Goal: Task Accomplishment & Management: Use online tool/utility

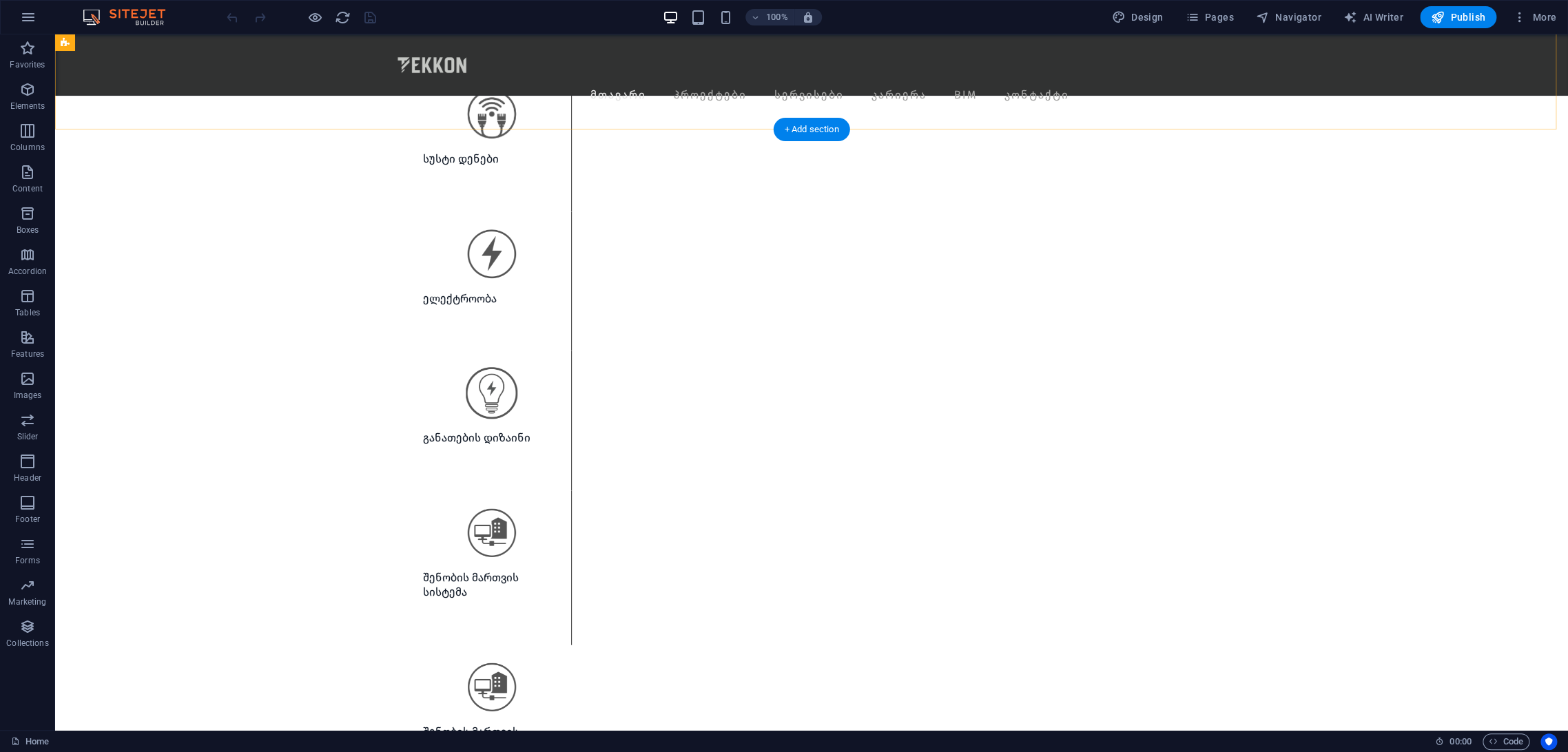
scroll to position [2372, 0]
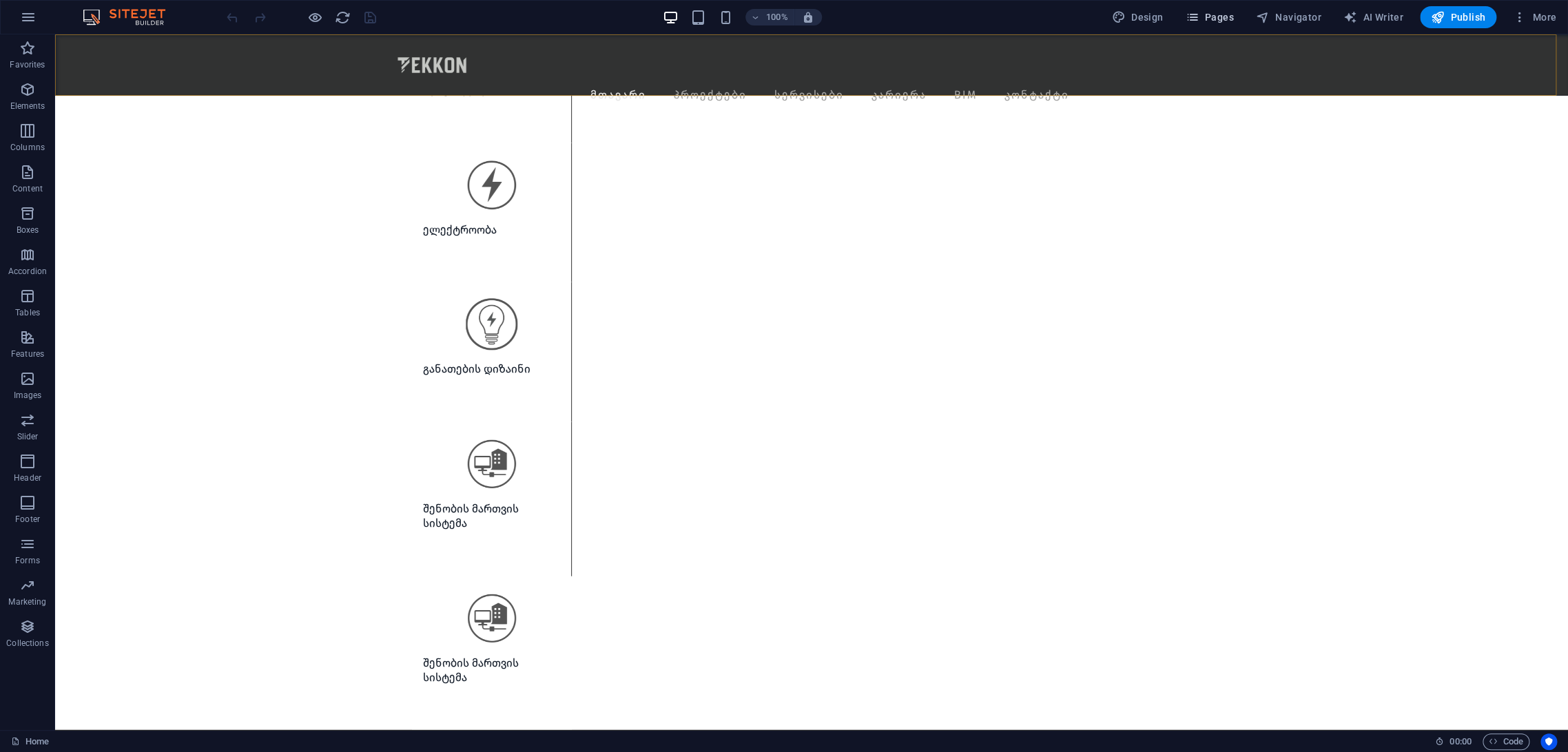
click at [1223, 8] on button "Pages" at bounding box center [1209, 17] width 60 height 22
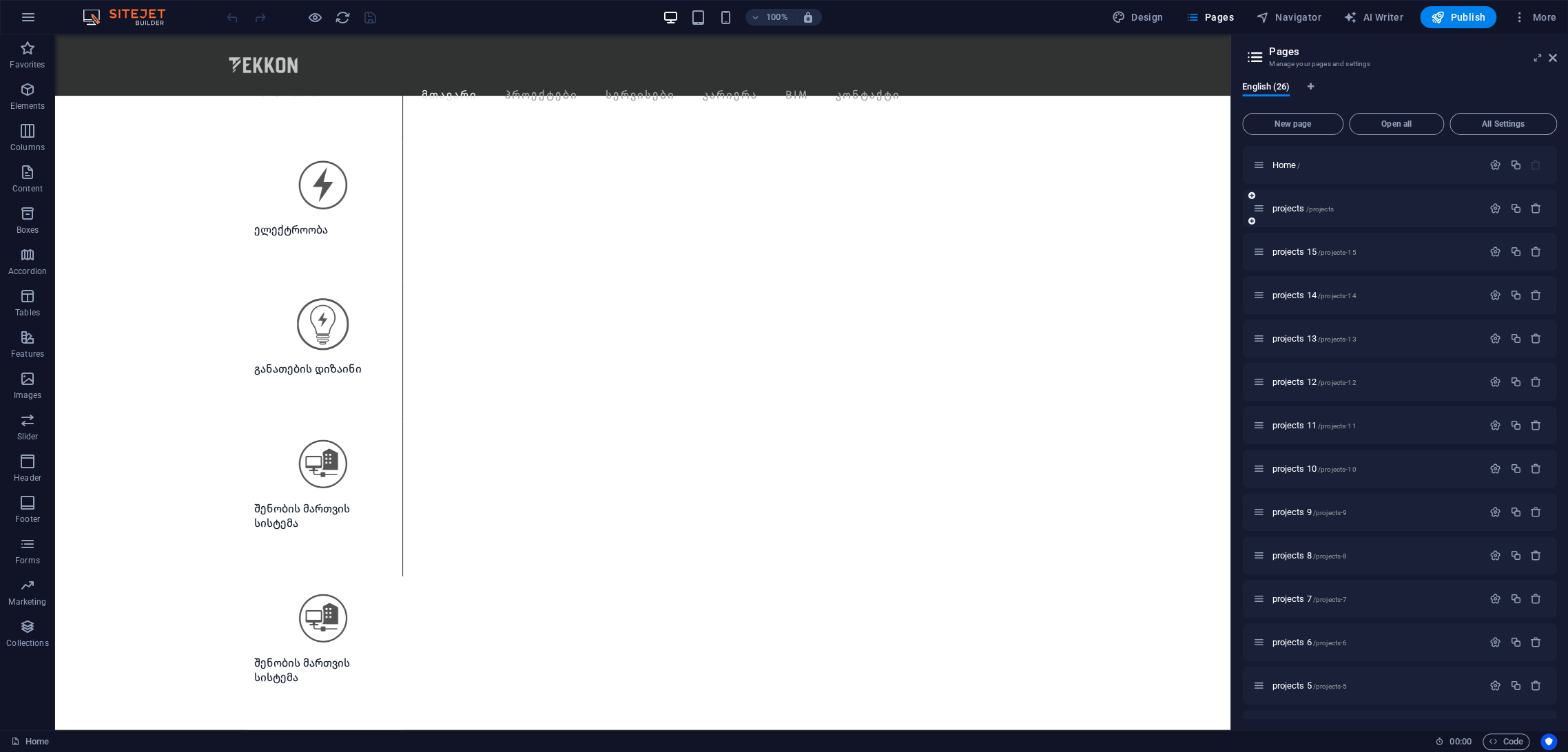
click at [1289, 218] on div "projects /projects" at bounding box center [1400, 209] width 315 height 38
click at [1292, 214] on div "projects /projects" at bounding box center [1368, 208] width 230 height 16
click at [1292, 210] on span "projects /projects" at bounding box center [1302, 208] width 61 height 10
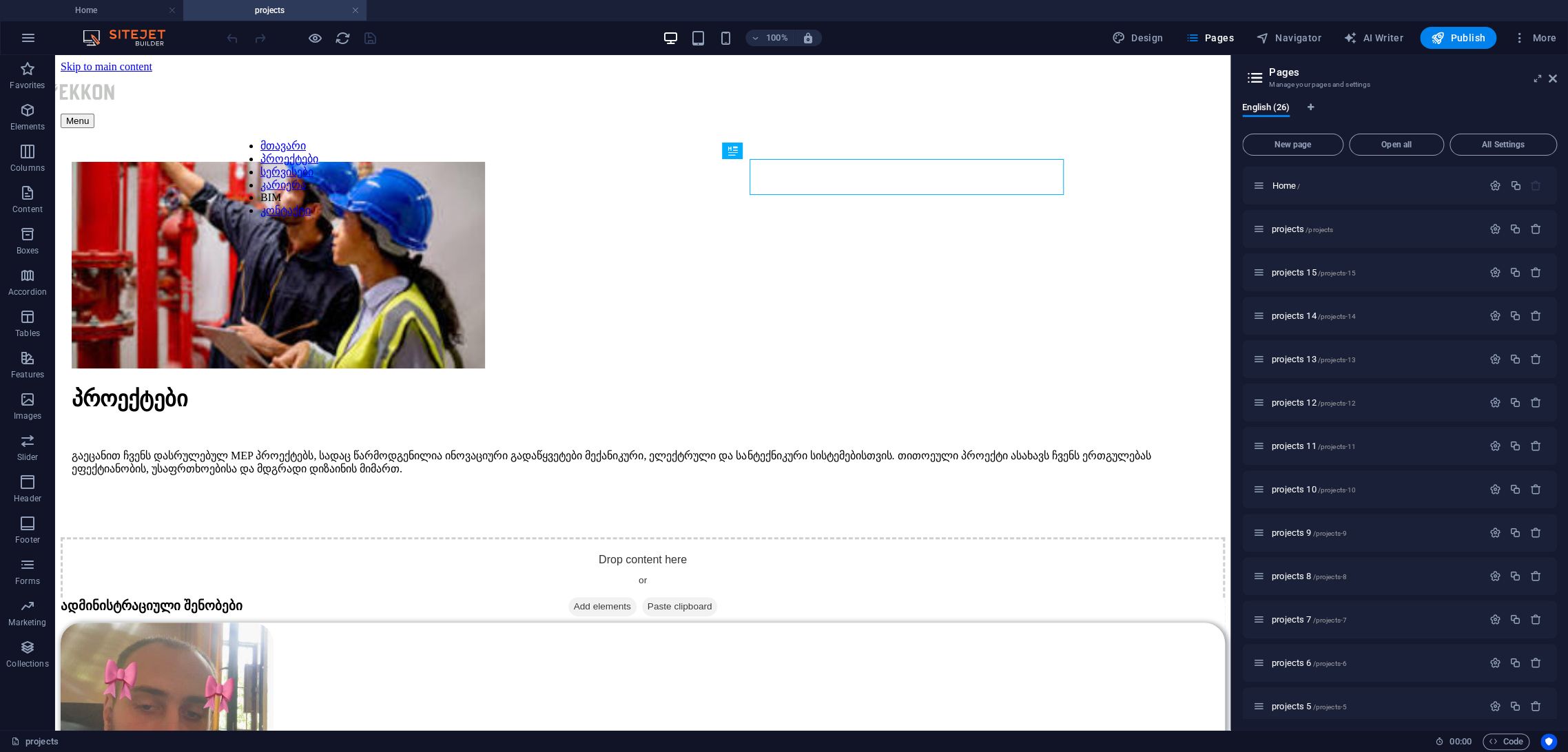
scroll to position [0, 0]
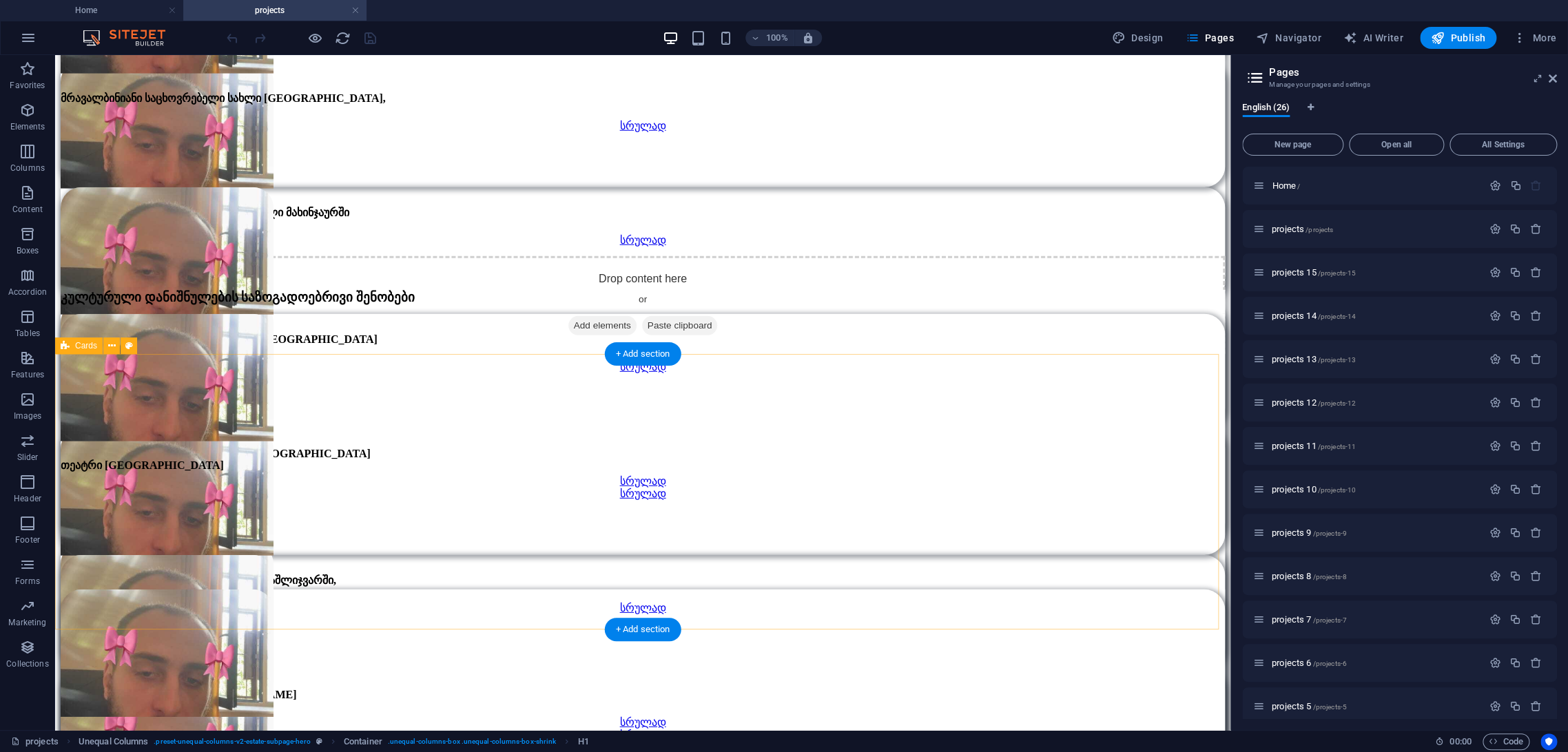
click at [936, 590] on div "თეატრი ბორჯომში სრულად ამფითეატრი სრულად" at bounding box center [643, 727] width 1164 height 276
select select "px"
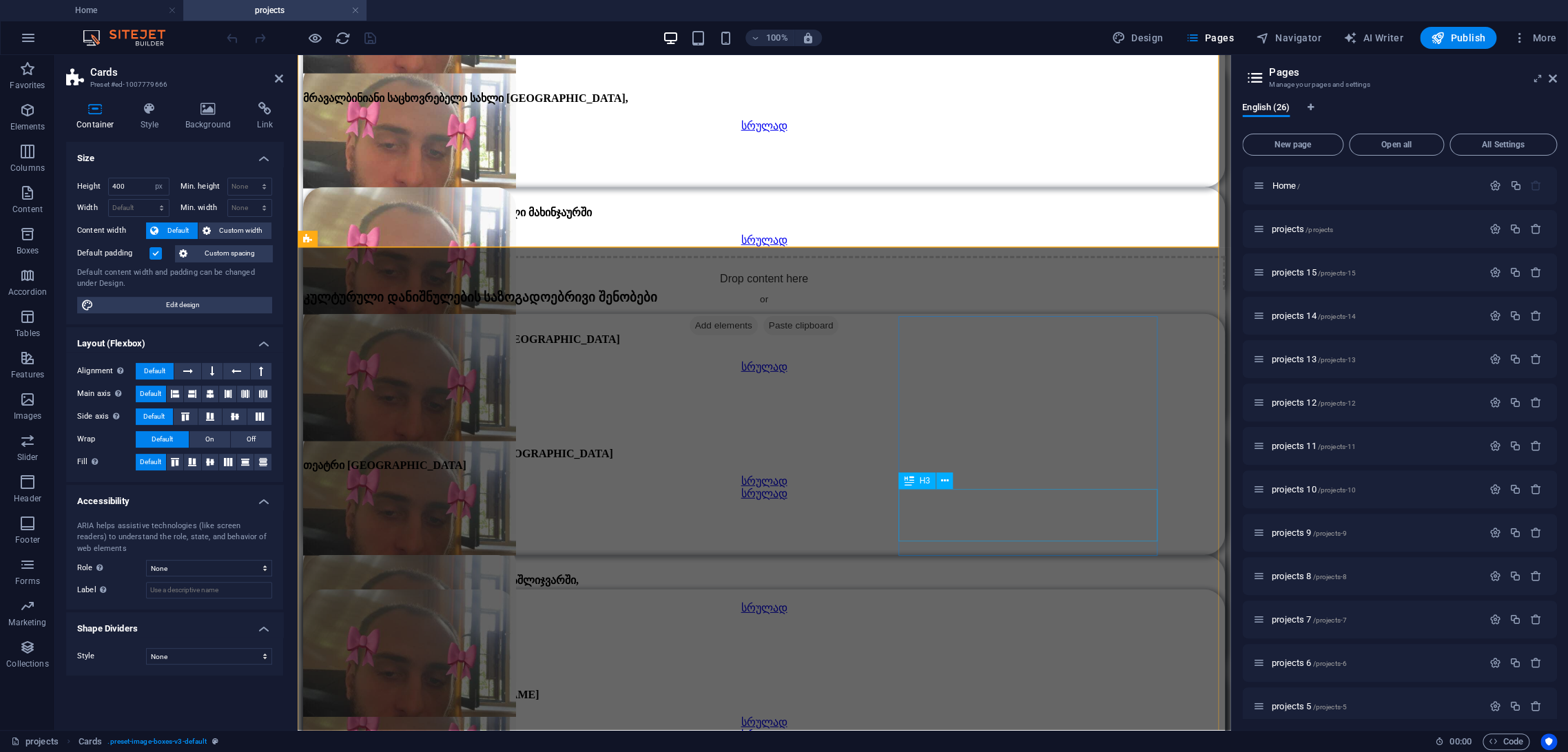
scroll to position [2908, 0]
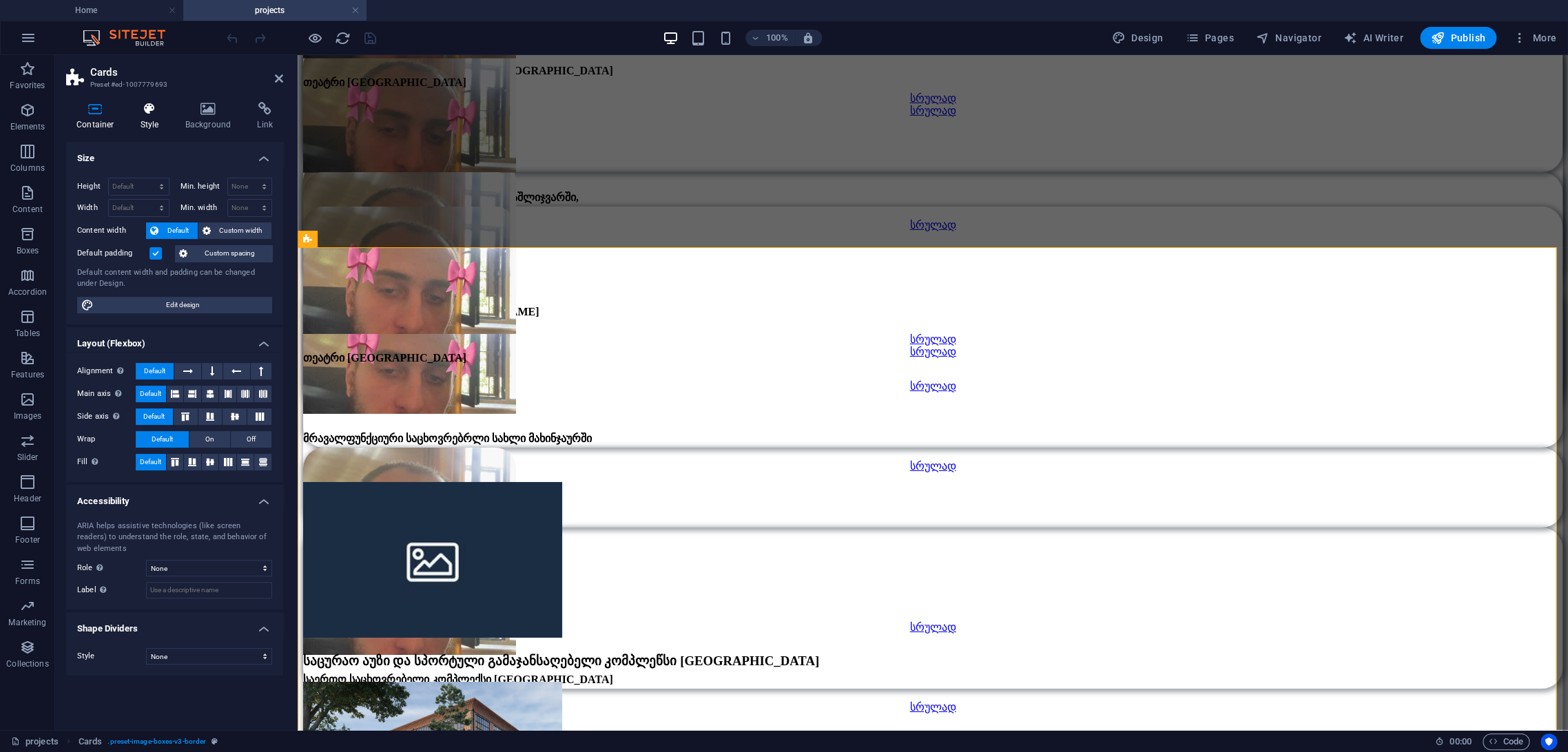
click at [154, 110] on icon at bounding box center [149, 108] width 39 height 13
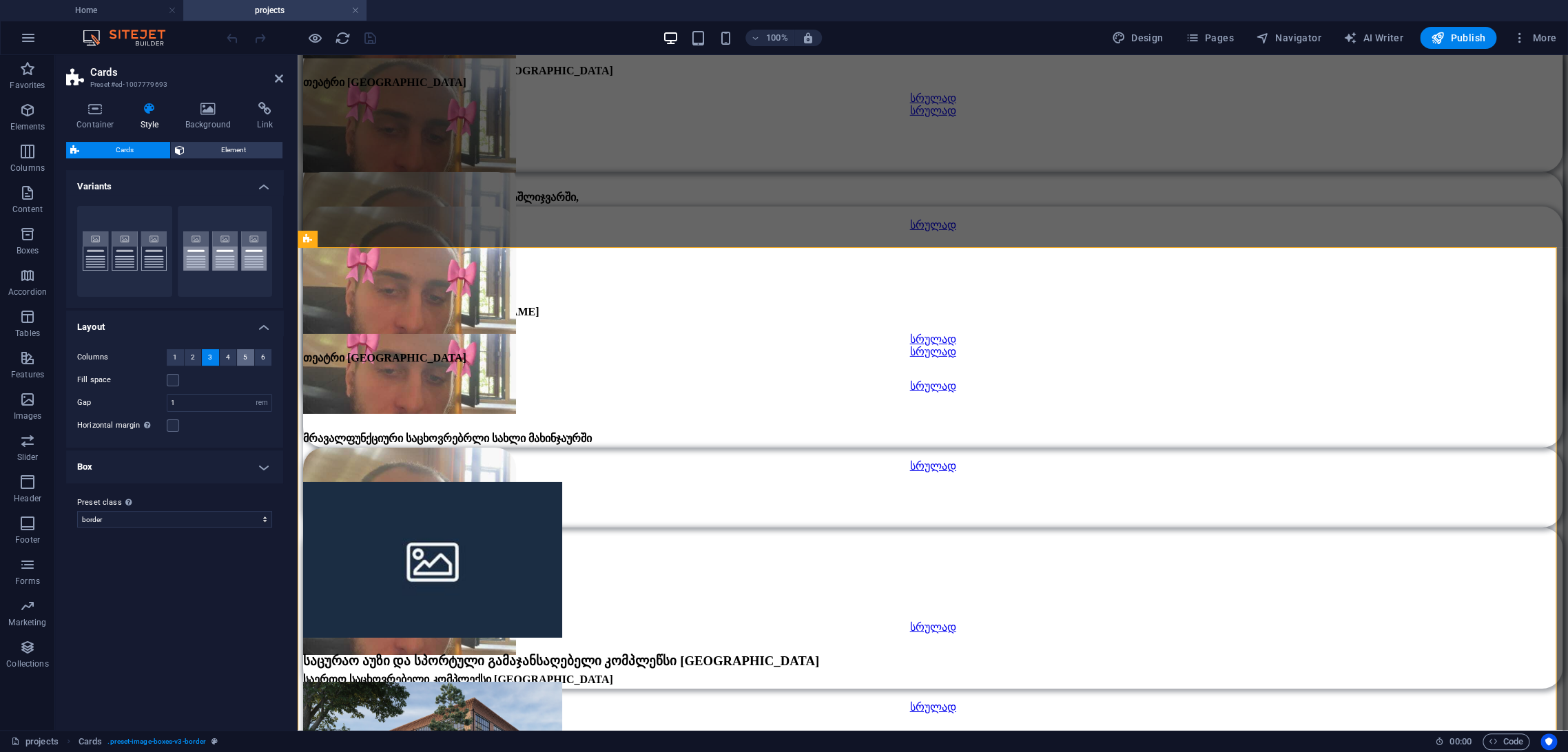
drag, startPoint x: 229, startPoint y: 357, endPoint x: 237, endPoint y: 357, distance: 8.0
click at [230, 357] on span "4" at bounding box center [228, 357] width 4 height 17
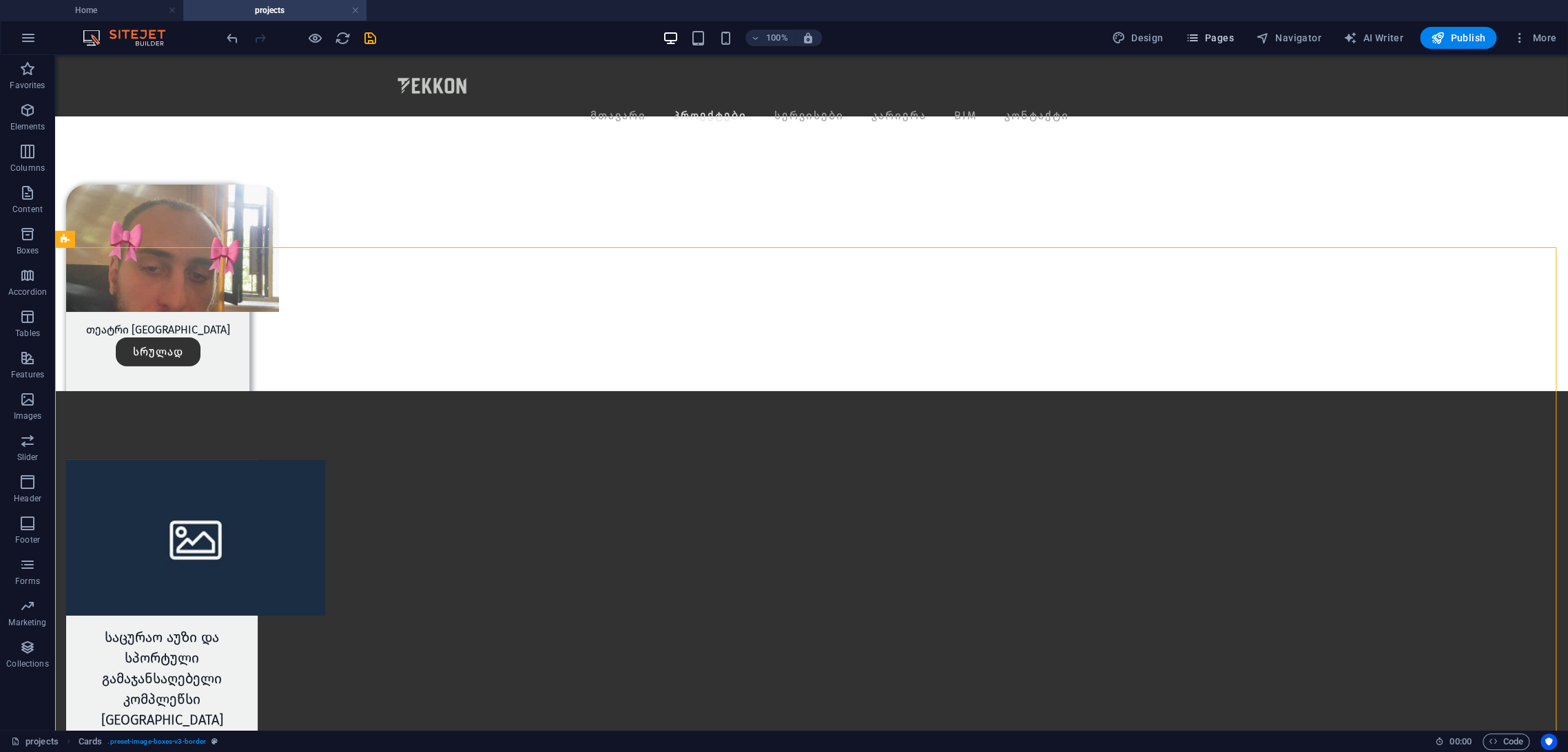
click at [1203, 37] on span "Pages" at bounding box center [1209, 37] width 48 height 13
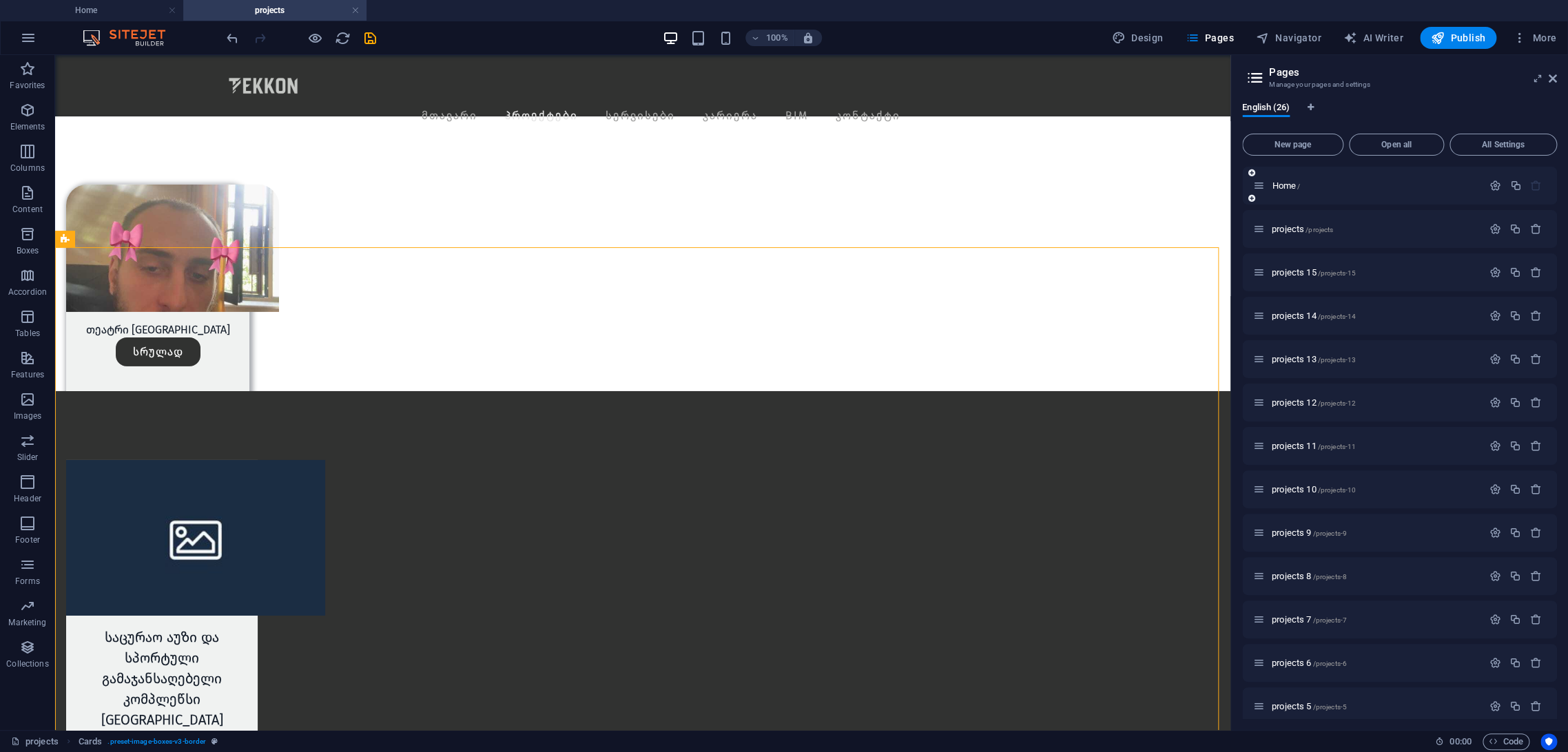
click at [1273, 195] on div "Home /" at bounding box center [1400, 186] width 315 height 38
click at [1279, 187] on span "Home /" at bounding box center [1286, 185] width 29 height 10
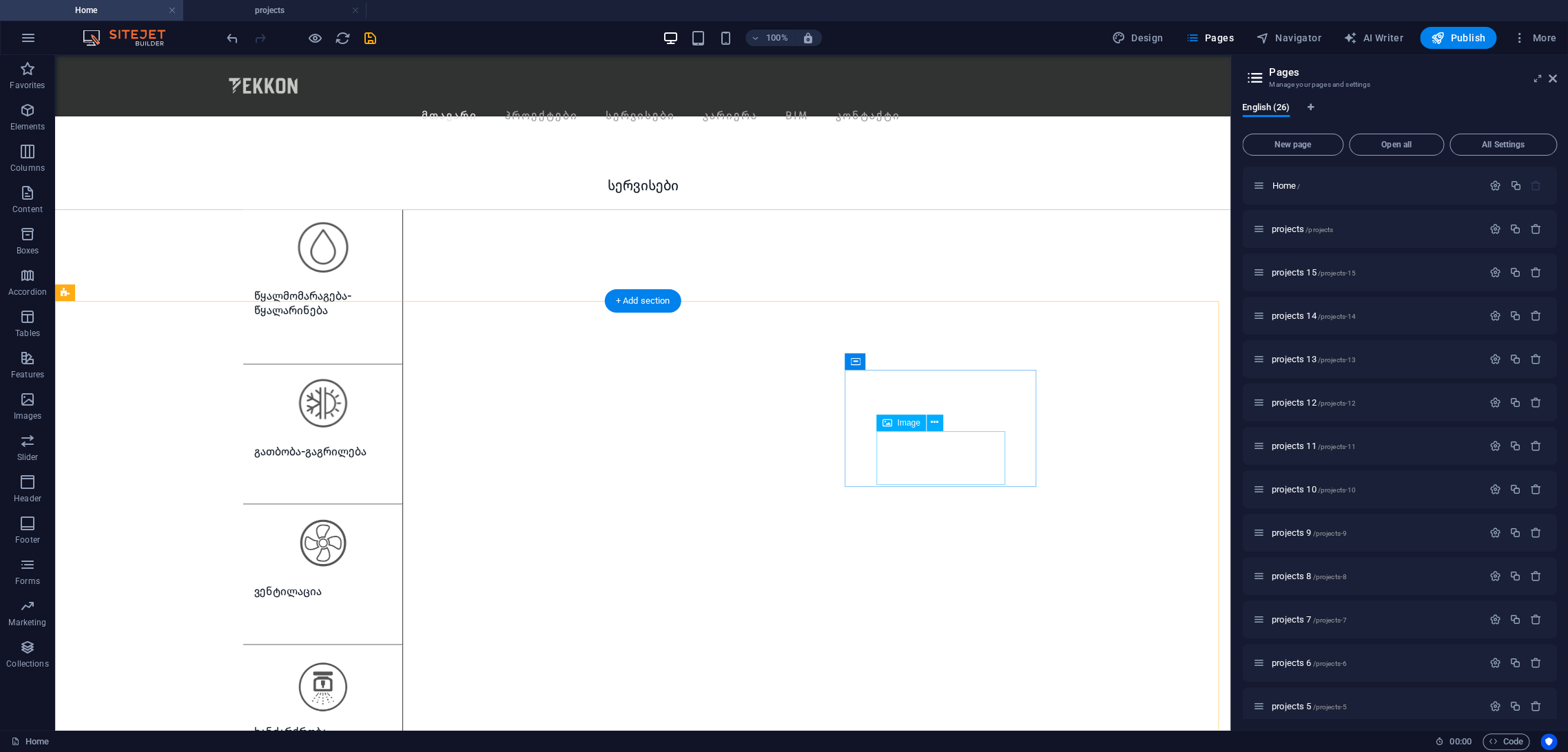
scroll to position [1411, 0]
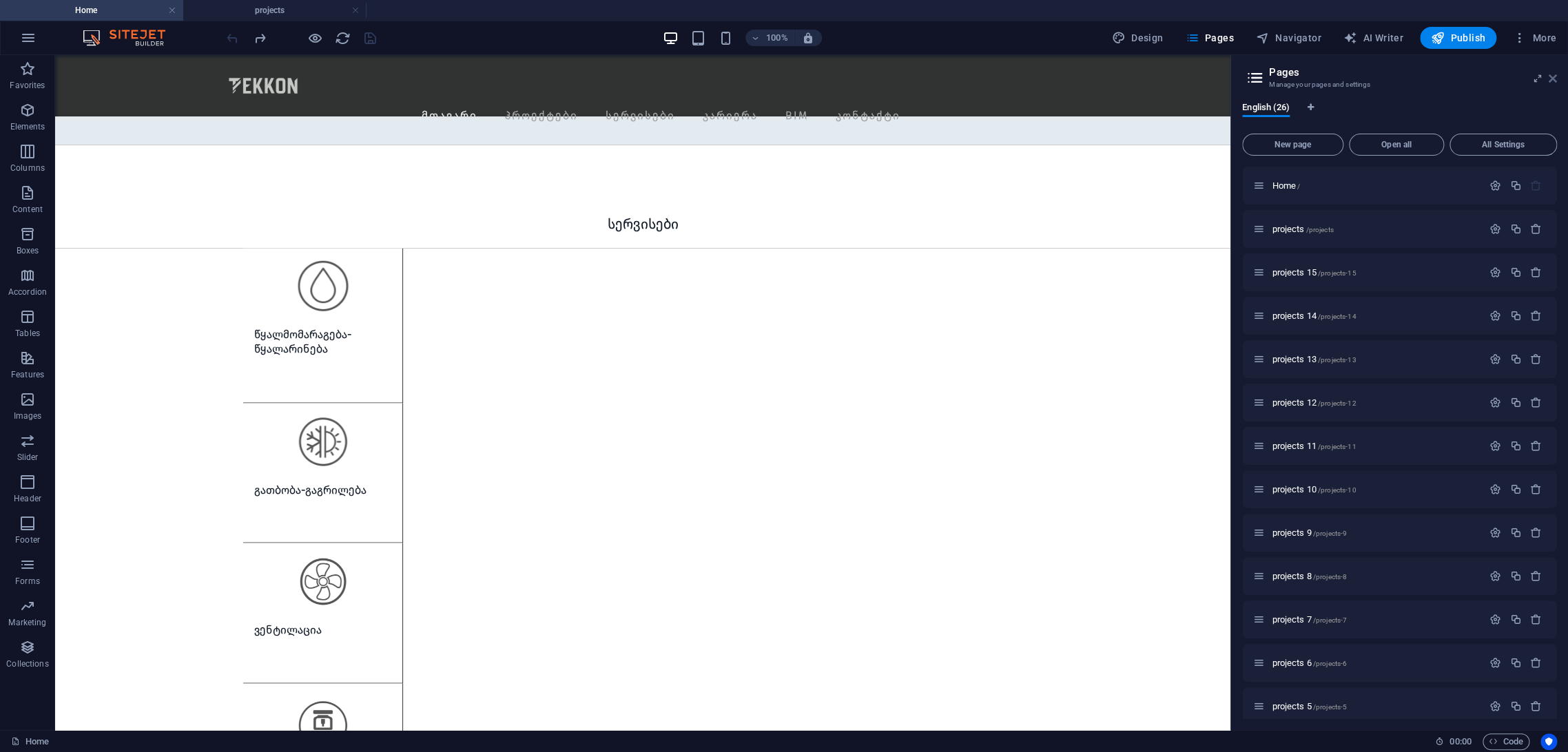
click at [1552, 75] on icon at bounding box center [1553, 79] width 8 height 11
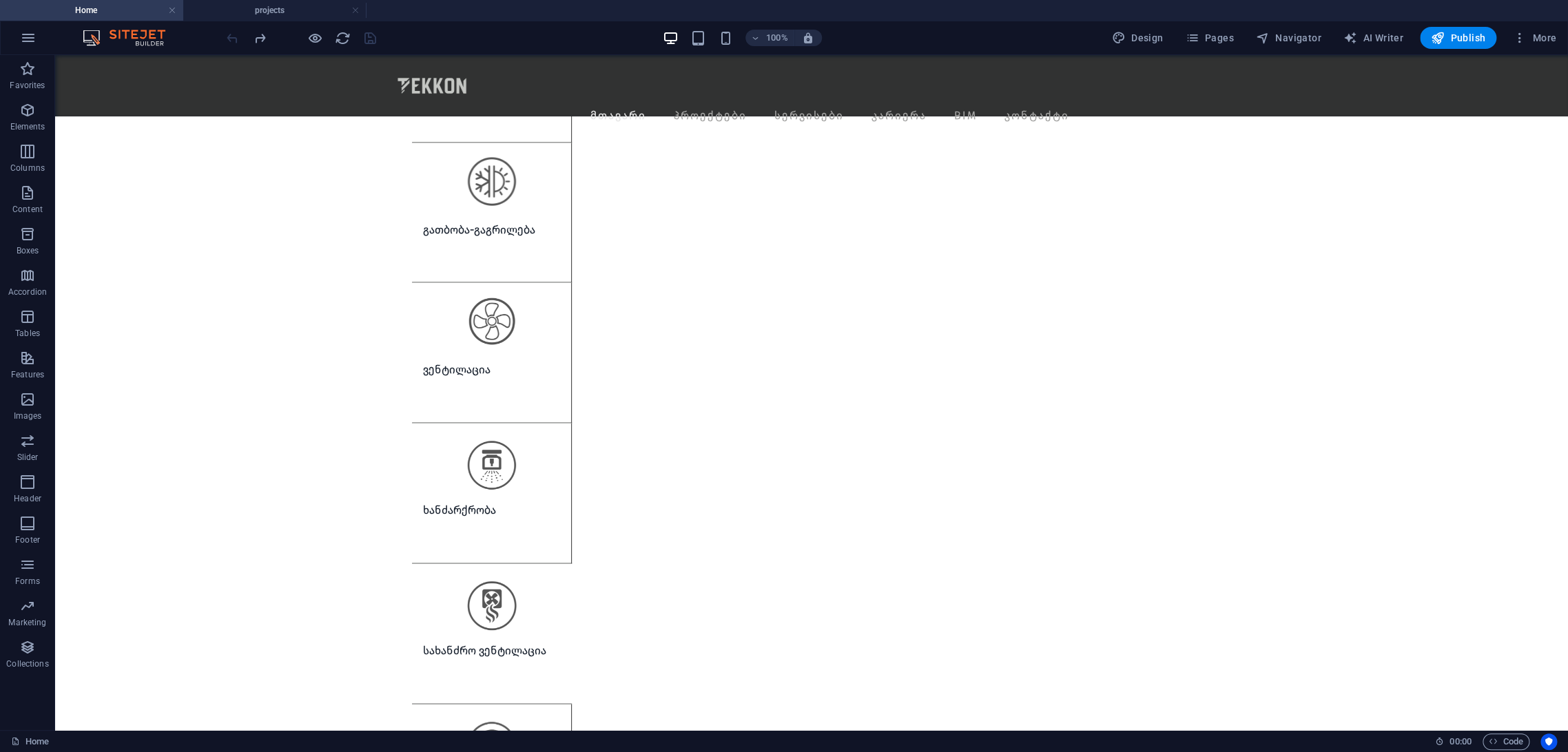
scroll to position [1641, 0]
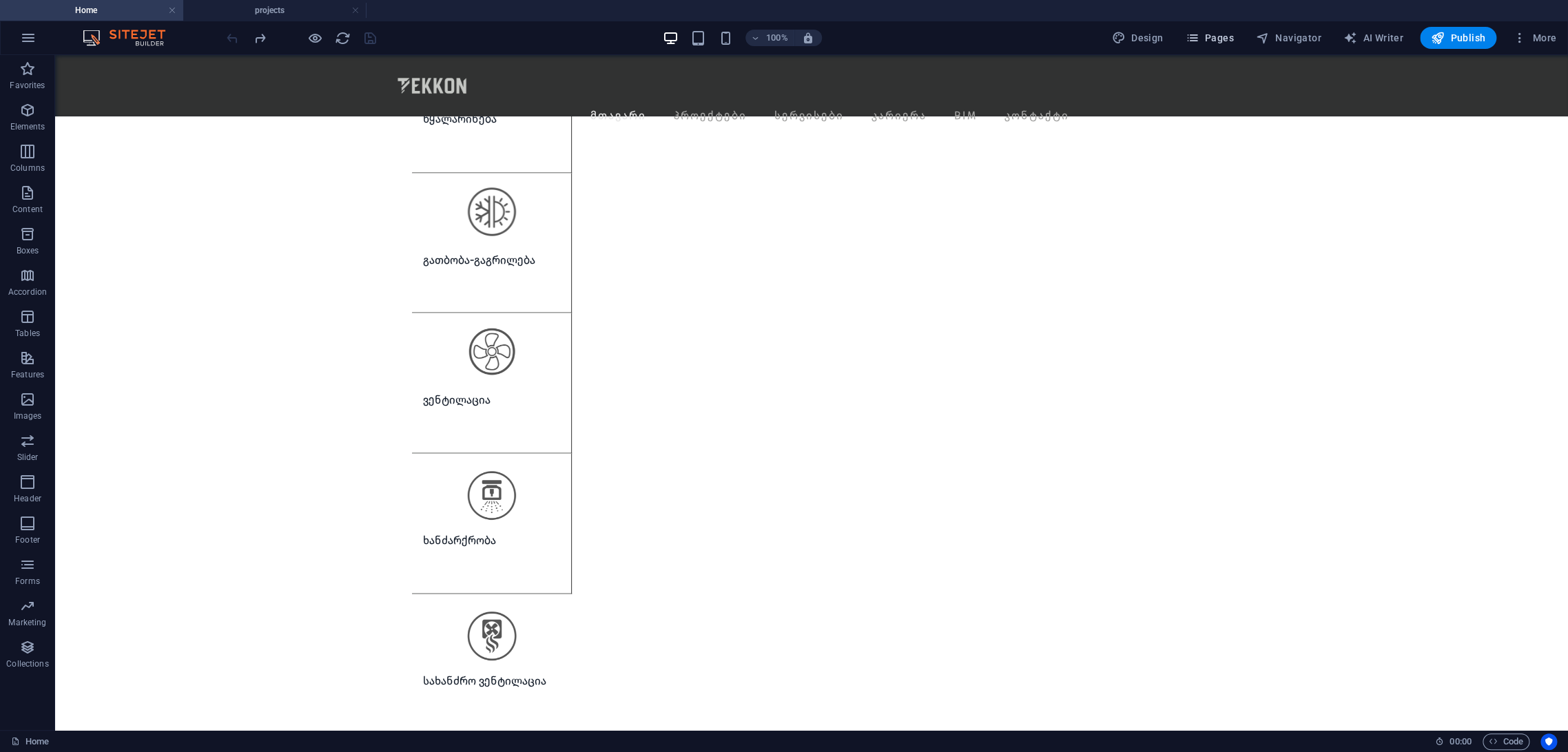
click at [1193, 34] on icon "button" at bounding box center [1191, 37] width 14 height 13
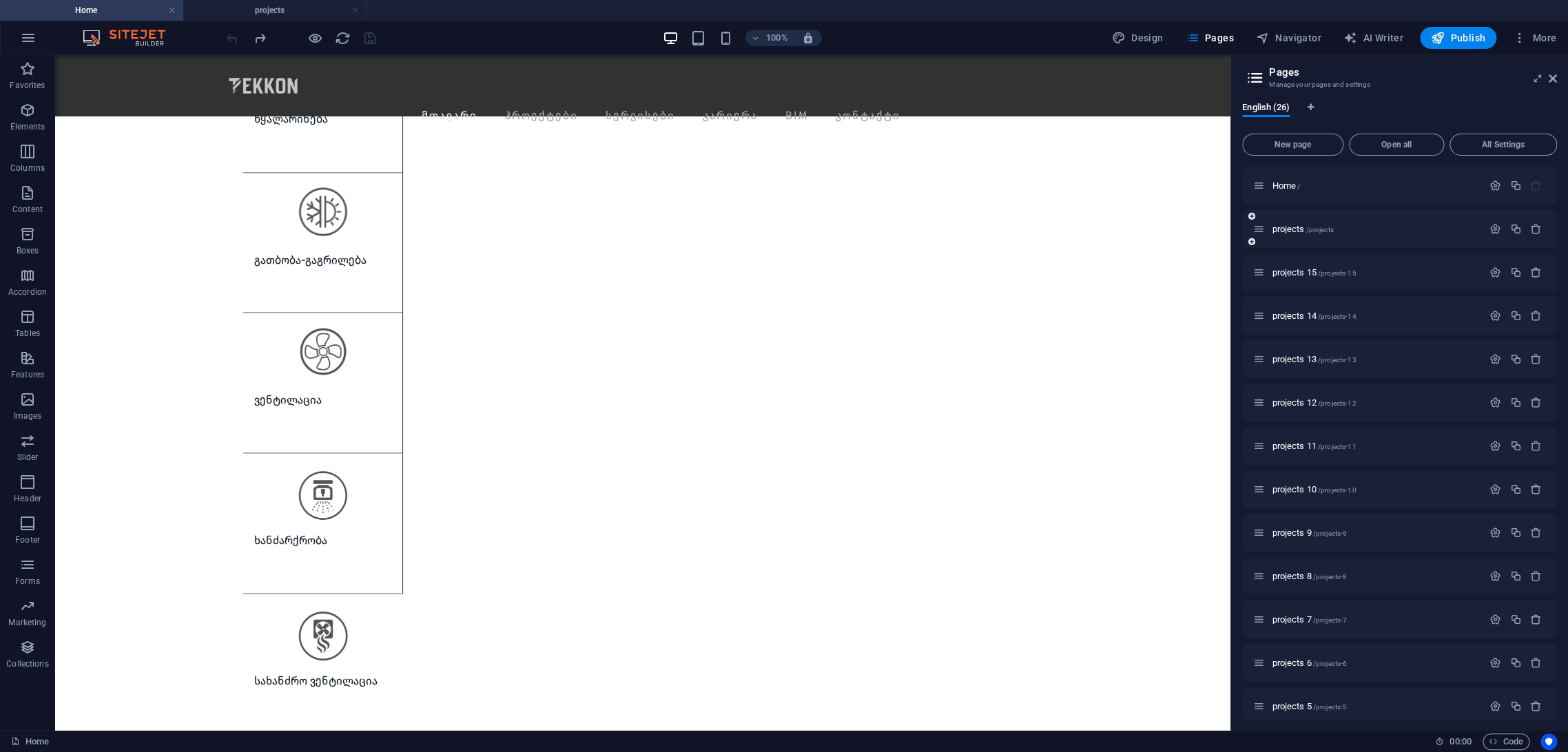
click at [1274, 239] on div "projects /projects" at bounding box center [1400, 229] width 315 height 38
click at [1279, 234] on div "projects /projects" at bounding box center [1368, 229] width 230 height 16
click at [1283, 229] on span "projects /projects" at bounding box center [1302, 229] width 61 height 10
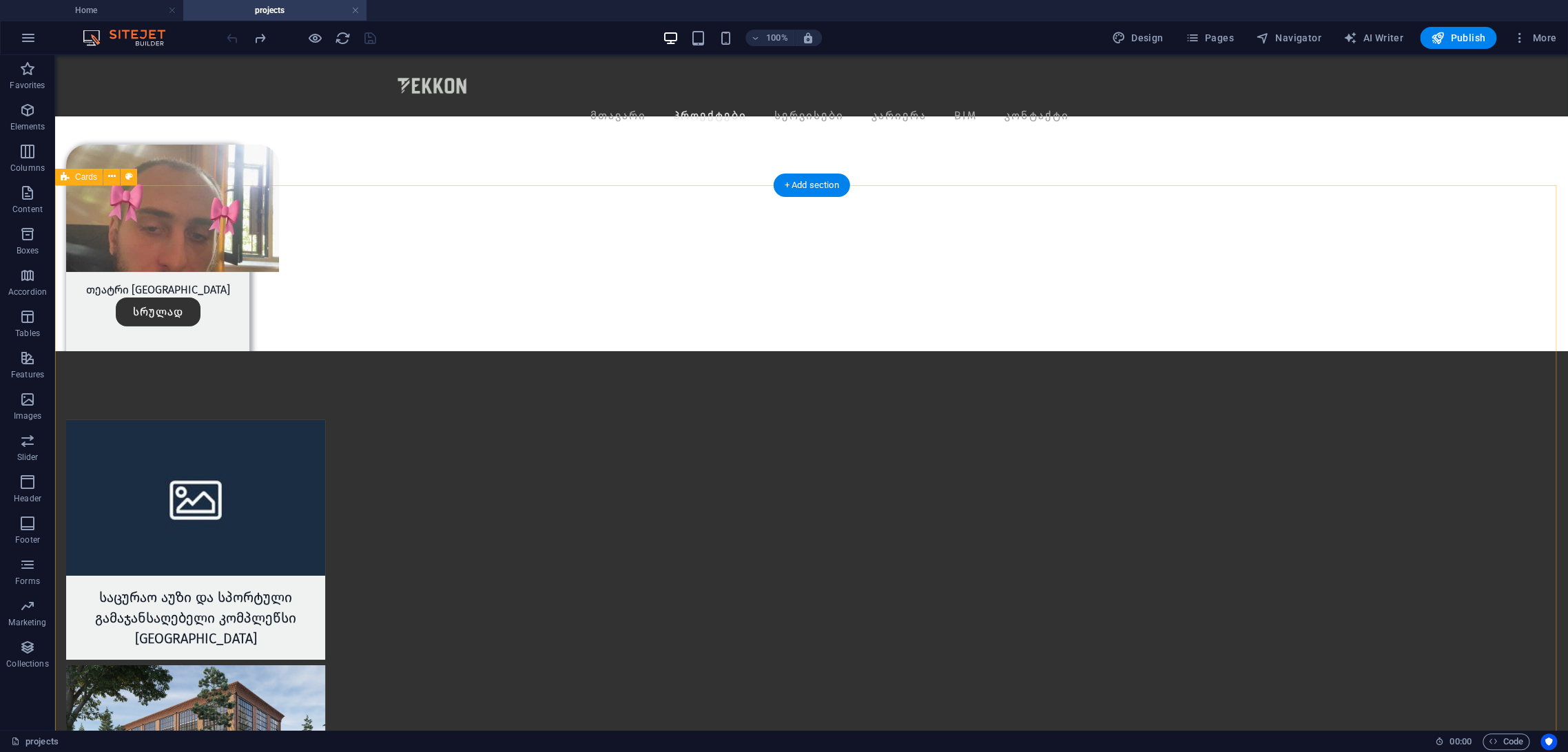
scroll to position [2985, 0]
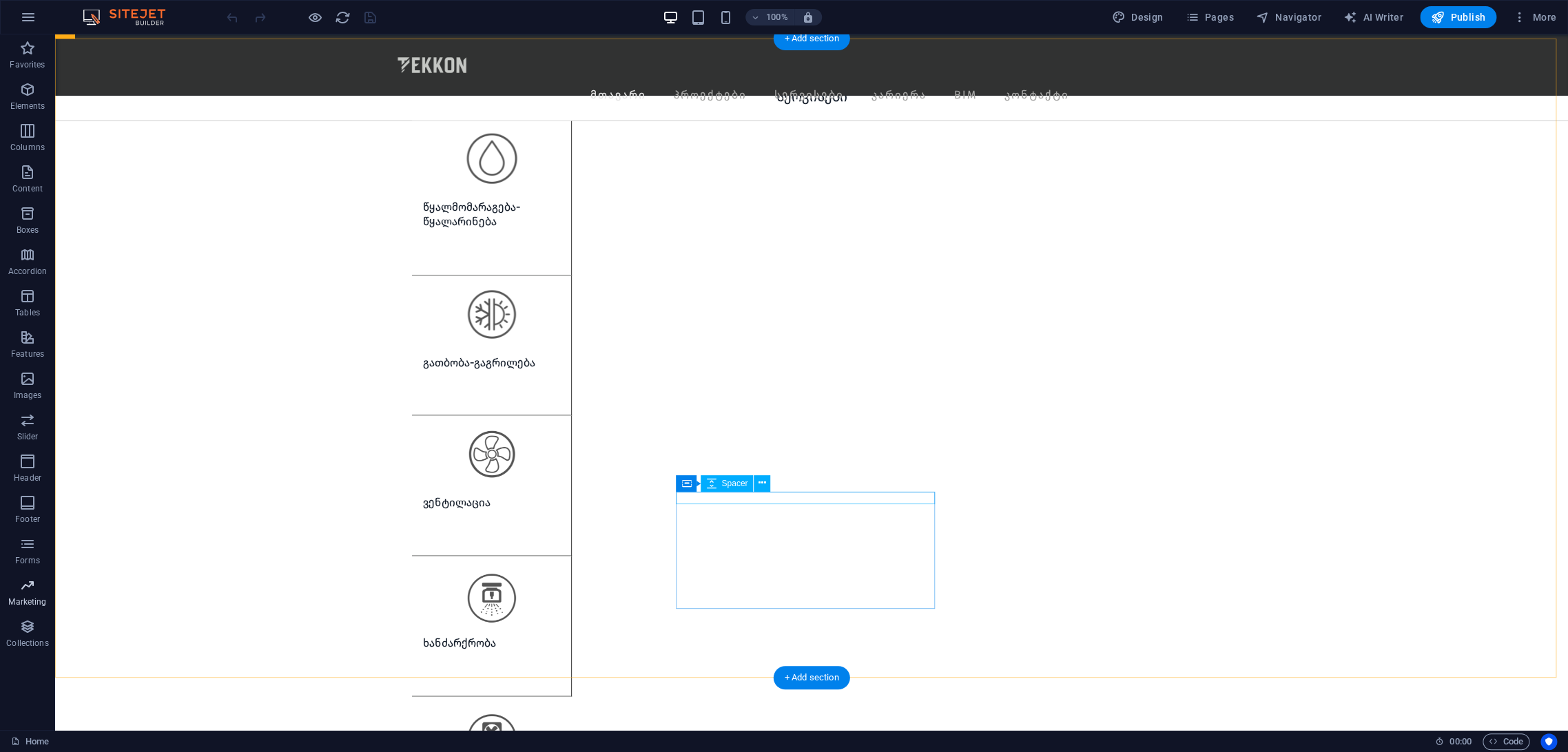
scroll to position [1224, 0]
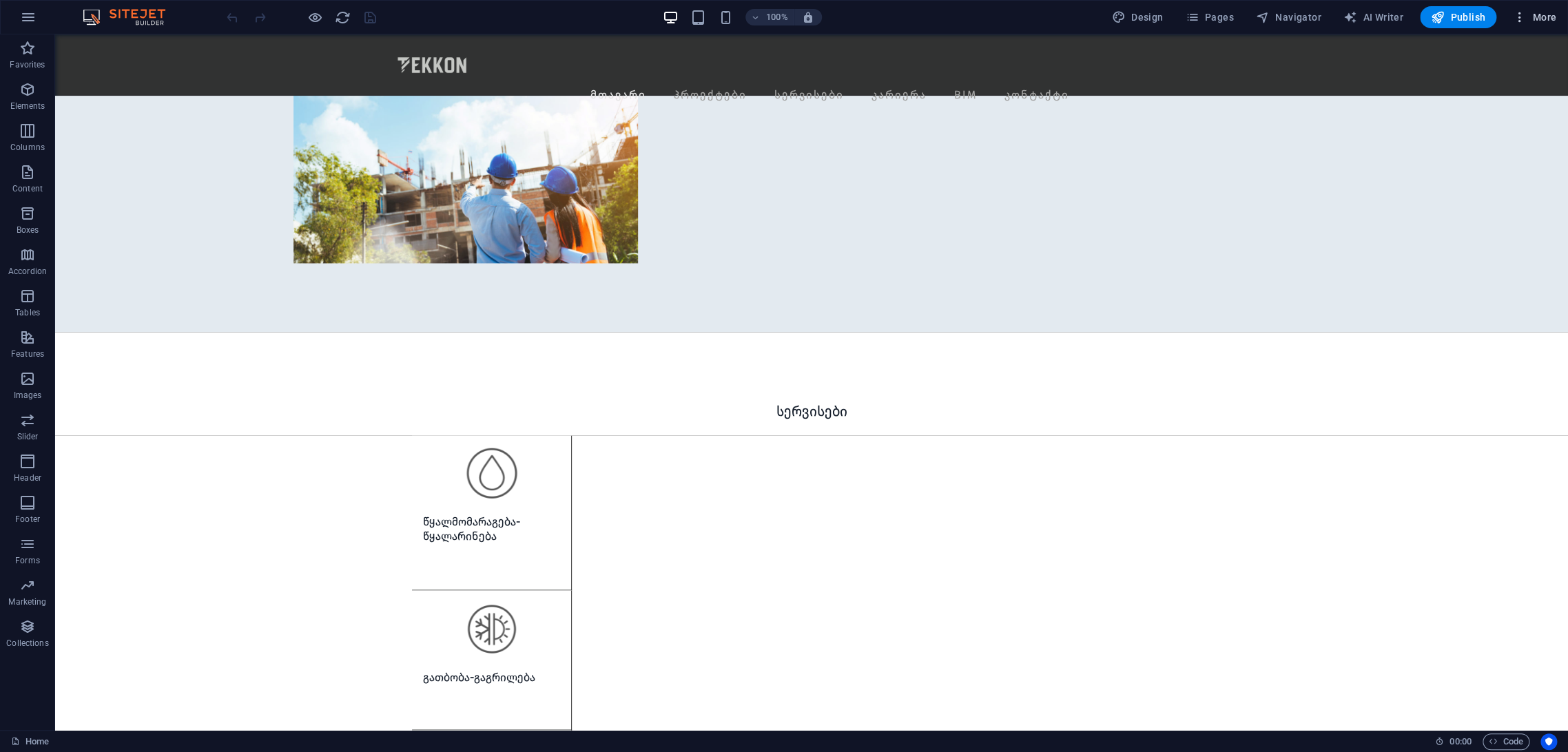
click at [1525, 17] on icon "button" at bounding box center [1520, 17] width 14 height 13
click at [1234, 22] on div "Website Settings SEO Settings SEO Analysis Languages Collections Manager Files …" at bounding box center [784, 380] width 1568 height 744
click at [1230, 28] on button "Pages" at bounding box center [1209, 17] width 60 height 22
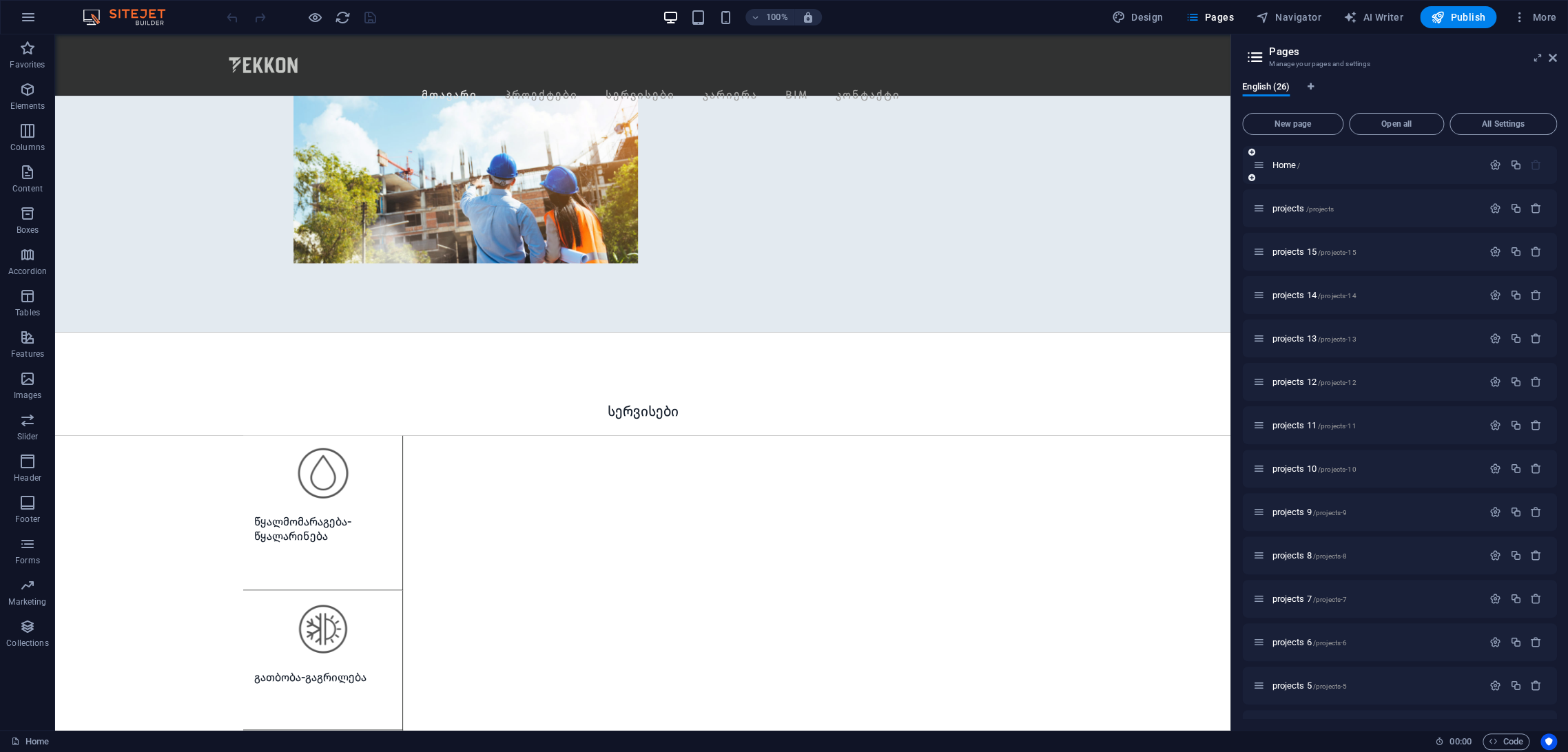
click at [1276, 159] on div "Home /" at bounding box center [1368, 165] width 230 height 16
drag, startPoint x: 1284, startPoint y: 195, endPoint x: 1282, endPoint y: 210, distance: 15.1
click at [1282, 208] on div "projects /projects" at bounding box center [1400, 209] width 315 height 38
click at [1282, 210] on span "projects /projects" at bounding box center [1302, 208] width 61 height 10
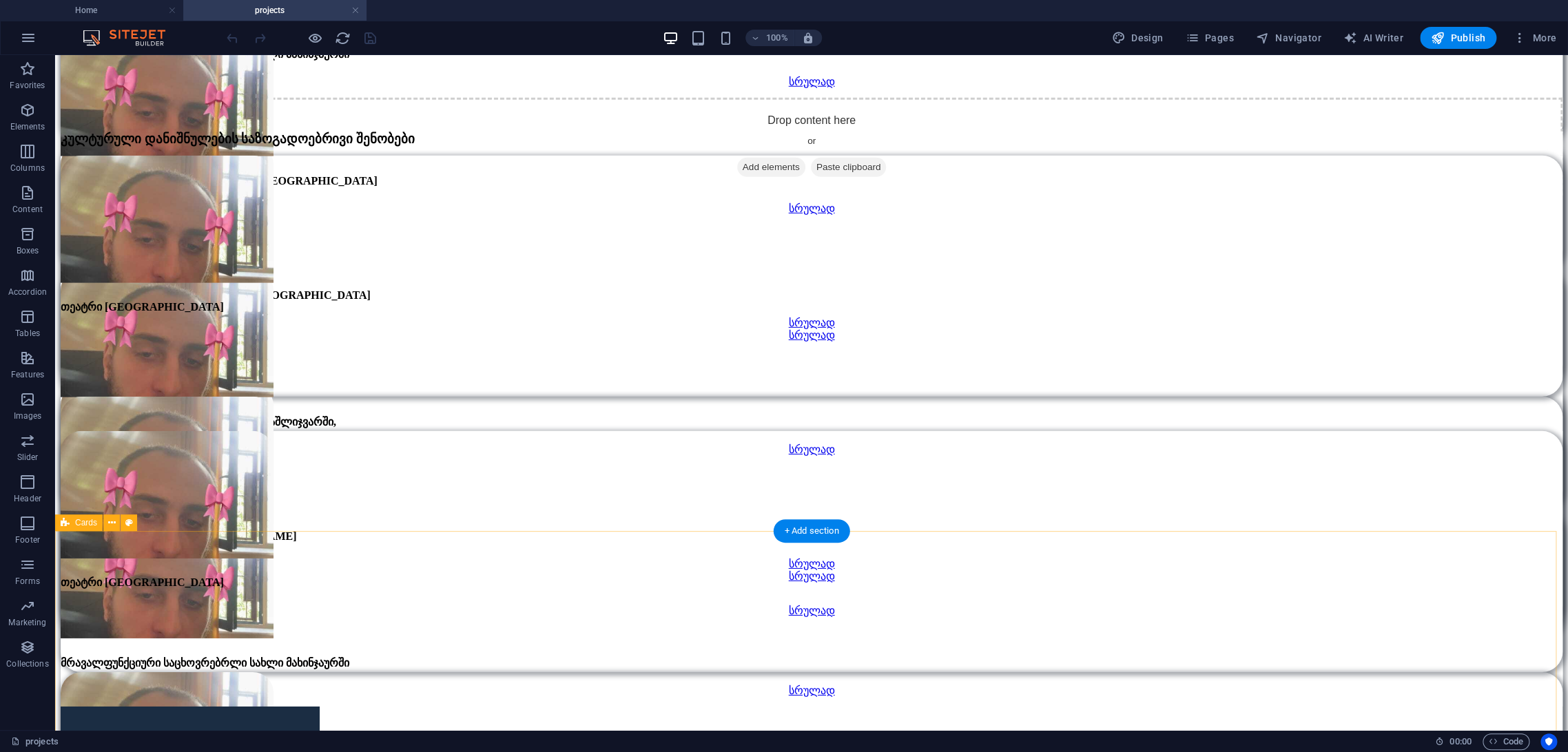
scroll to position [2678, 0]
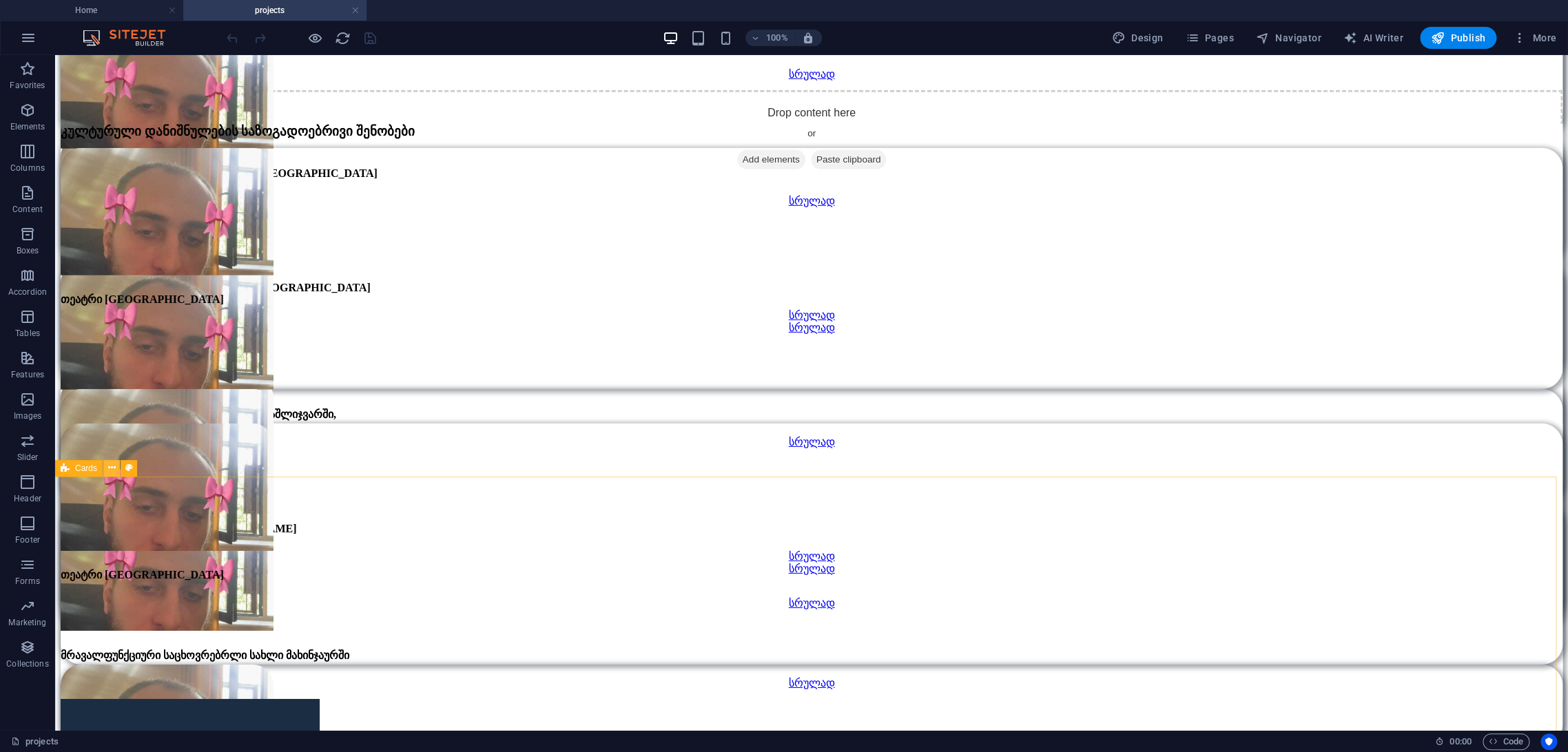
click at [113, 464] on icon at bounding box center [112, 468] width 8 height 14
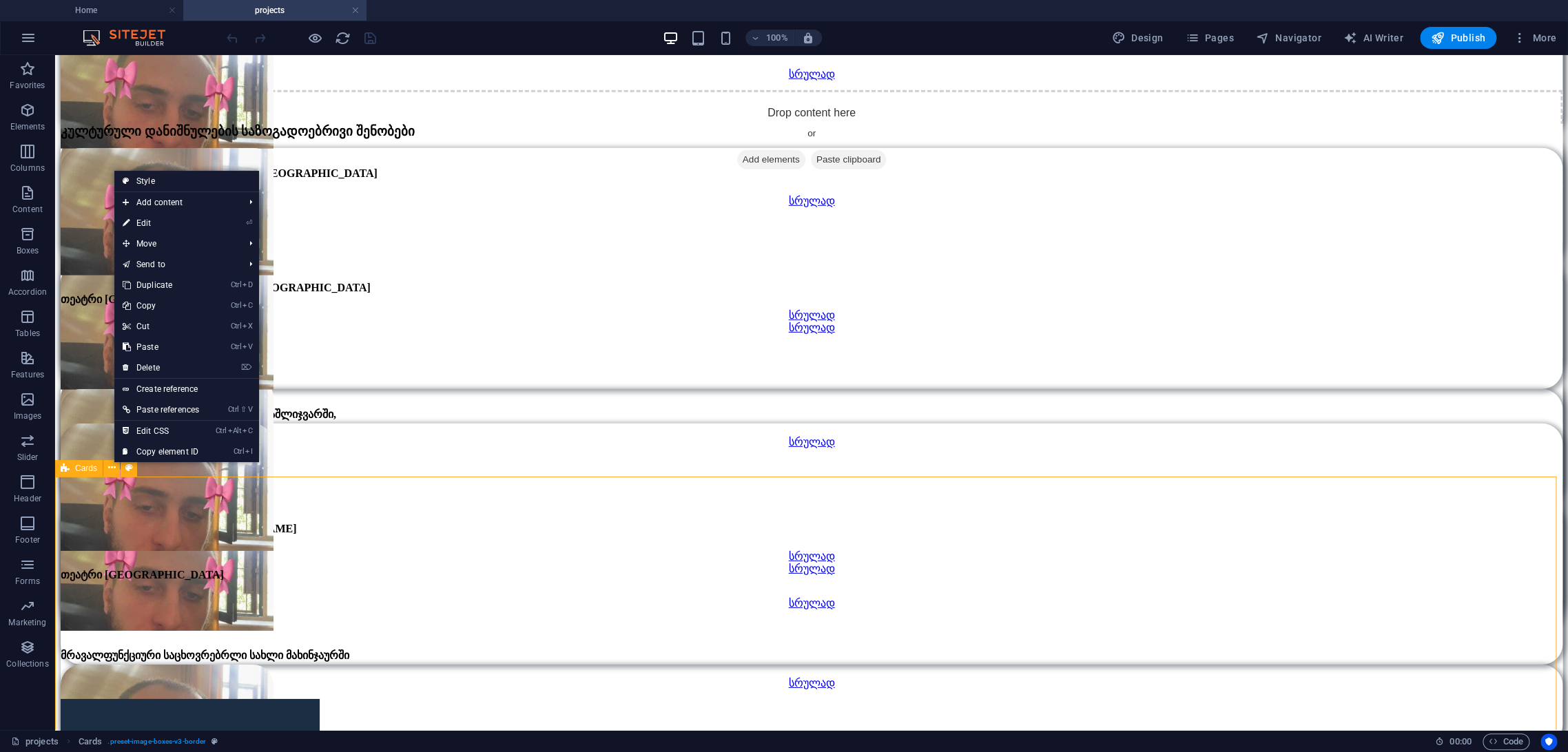
click at [65, 473] on icon at bounding box center [64, 468] width 9 height 17
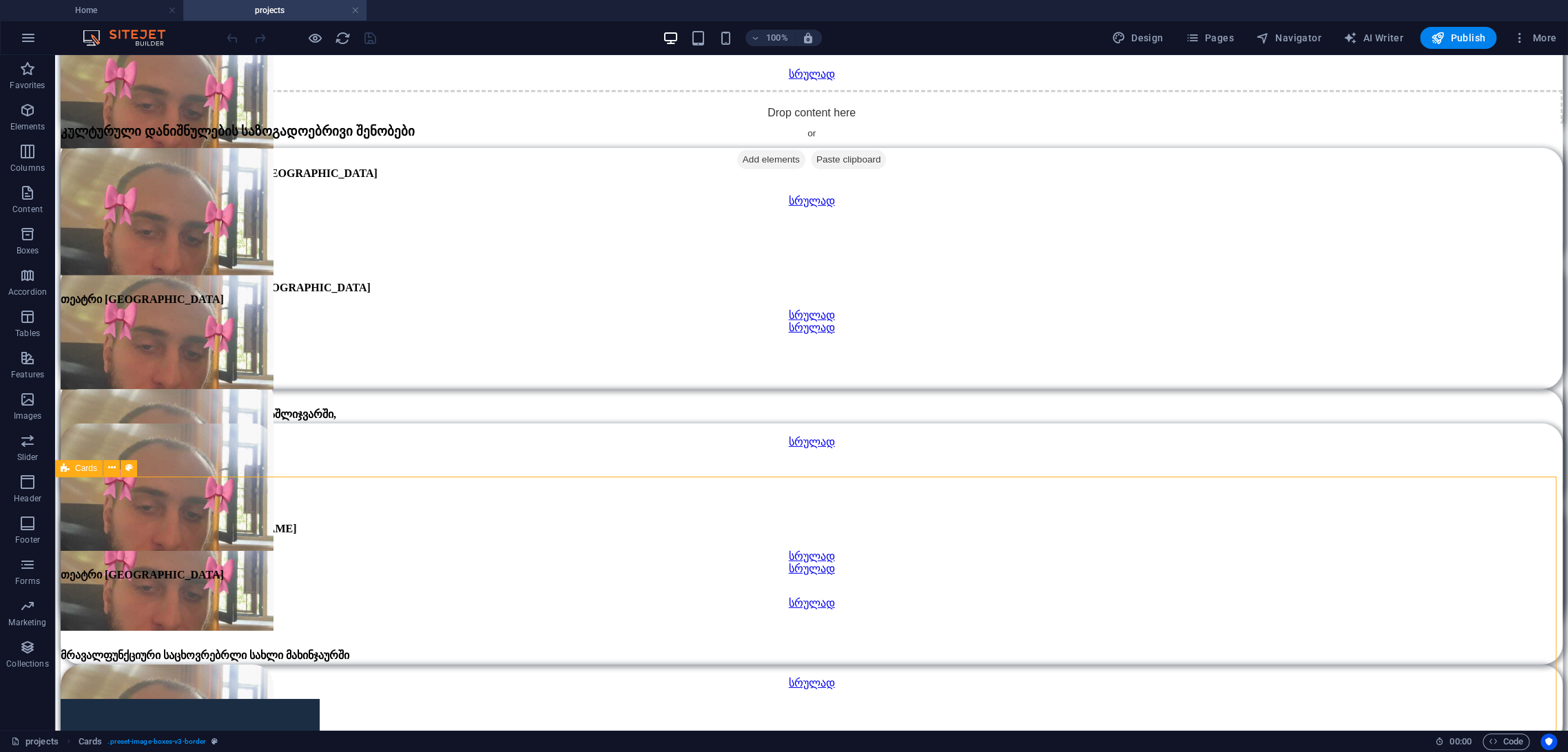
click at [65, 473] on icon at bounding box center [64, 468] width 9 height 17
click at [116, 469] on button at bounding box center [111, 468] width 17 height 17
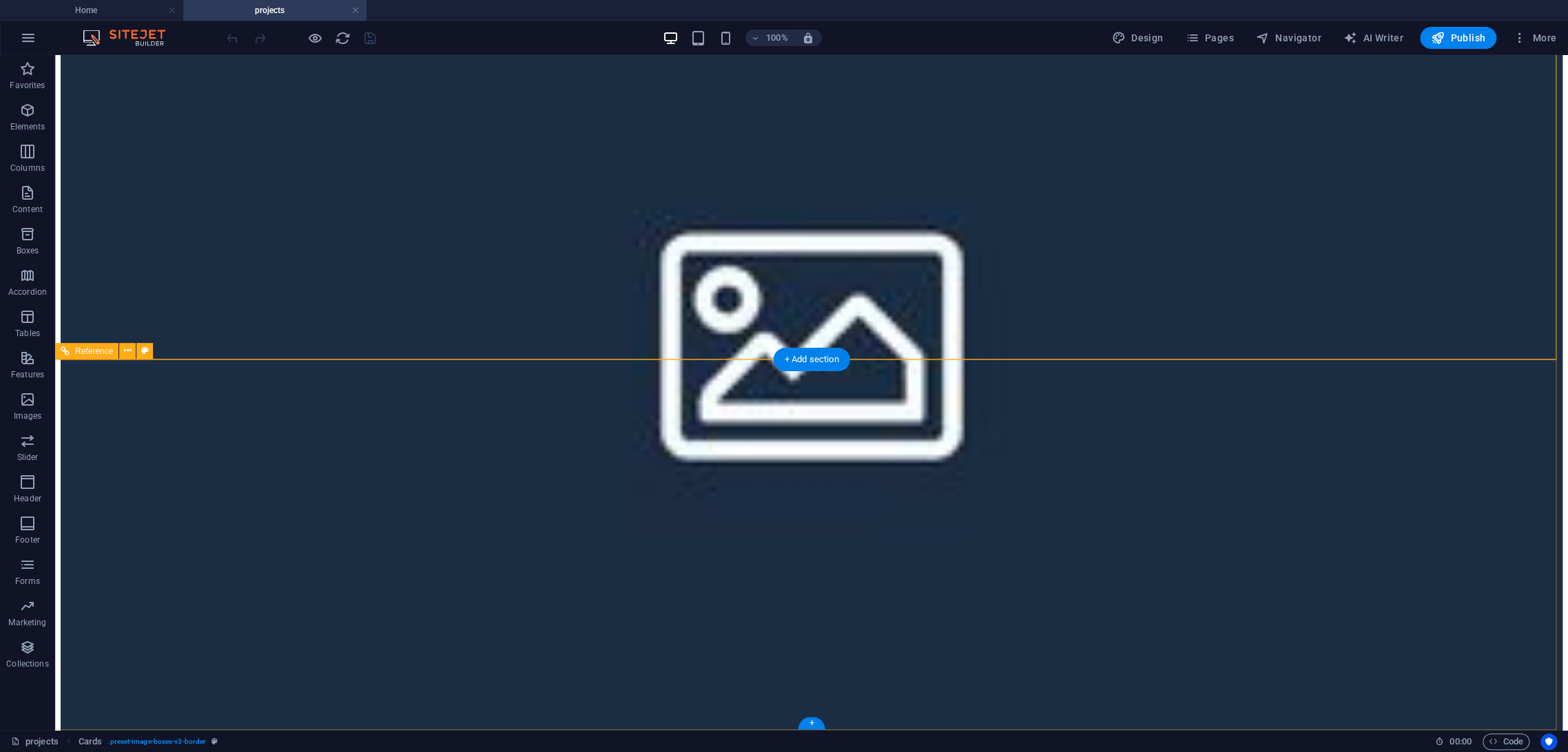
scroll to position [3946, 0]
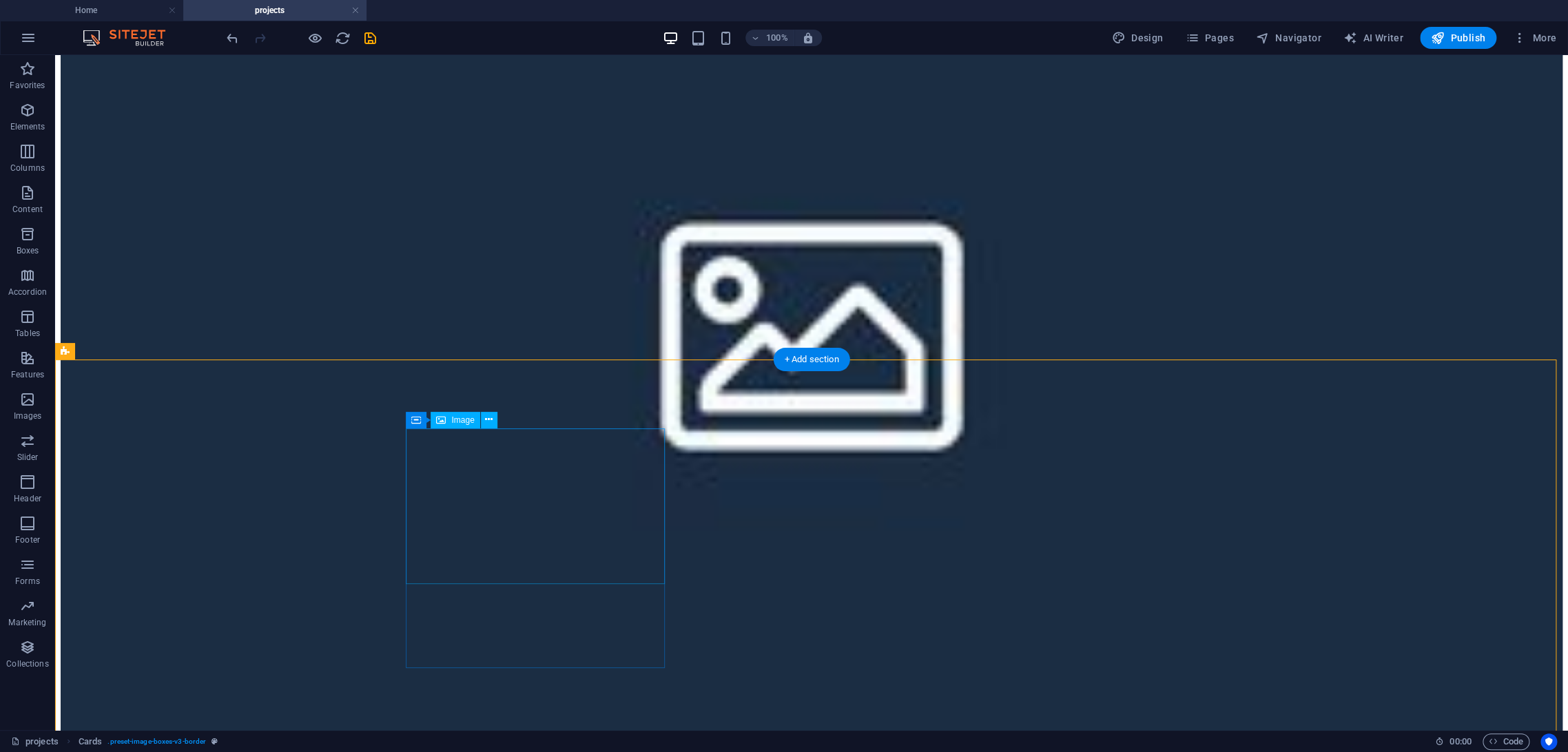
select select "rem"
select select "preset-image-boxes-v3-border"
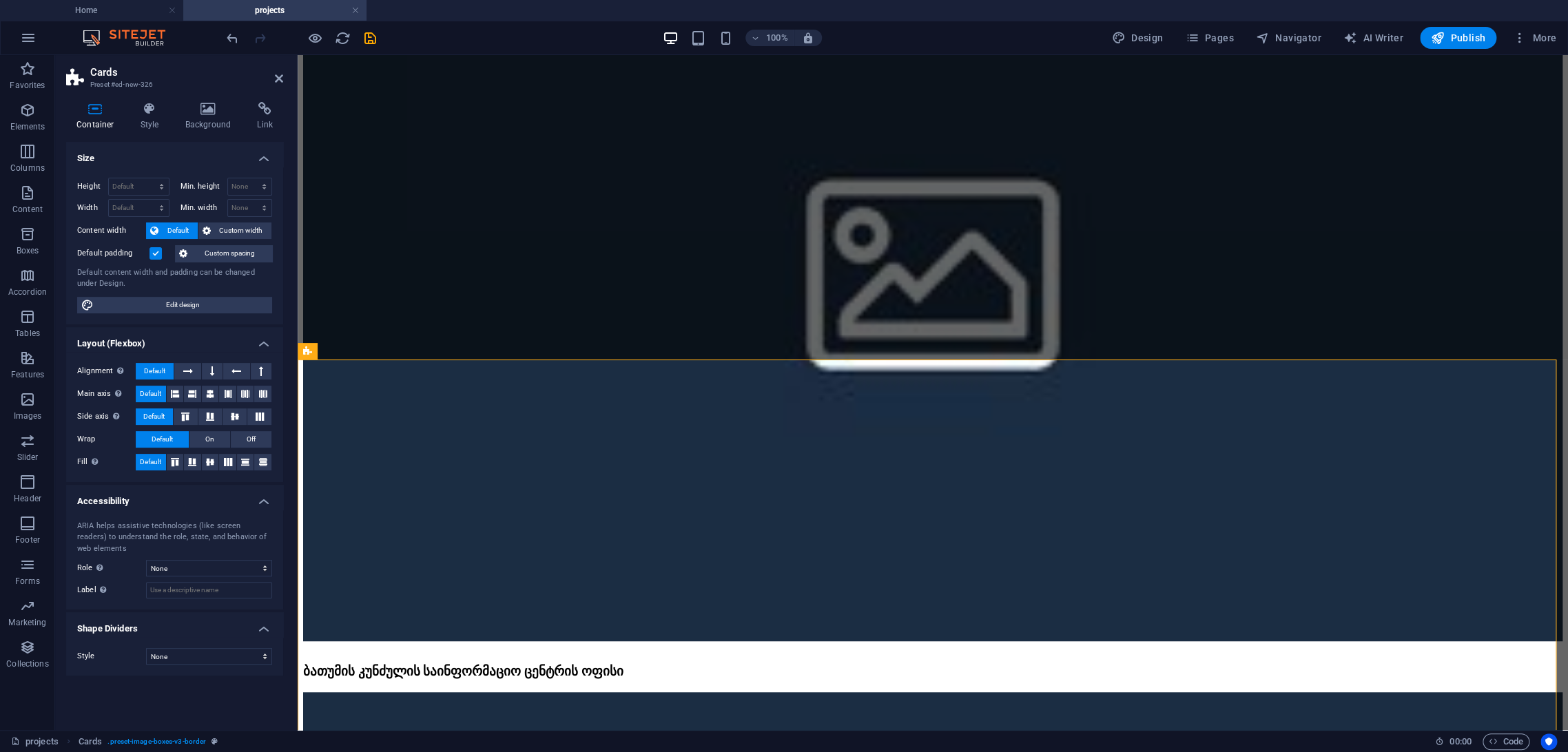
click at [116, 99] on div "Container Style Background Link Size Height Default px rem % vh vw Min. height …" at bounding box center [174, 411] width 239 height 639
click at [145, 117] on h4 "Style" at bounding box center [153, 116] width 44 height 29
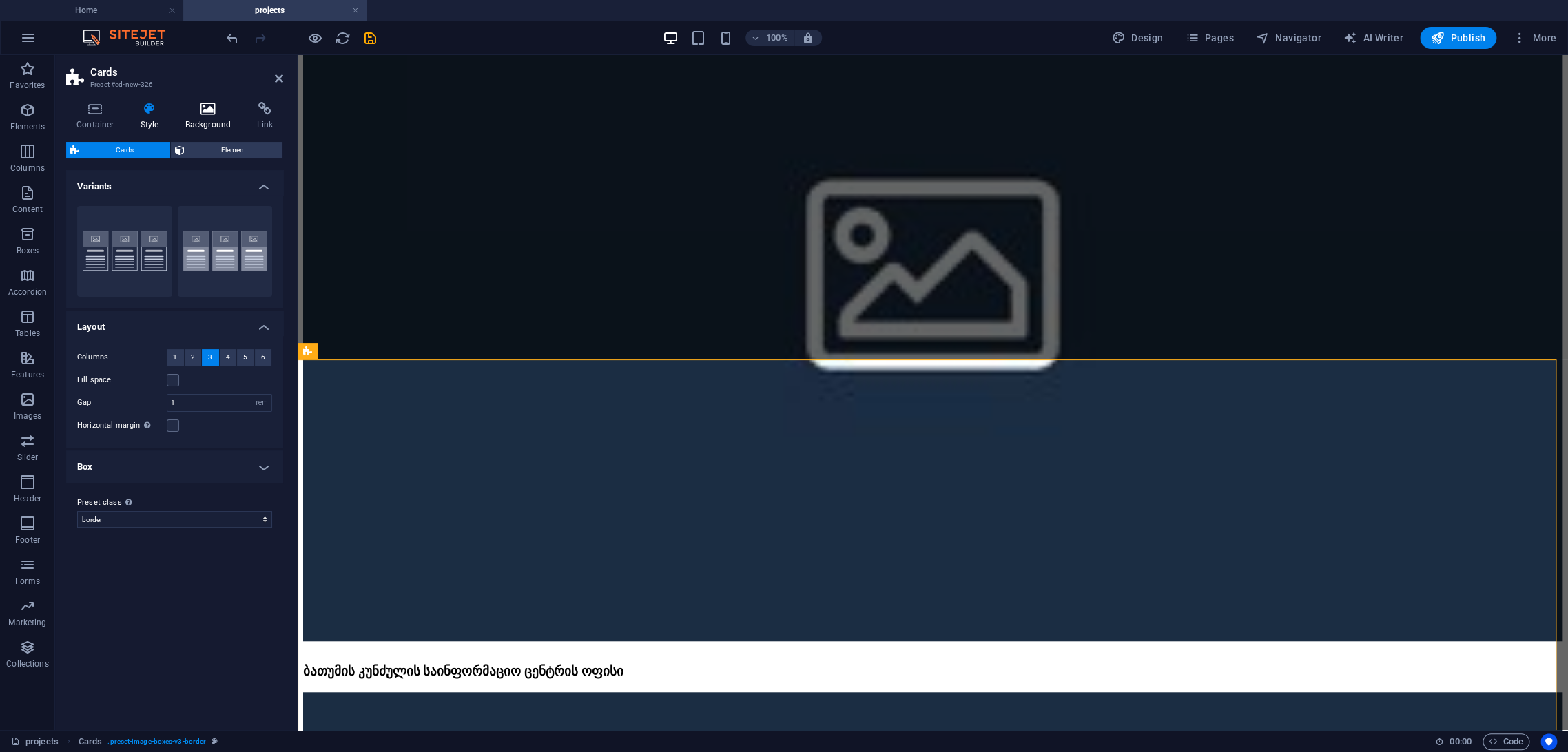
click at [180, 113] on icon at bounding box center [208, 108] width 67 height 13
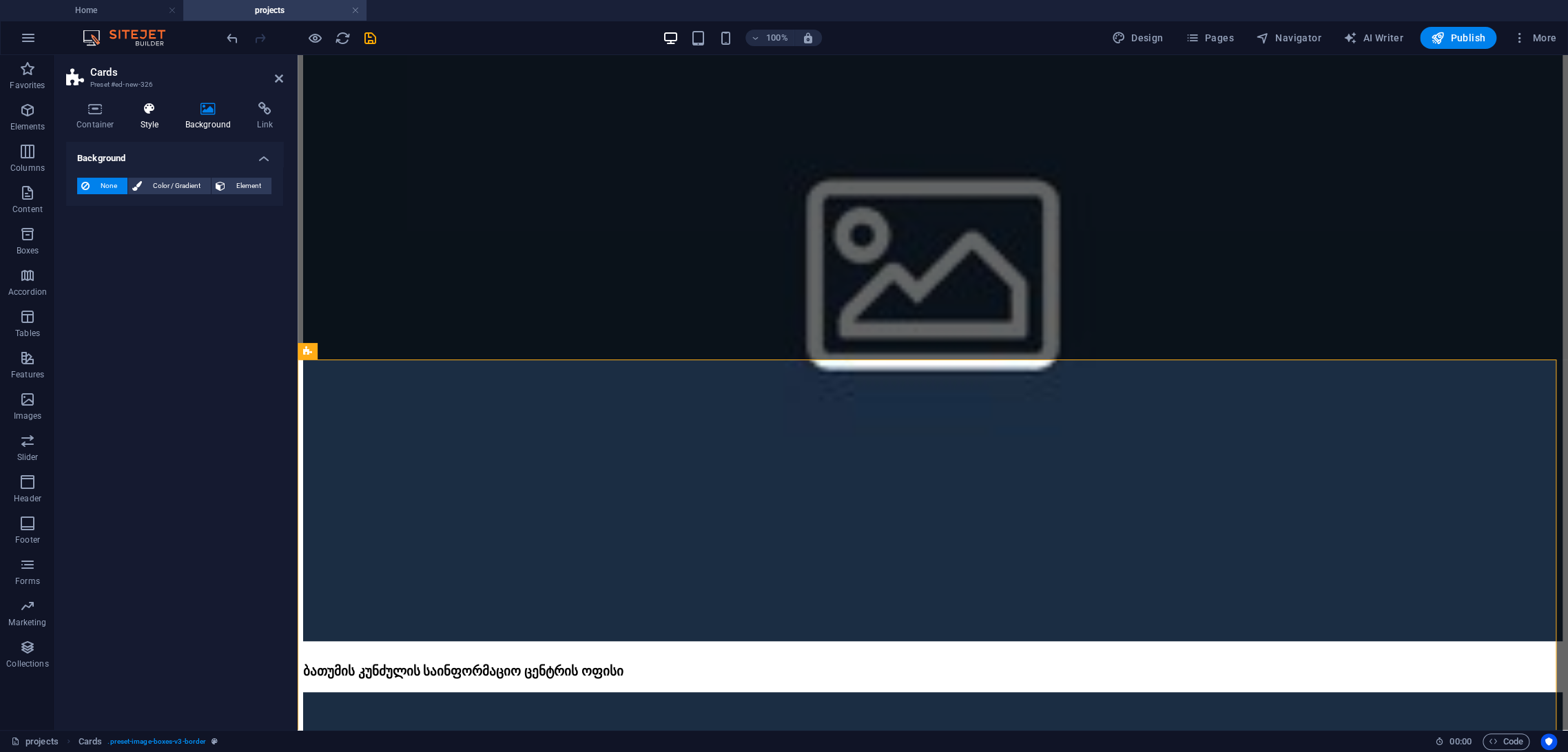
click at [147, 120] on h4 "Style" at bounding box center [153, 116] width 44 height 29
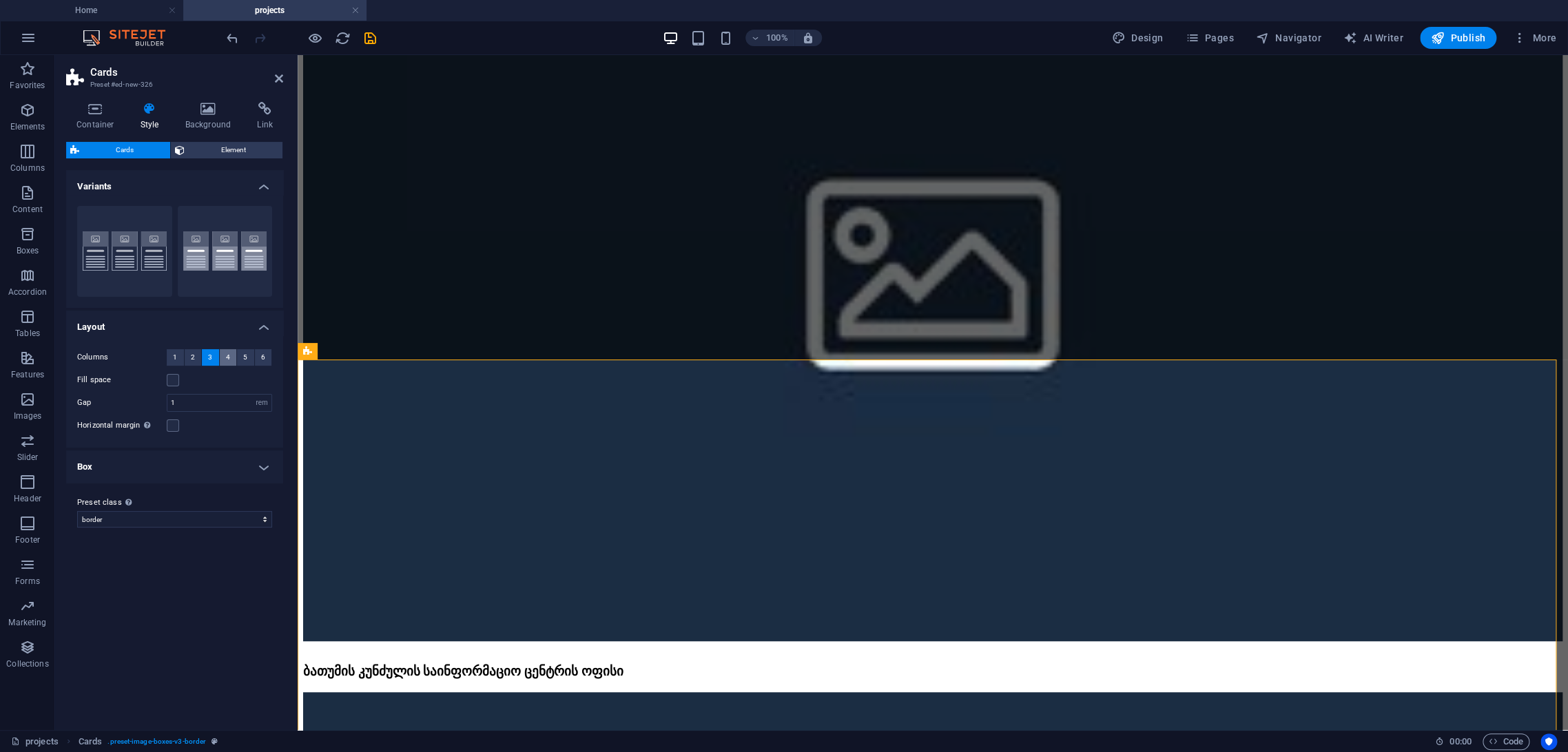
click at [222, 356] on button "4" at bounding box center [229, 357] width 17 height 17
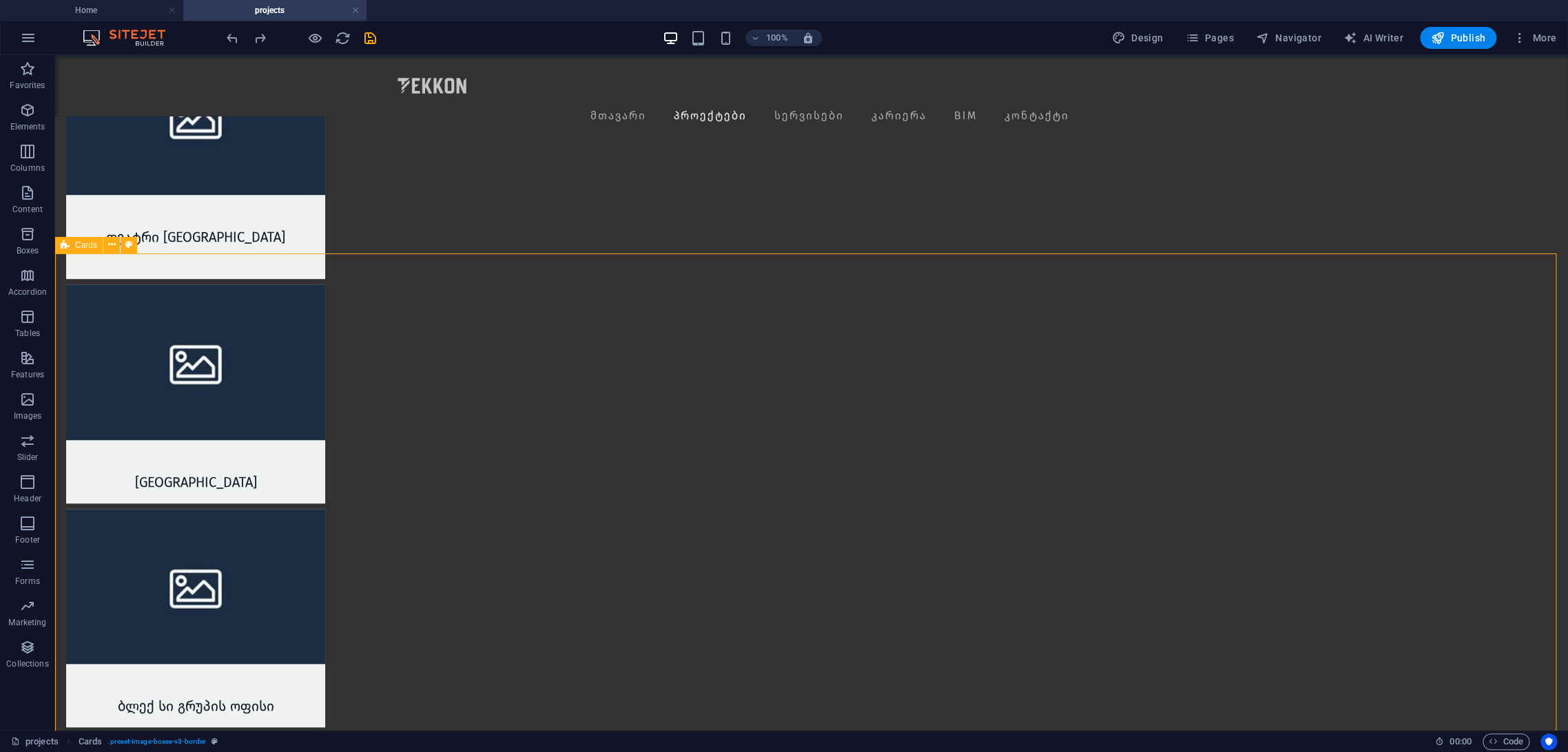
scroll to position [3745, 0]
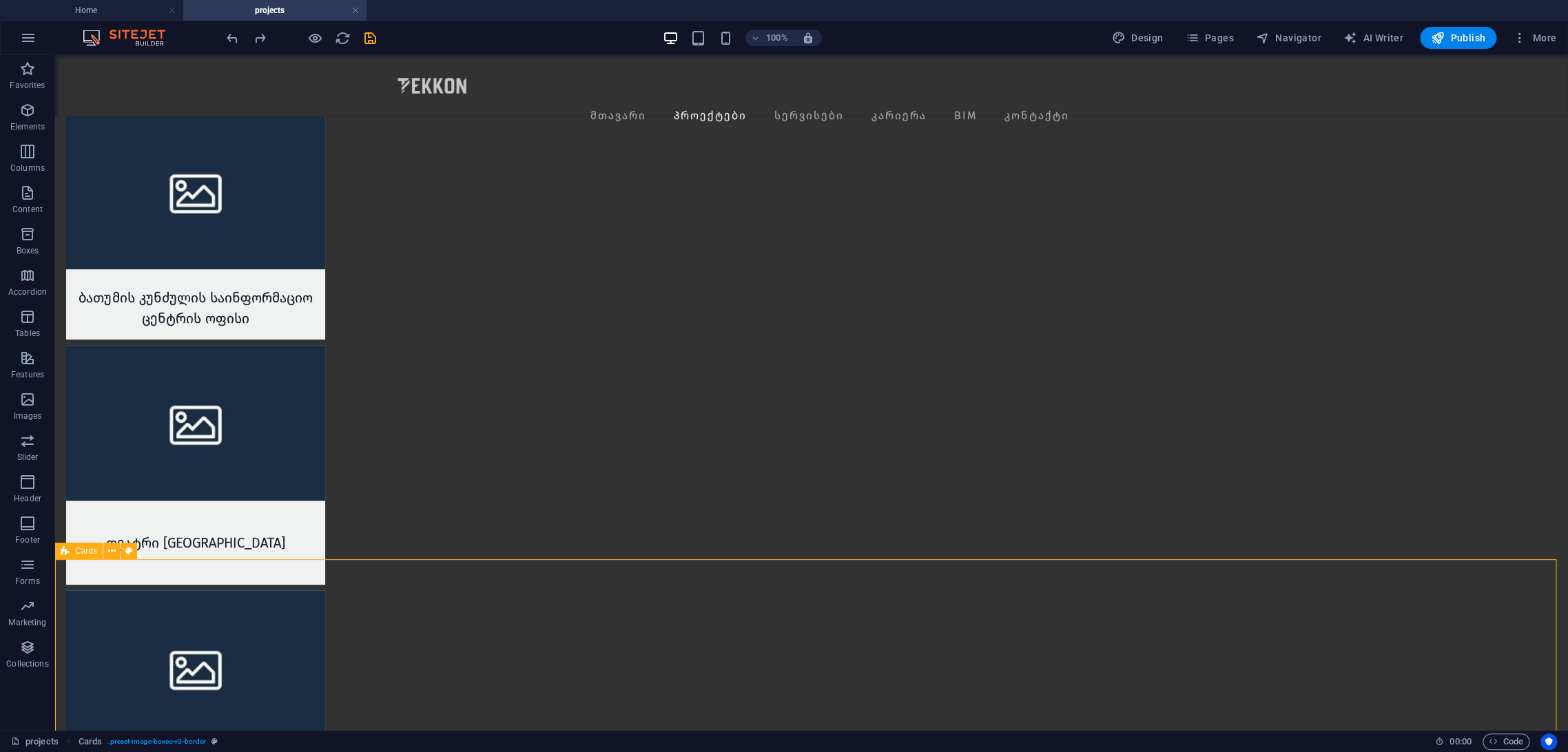
click at [80, 552] on span "Cards" at bounding box center [87, 551] width 22 height 8
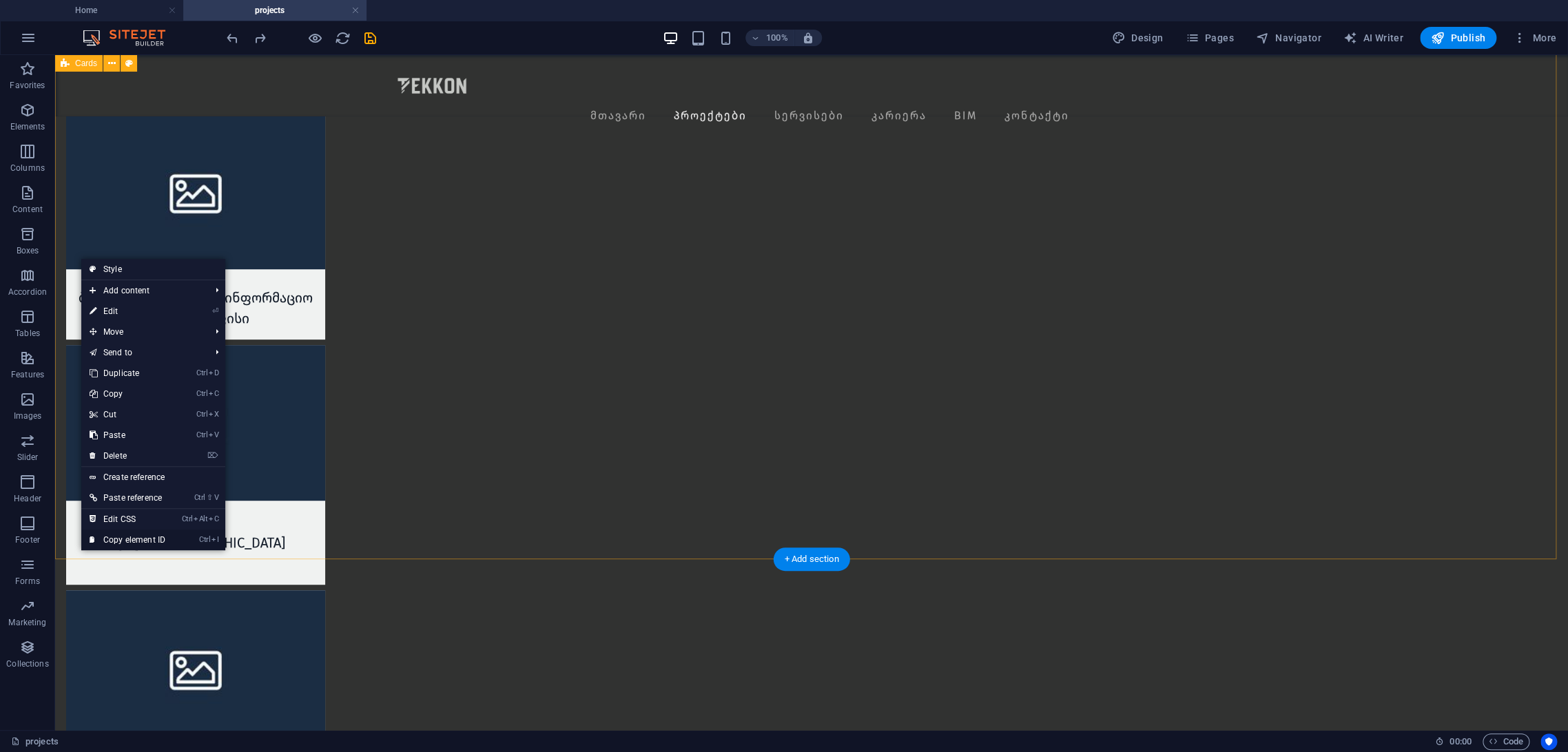
click at [90, 545] on icon at bounding box center [93, 540] width 7 height 21
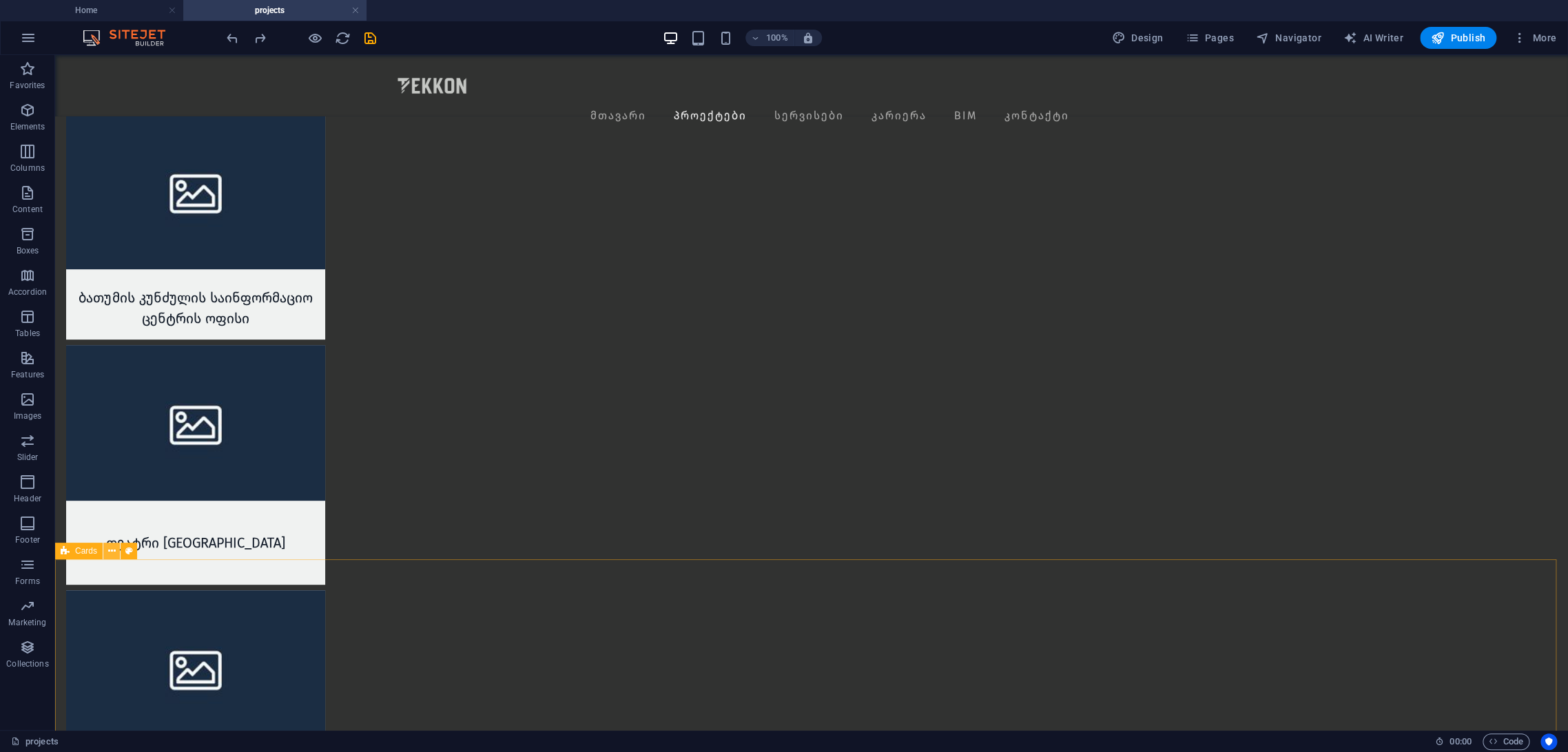
click at [110, 545] on icon at bounding box center [112, 551] width 8 height 14
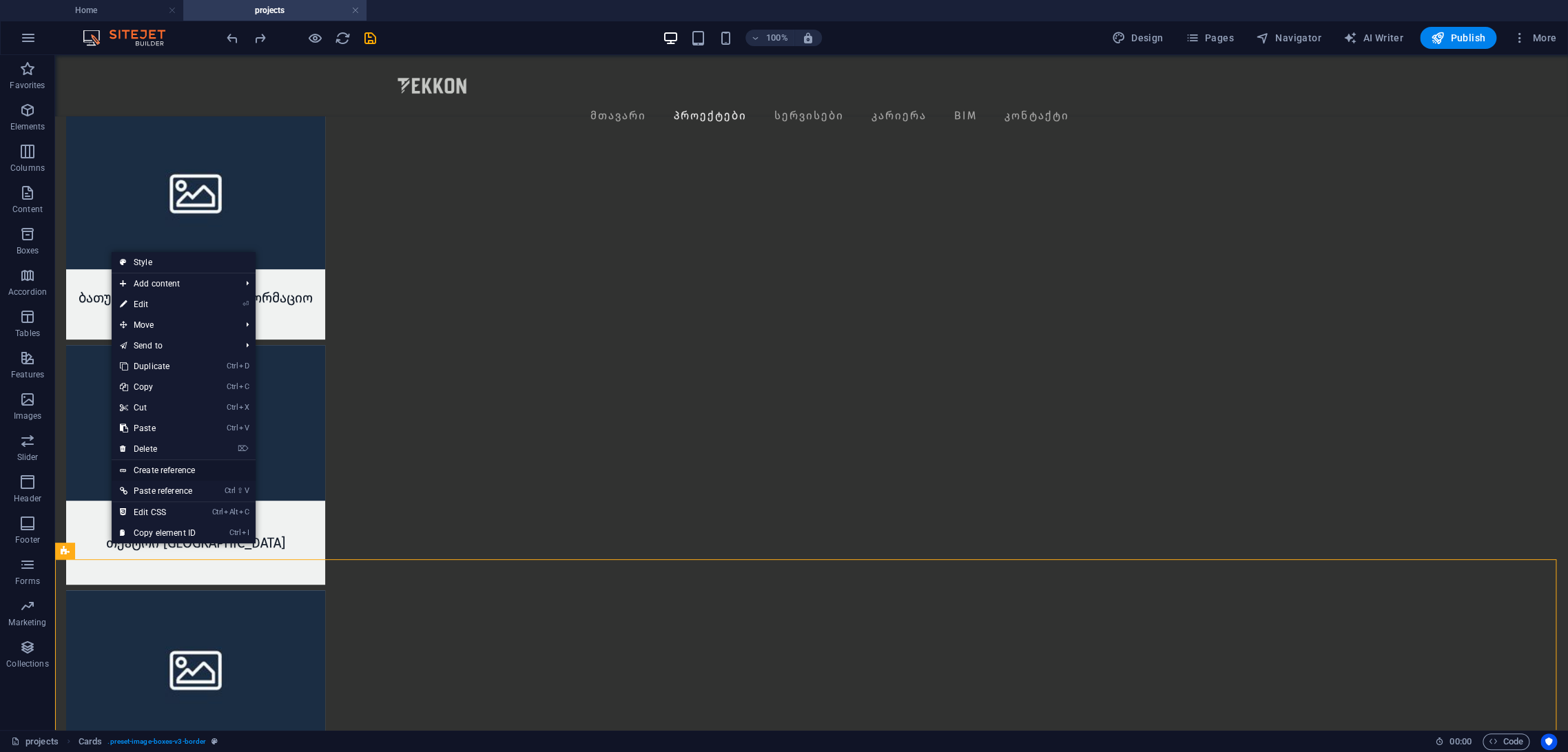
click at [200, 471] on link "Create reference" at bounding box center [183, 470] width 144 height 21
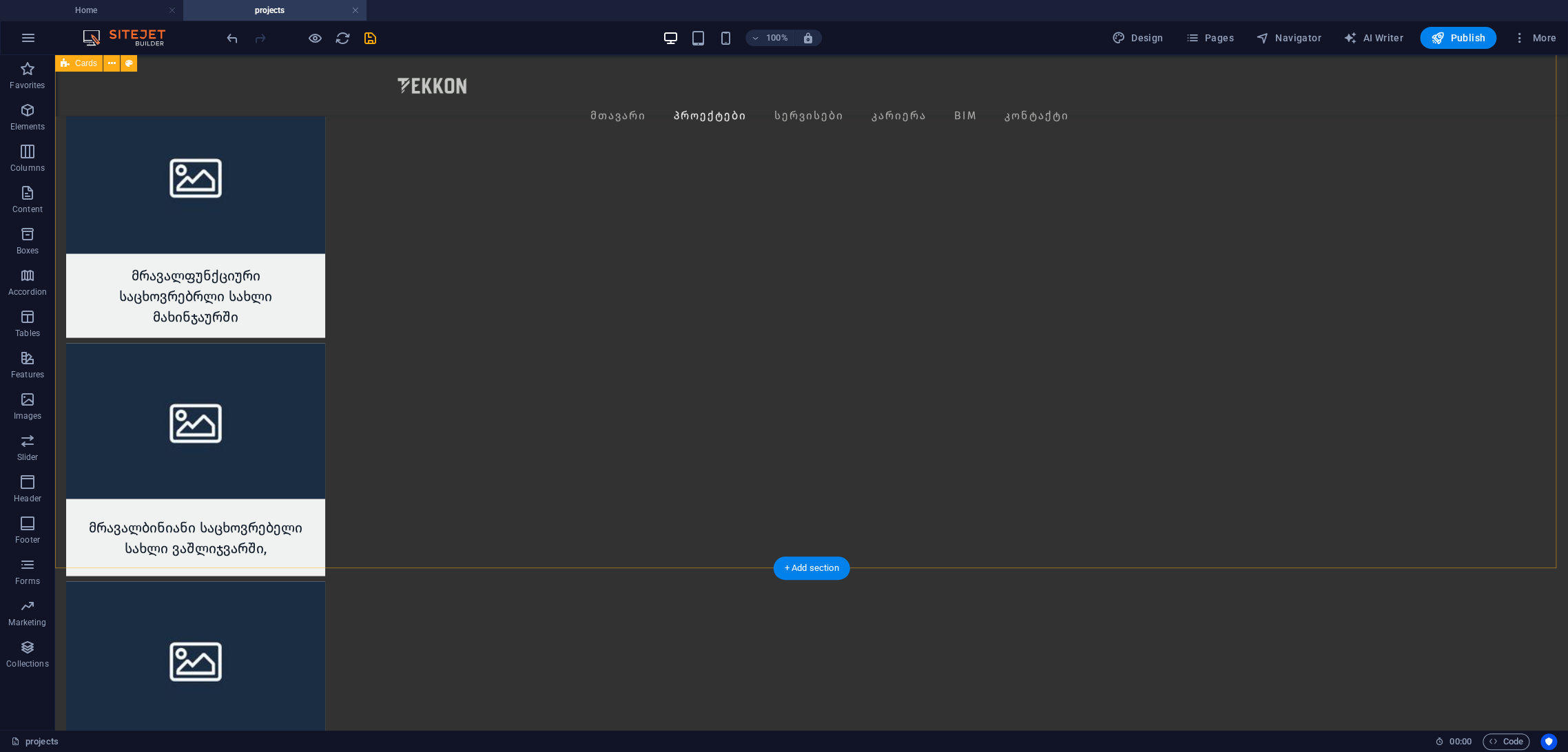
scroll to position [5177, 0]
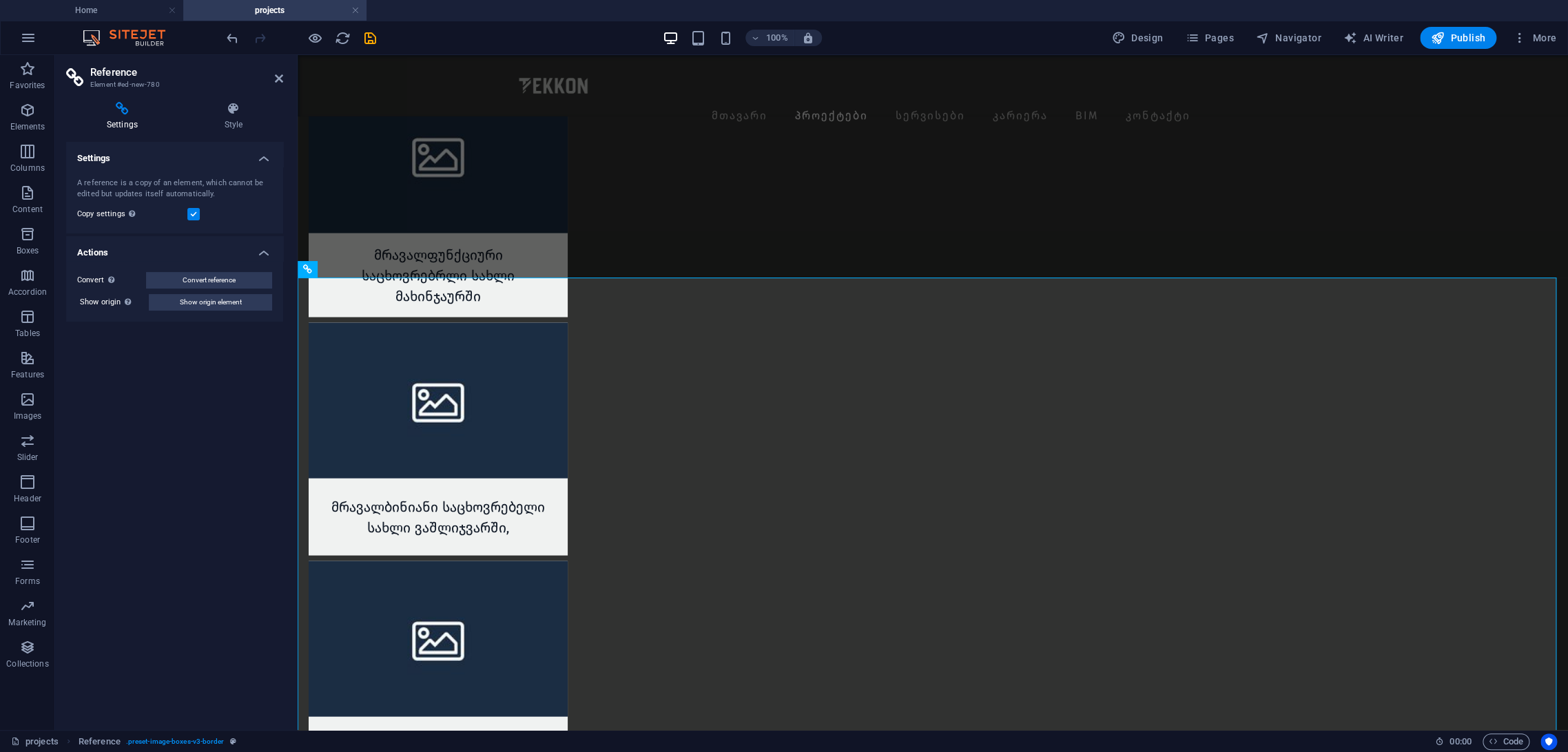
click at [226, 133] on div "Settings Style Settings A reference is a copy of an element, which cannot be ed…" at bounding box center [174, 410] width 217 height 617
click at [225, 129] on h4 "Style" at bounding box center [234, 116] width 99 height 29
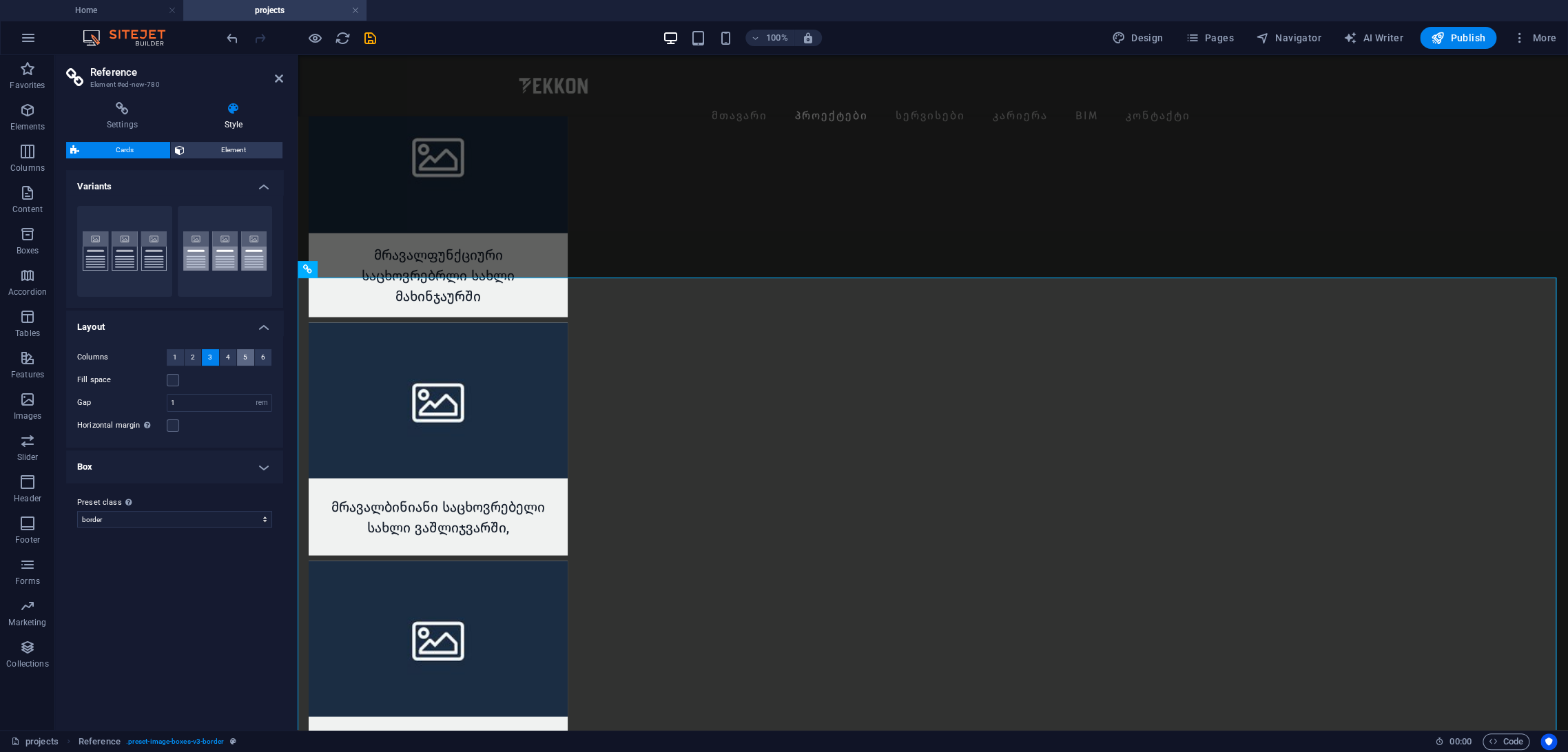
click at [237, 354] on button "5" at bounding box center [245, 357] width 17 height 17
click at [231, 354] on button "4" at bounding box center [229, 357] width 17 height 17
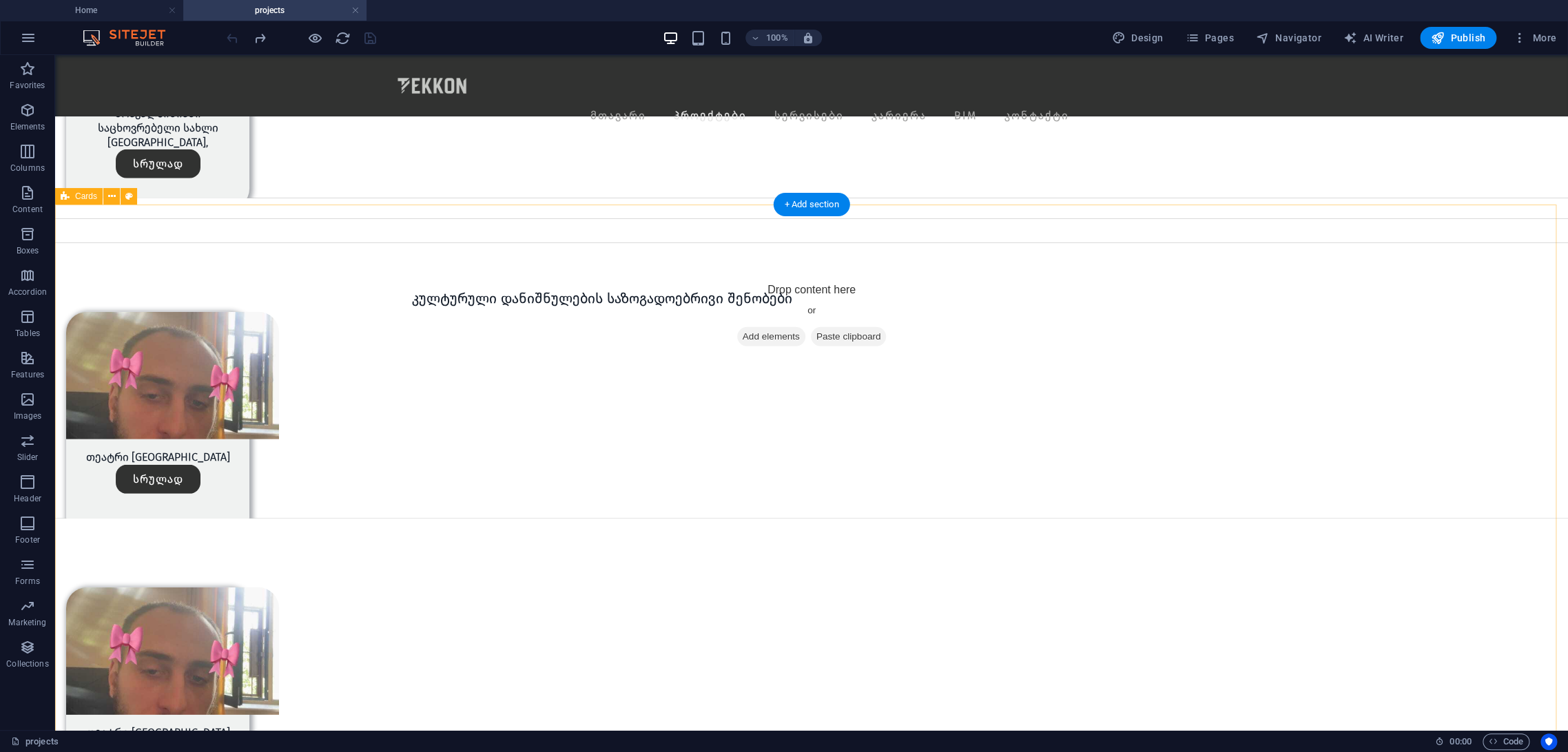
scroll to position [2491, 0]
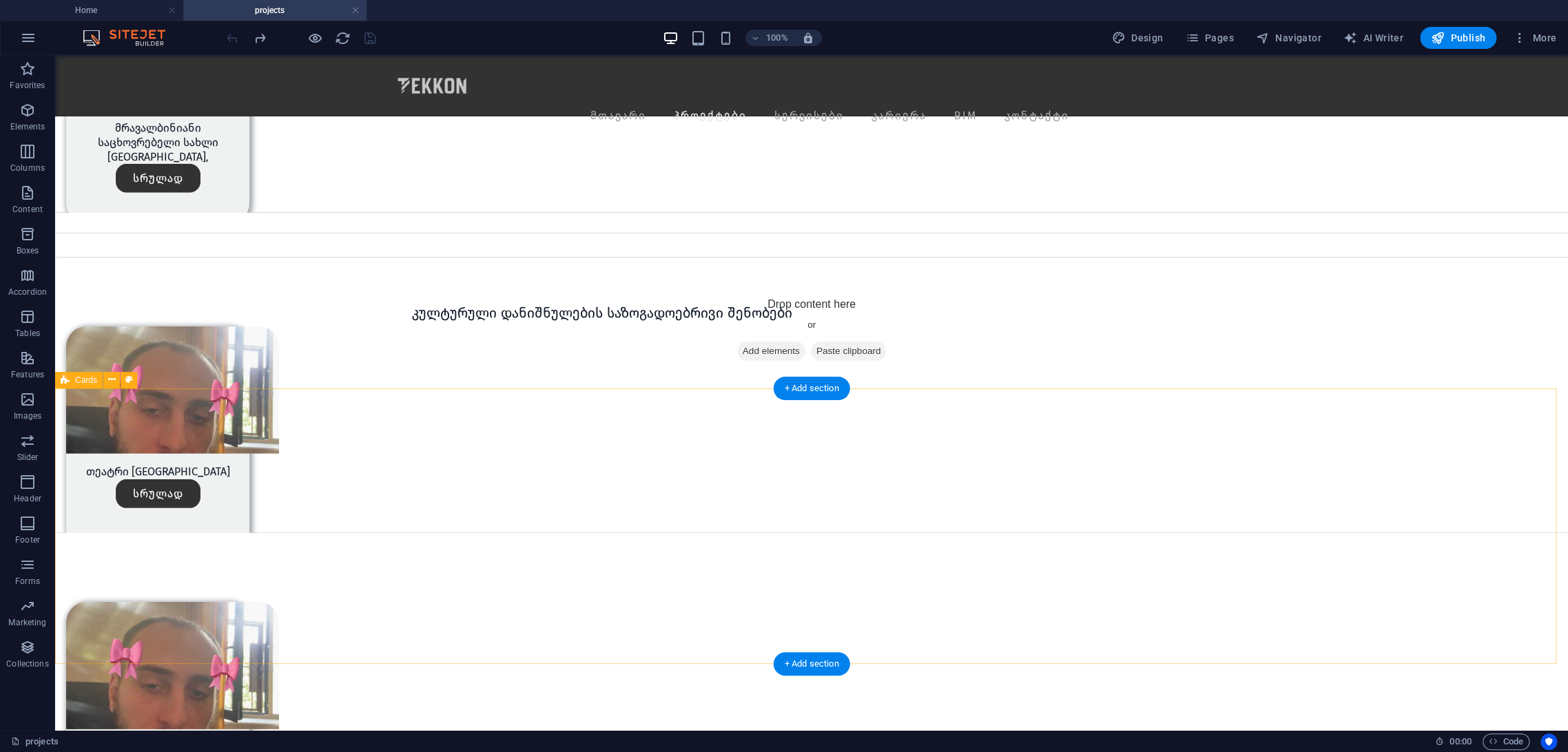
click at [1321, 533] on div "თეატრი ბორჯომში სრულად ამფითეატრი სრულად" at bounding box center [811, 670] width 1513 height 276
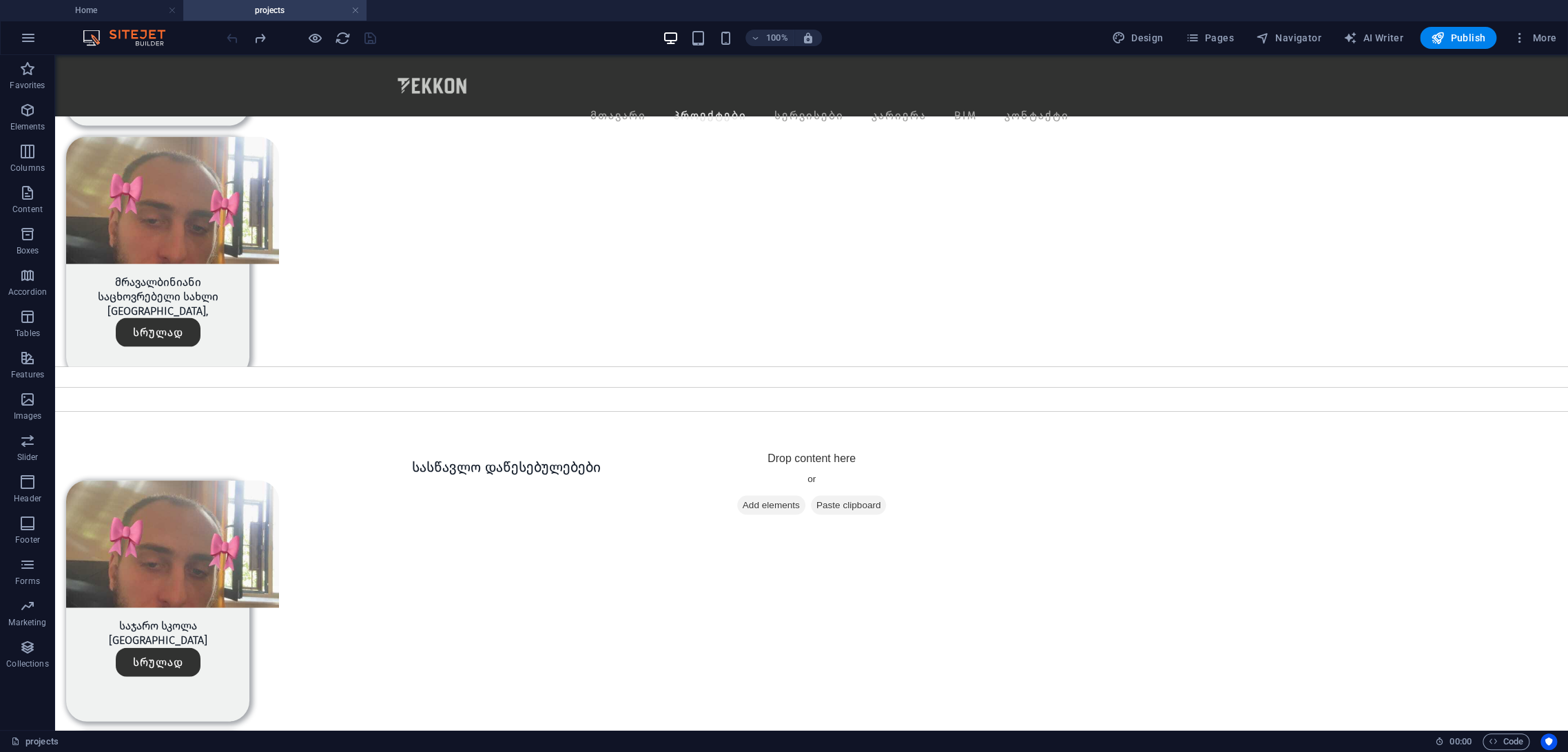
scroll to position [0, 0]
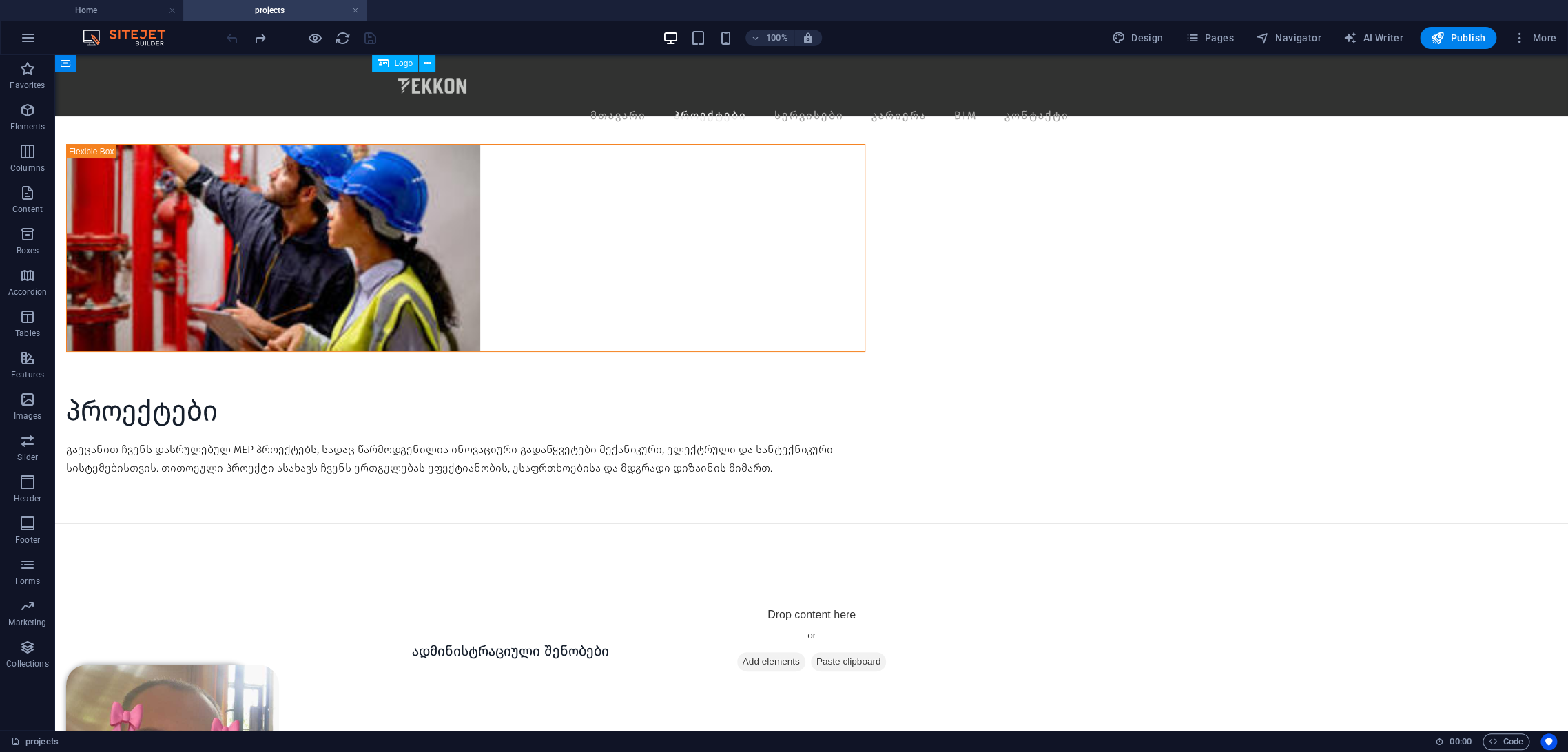
drag, startPoint x: 392, startPoint y: 214, endPoint x: 525, endPoint y: 121, distance: 162.3
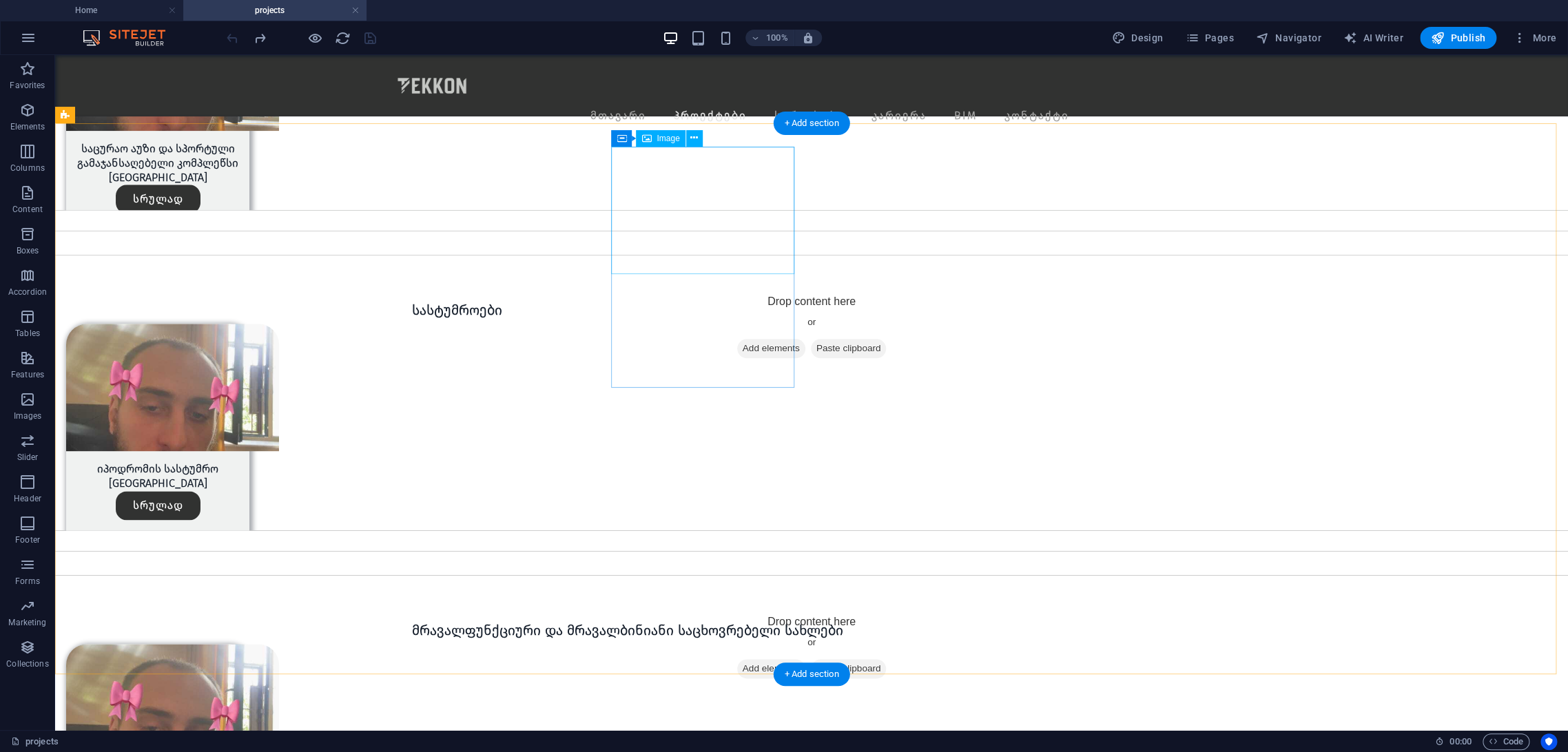
scroll to position [535, 0]
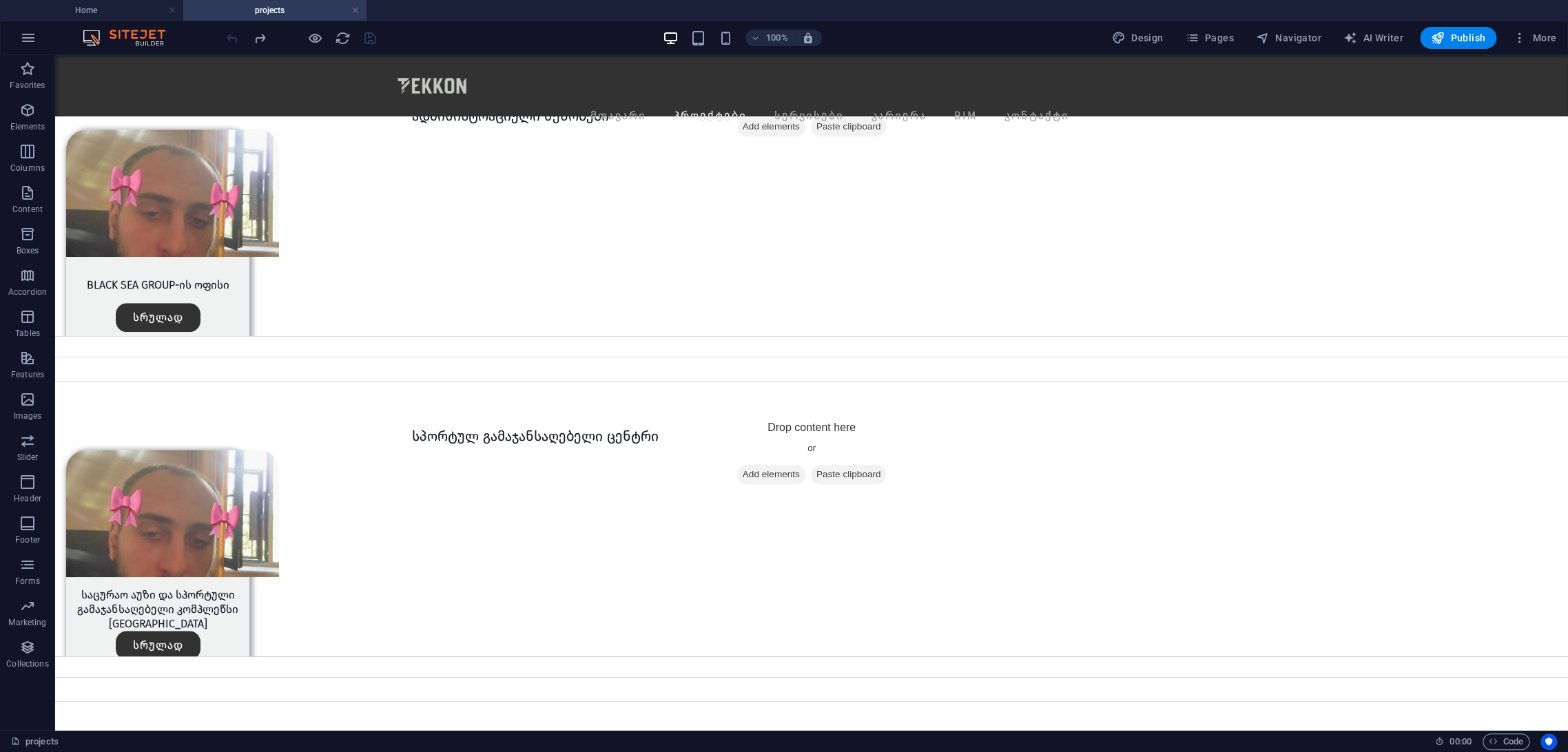
click at [1203, 48] on button "Pages" at bounding box center [1209, 38] width 60 height 22
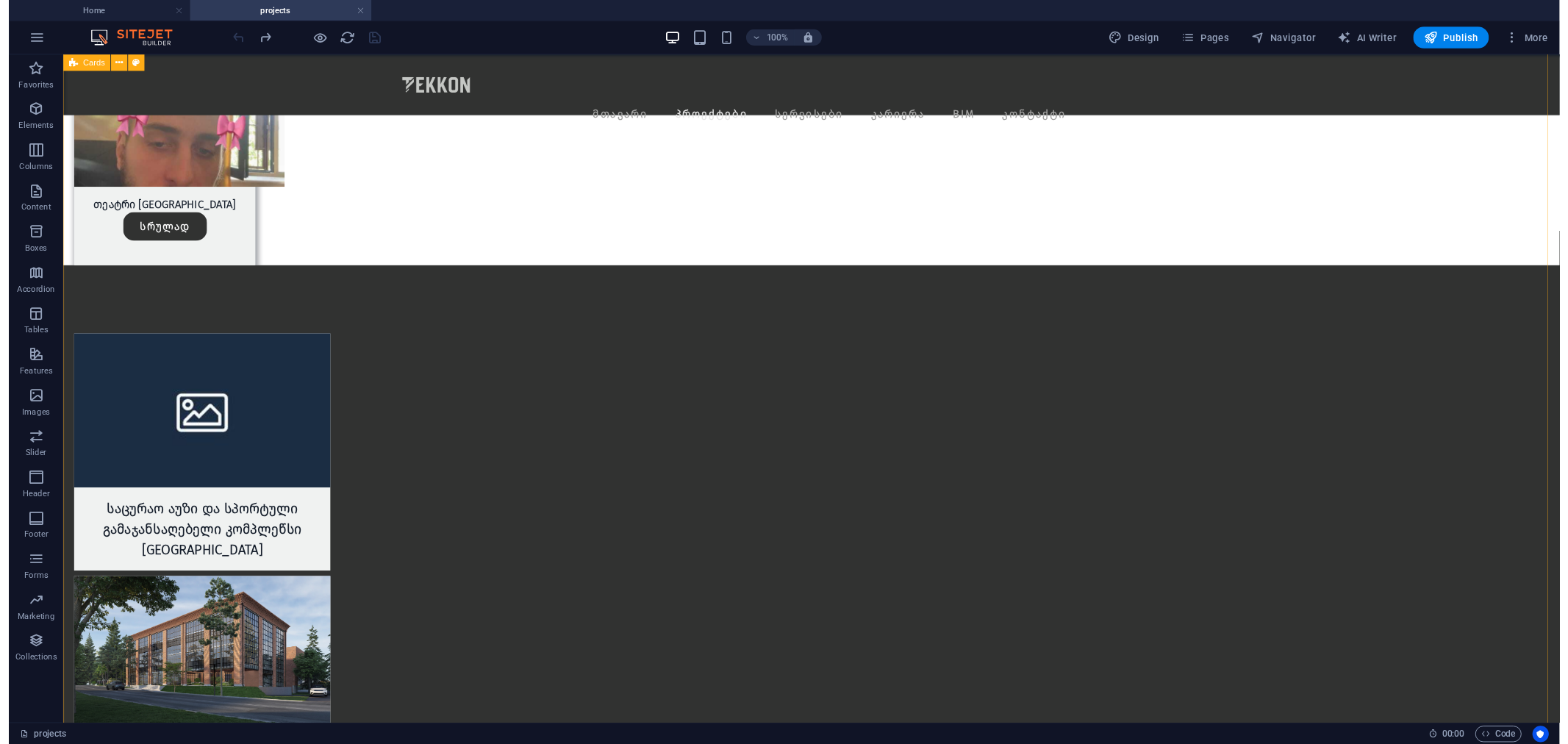
scroll to position [3230, 0]
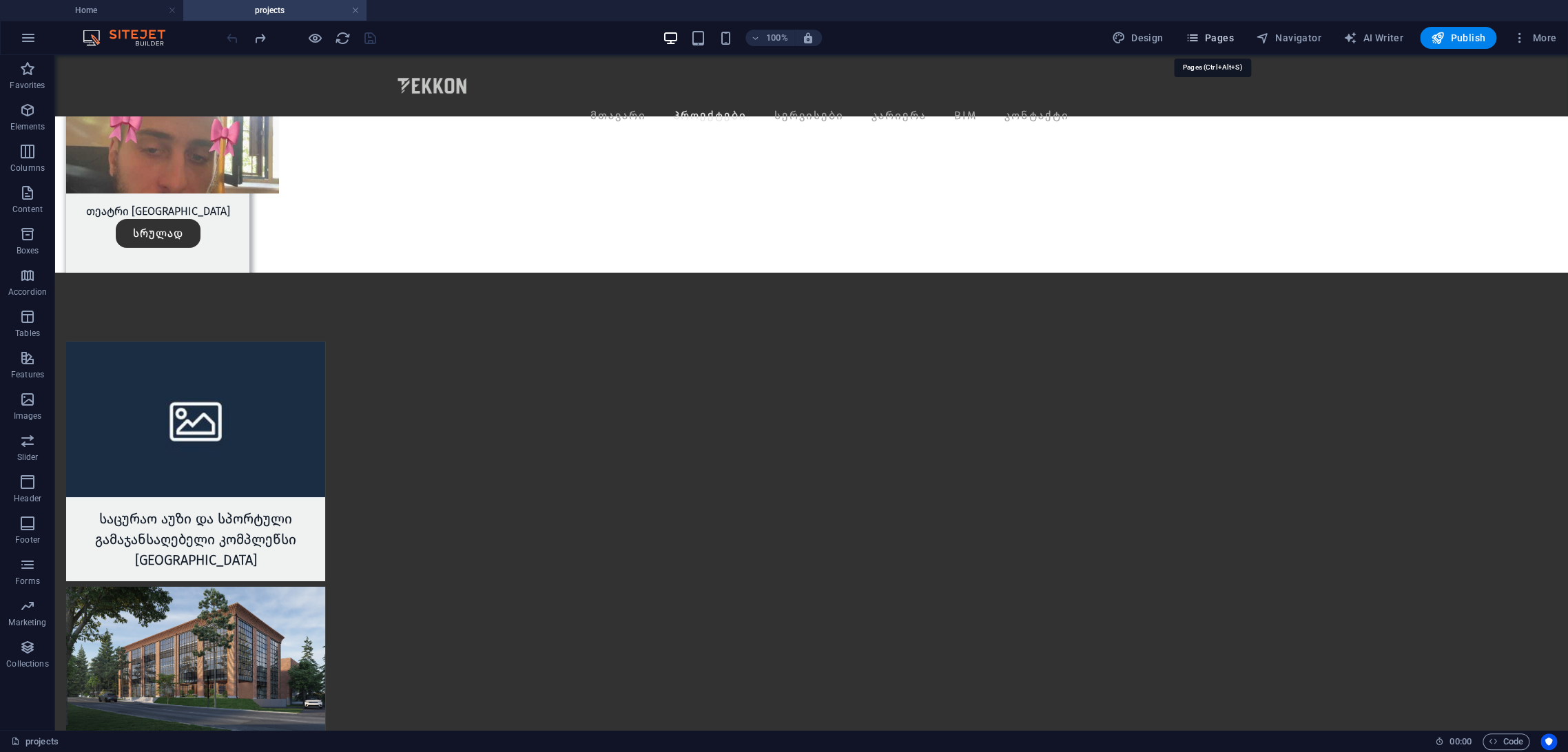
click at [1218, 43] on span "Pages" at bounding box center [1209, 37] width 48 height 13
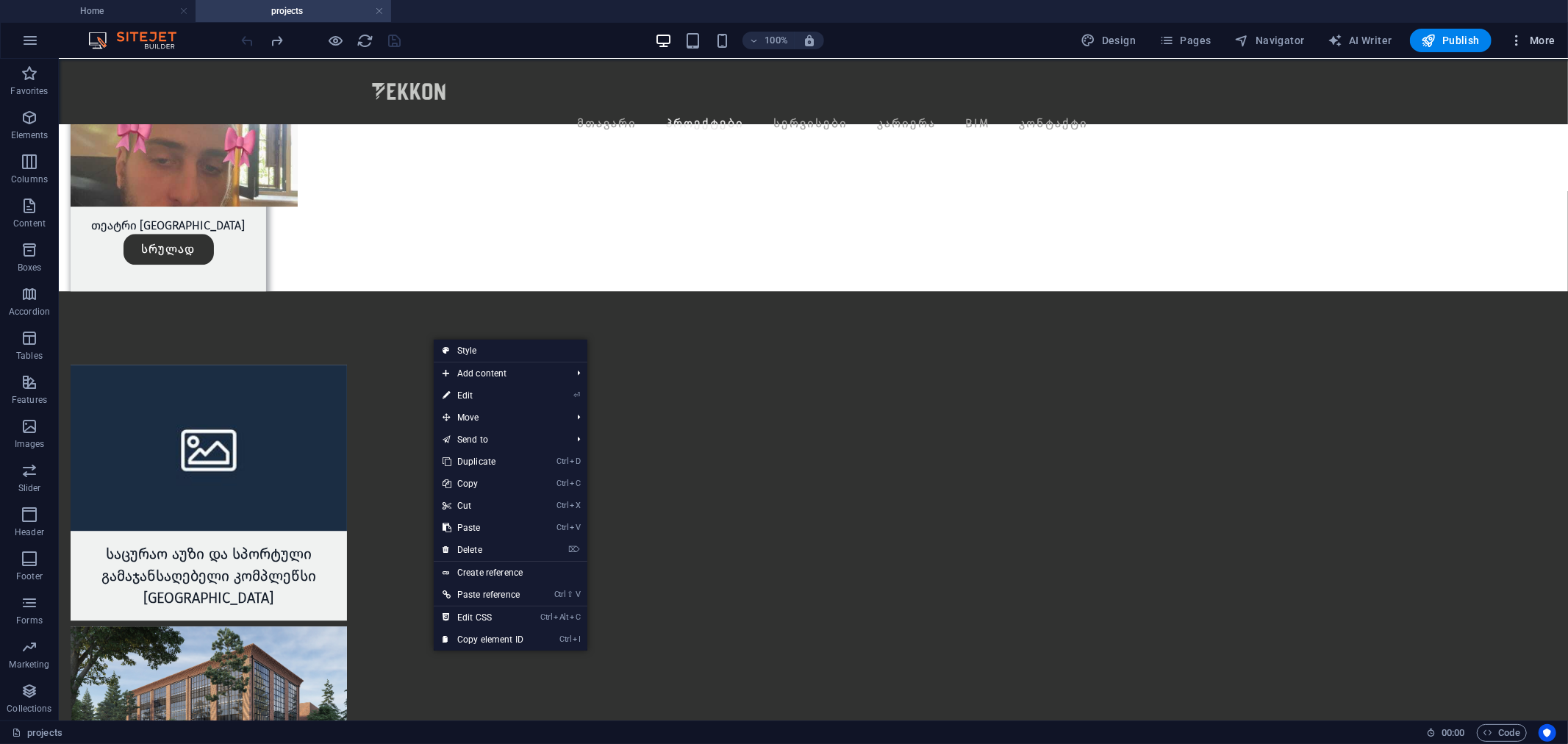
click at [1508, 39] on button "More" at bounding box center [1532, 41] width 58 height 24
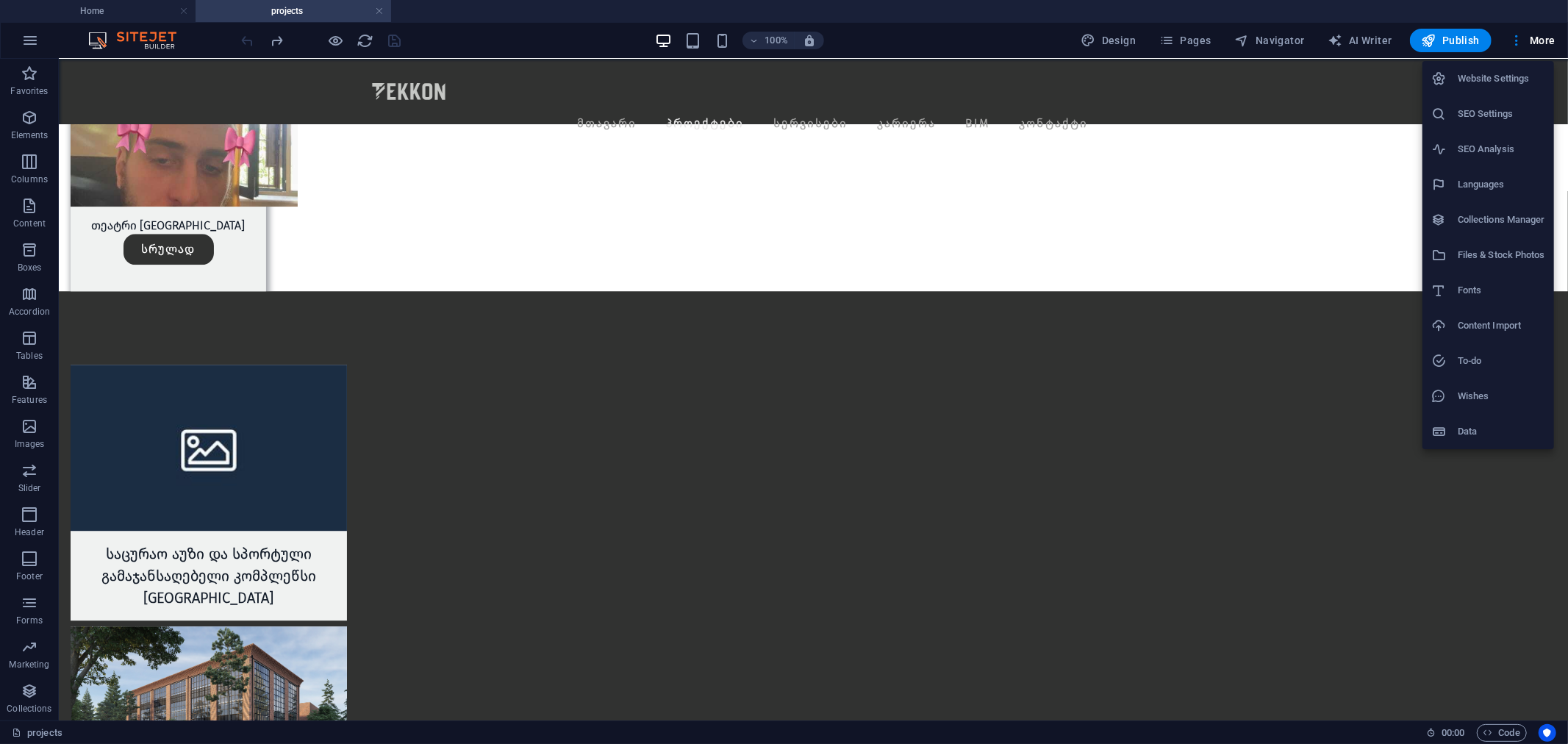
click at [1564, 42] on div at bounding box center [784, 372] width 1568 height 744
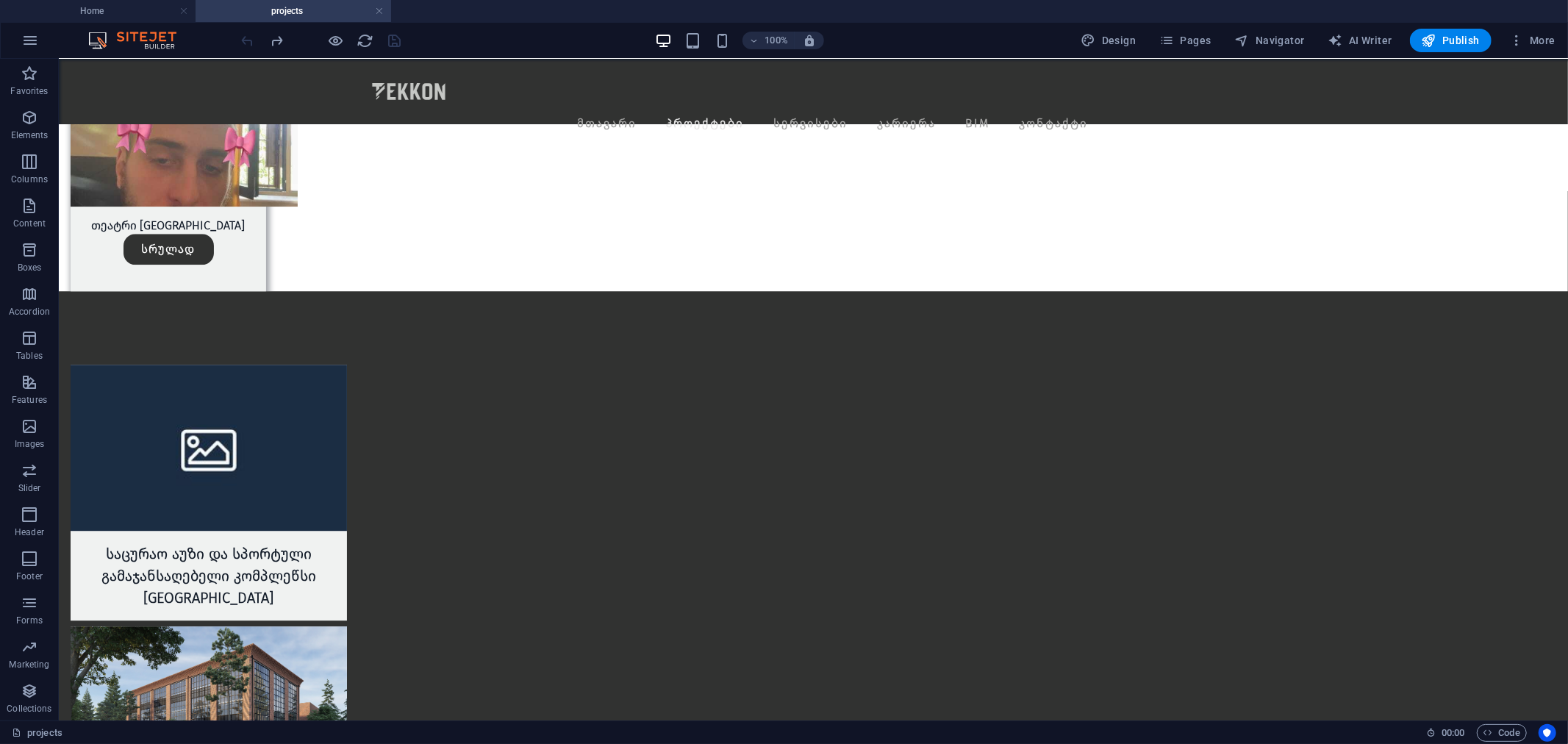
click at [1553, 40] on div "Website Settings SEO Settings SEO Analysis Languages Collections Manager Files …" at bounding box center [784, 375] width 1568 height 735
click at [1546, 42] on span "More" at bounding box center [1532, 40] width 47 height 14
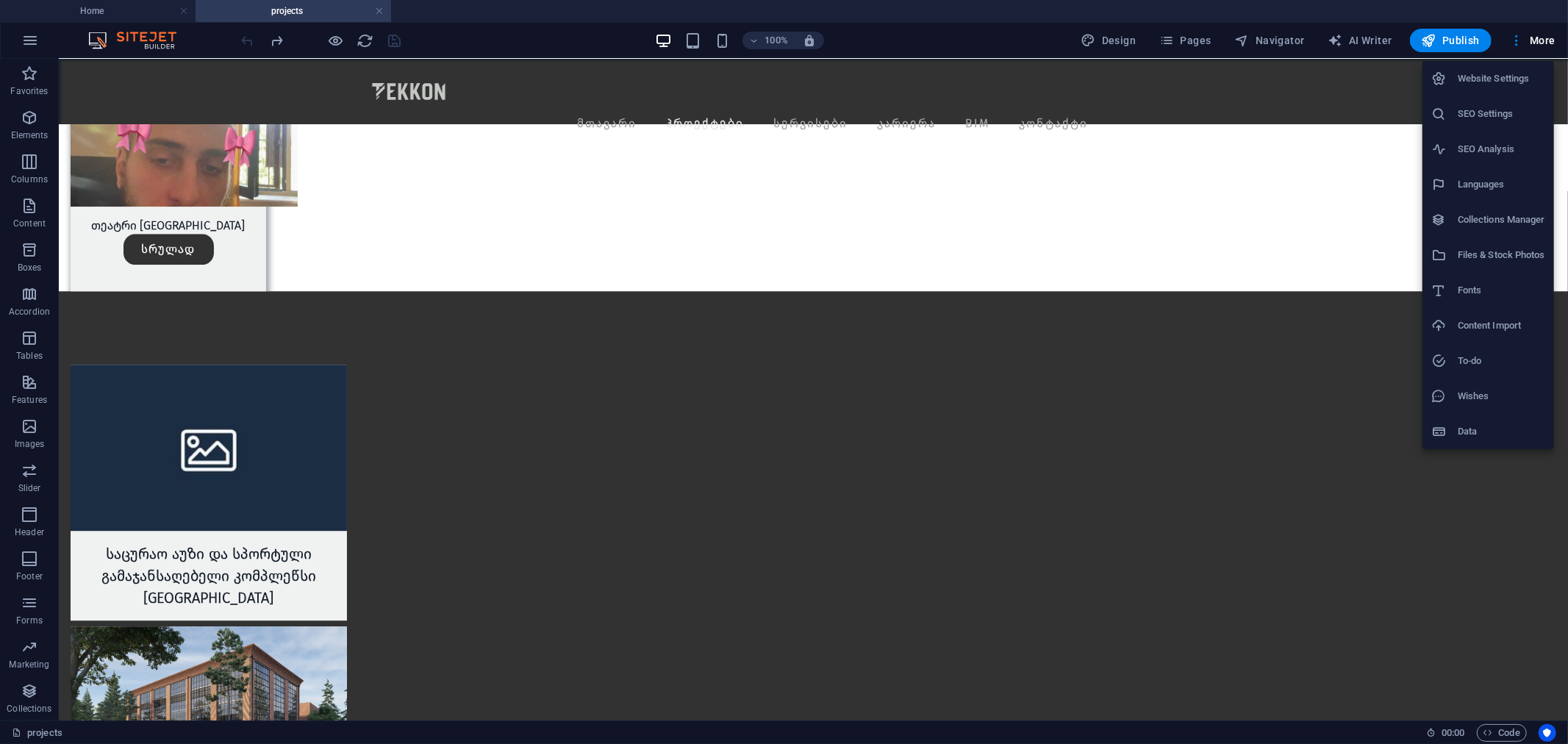
click at [1506, 83] on h6 "Website Settings" at bounding box center [1501, 78] width 87 height 18
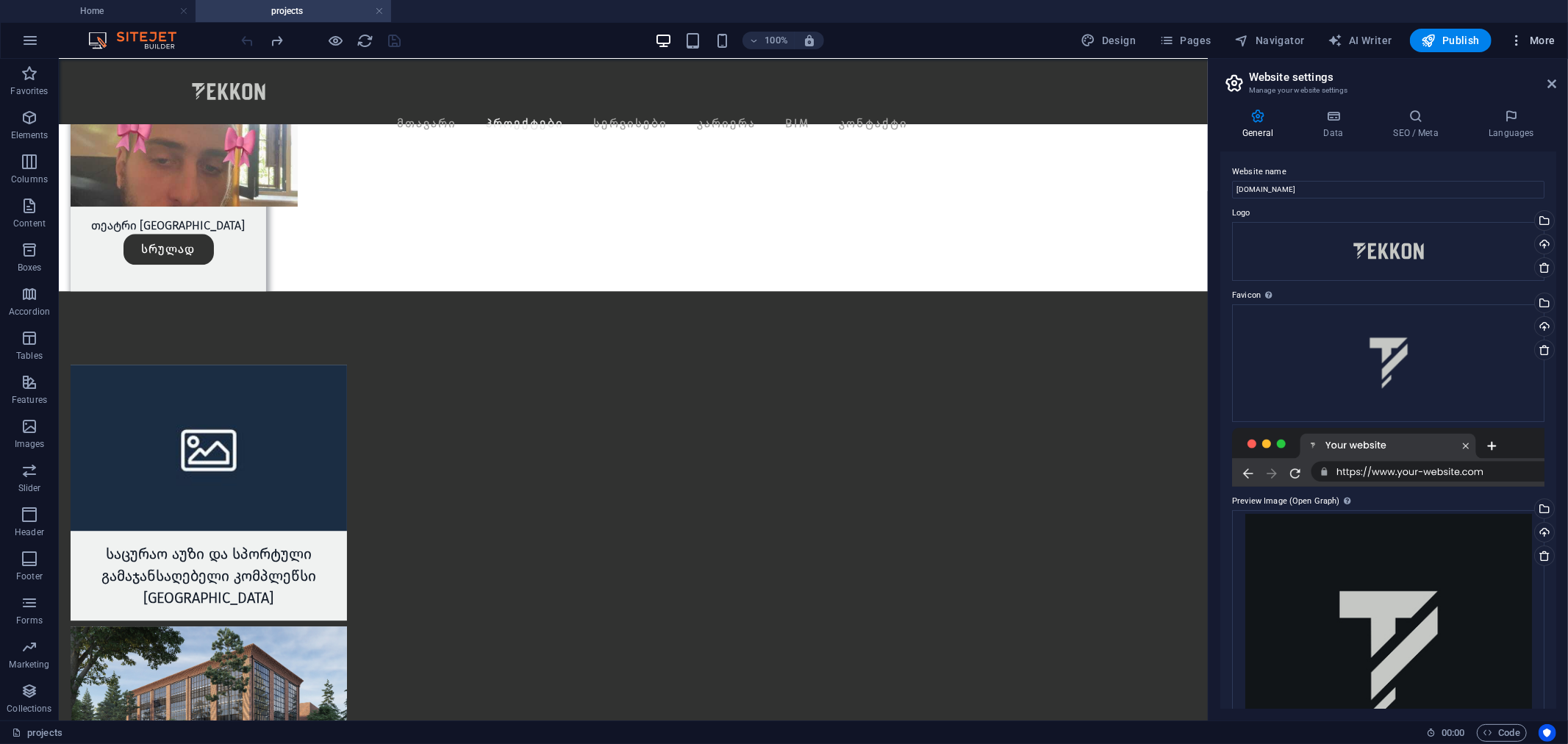
click at [1533, 48] on button "More" at bounding box center [1532, 41] width 58 height 24
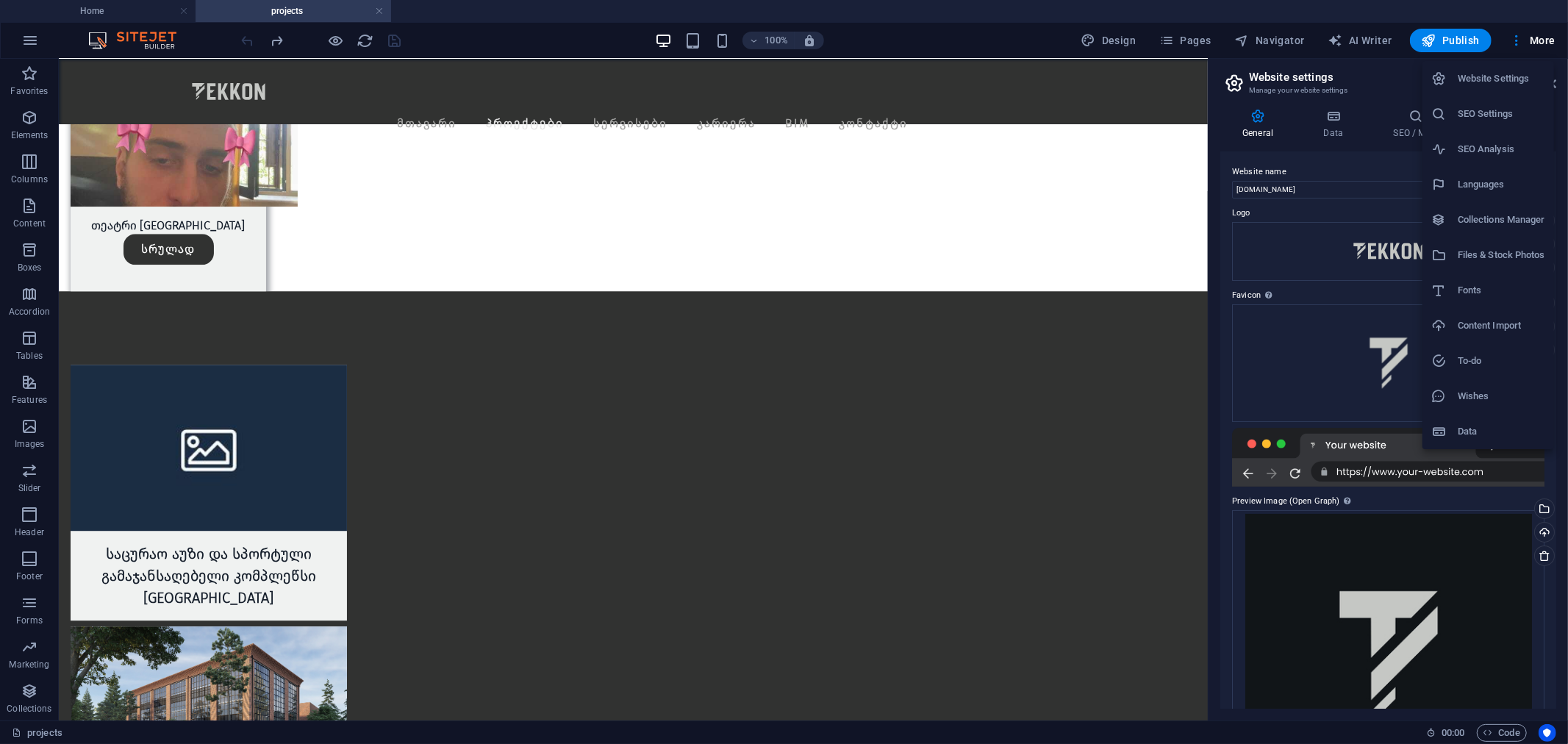
drag, startPoint x: 1476, startPoint y: 124, endPoint x: 1481, endPoint y: 137, distance: 13.9
click at [1479, 136] on ul "Website Settings SEO Settings SEO Analysis Languages Collections Manager Files …" at bounding box center [1487, 255] width 131 height 388
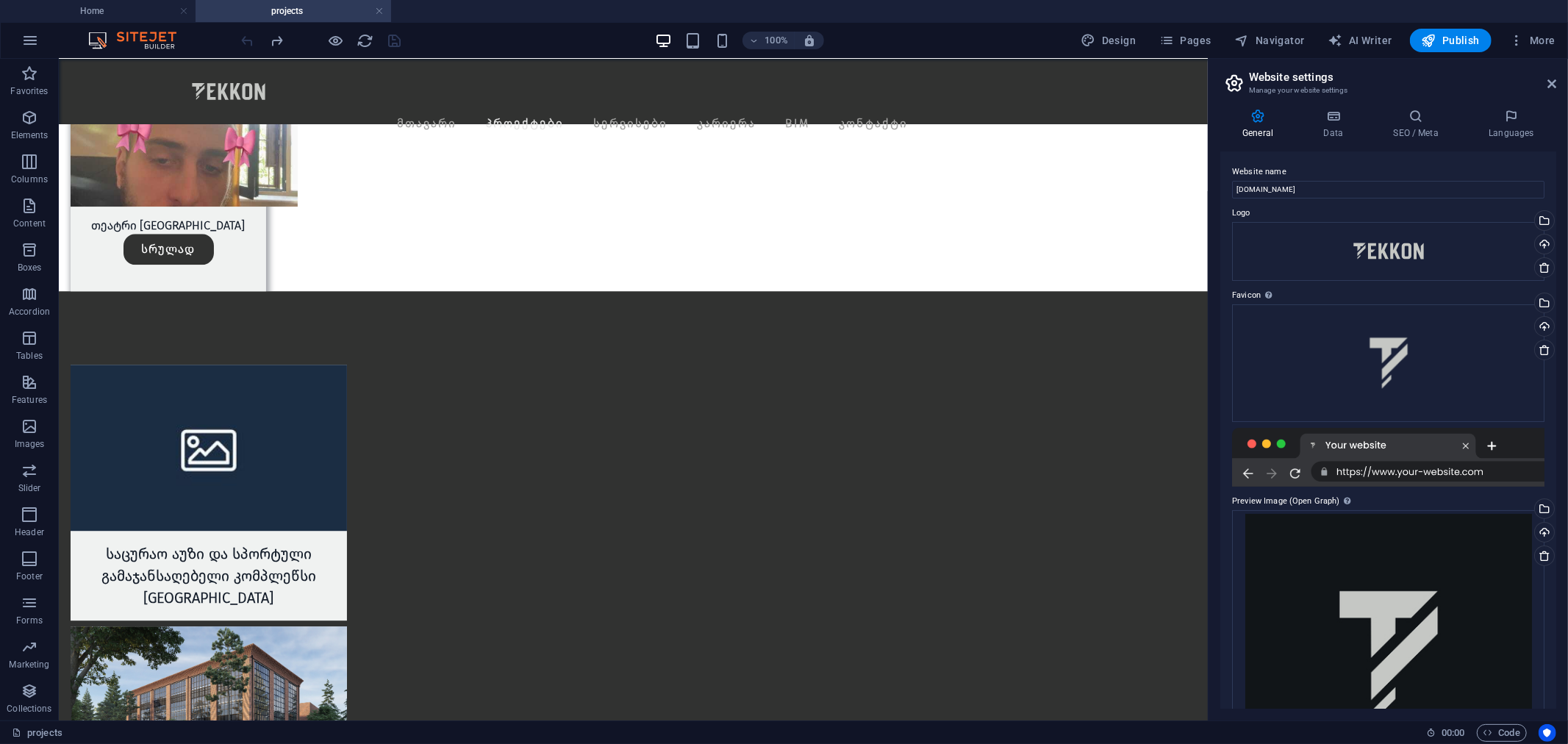
click at [1481, 137] on ul "Website Settings SEO Settings SEO Analysis Languages Collections Manager Files …" at bounding box center [1499, 170] width 98 height 219
click at [1522, 37] on icon "button" at bounding box center [1516, 40] width 14 height 14
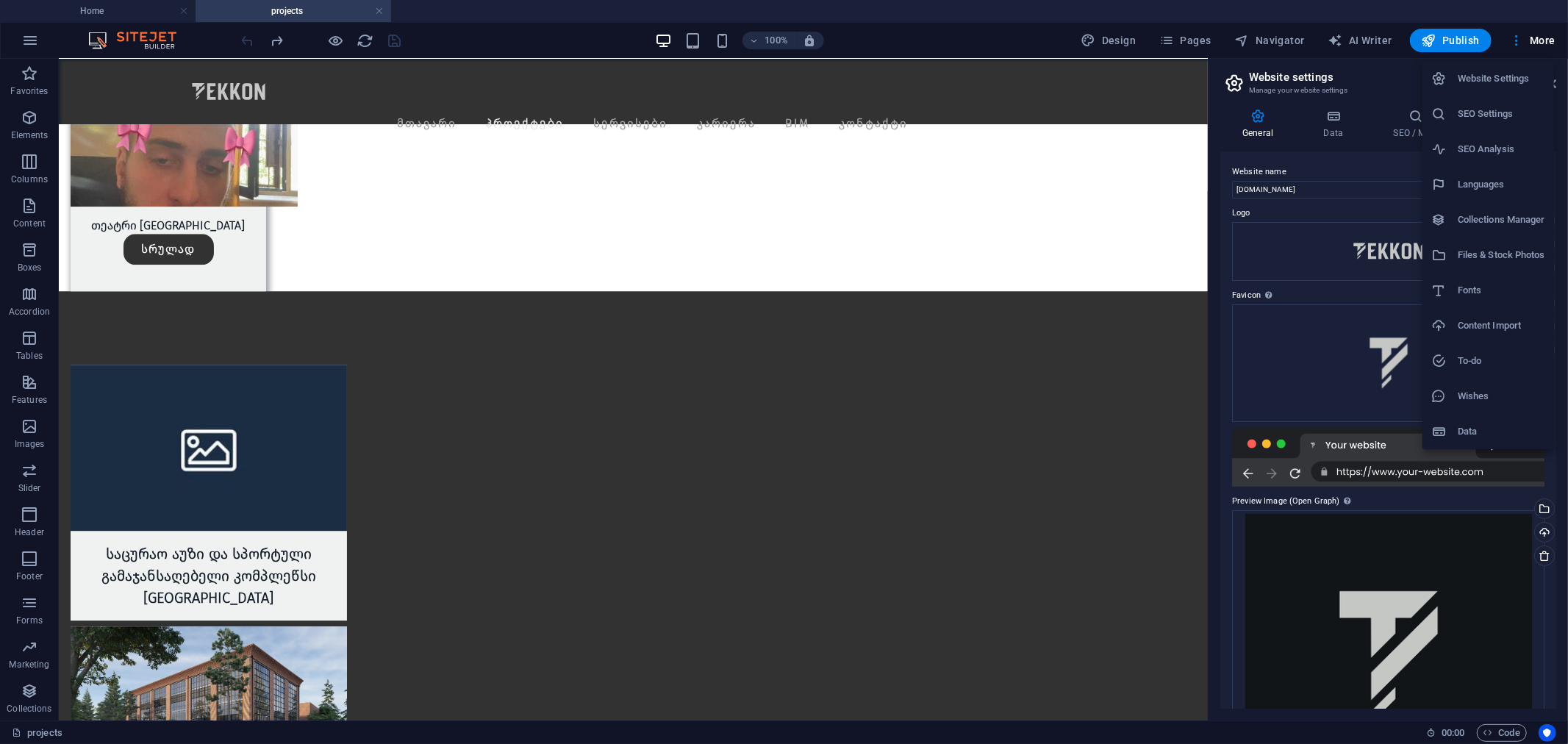
click at [1465, 147] on h6 "SEO Analysis" at bounding box center [1501, 149] width 87 height 18
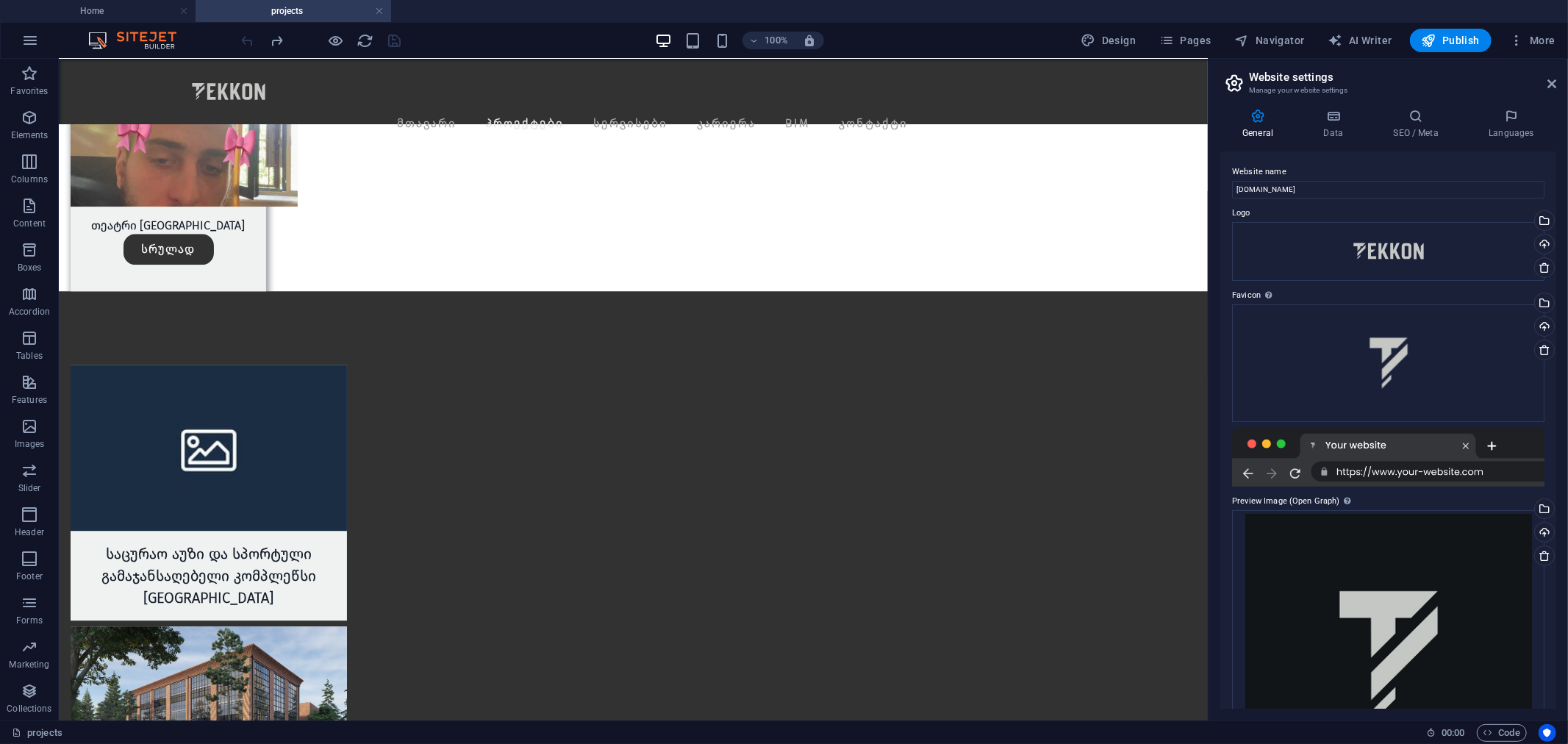
click at [1521, 58] on header "Website settings Manage your website settings" at bounding box center [1389, 77] width 333 height 38
select select "google.com"
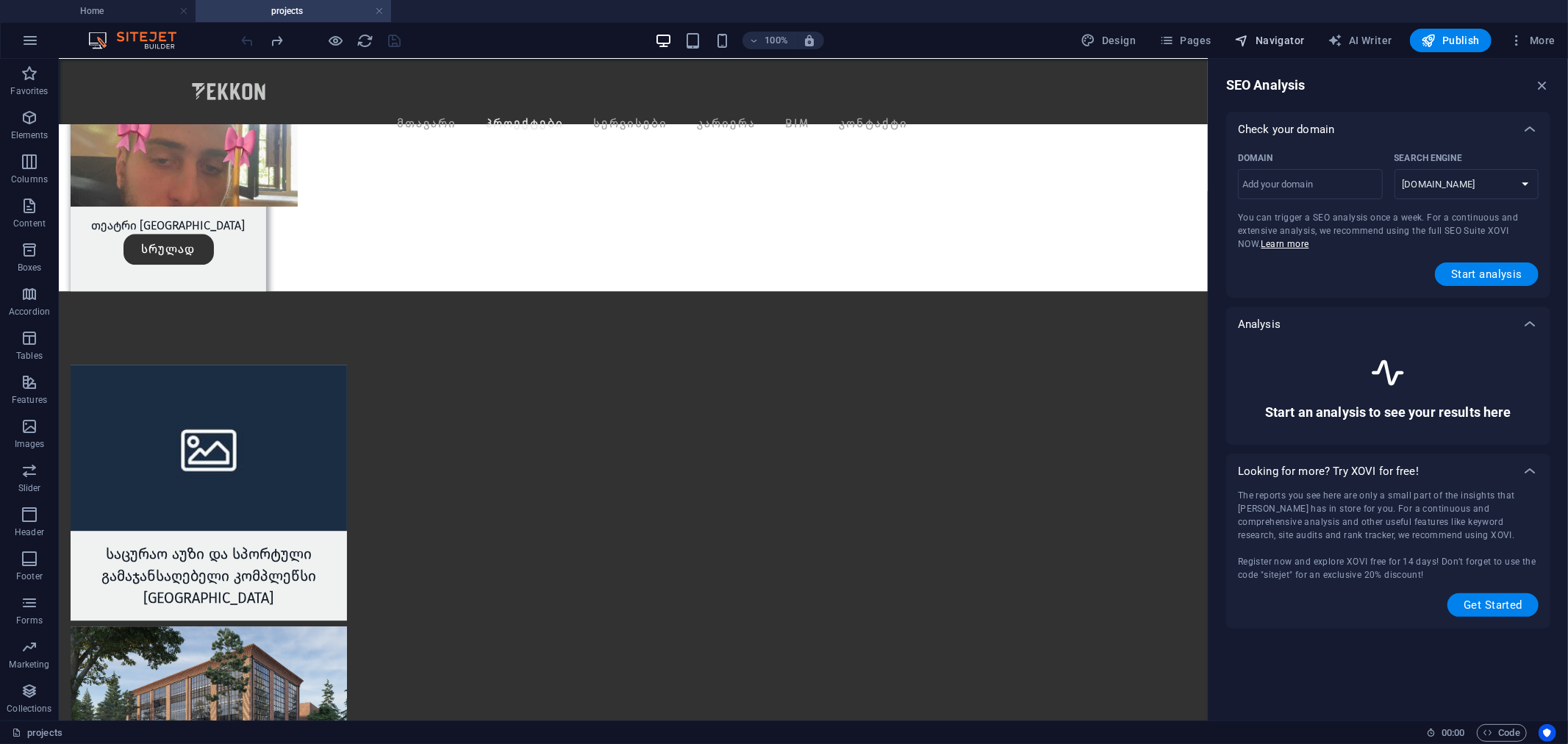
click at [1277, 39] on span "Navigator" at bounding box center [1270, 40] width 70 height 14
select select "17700849-en"
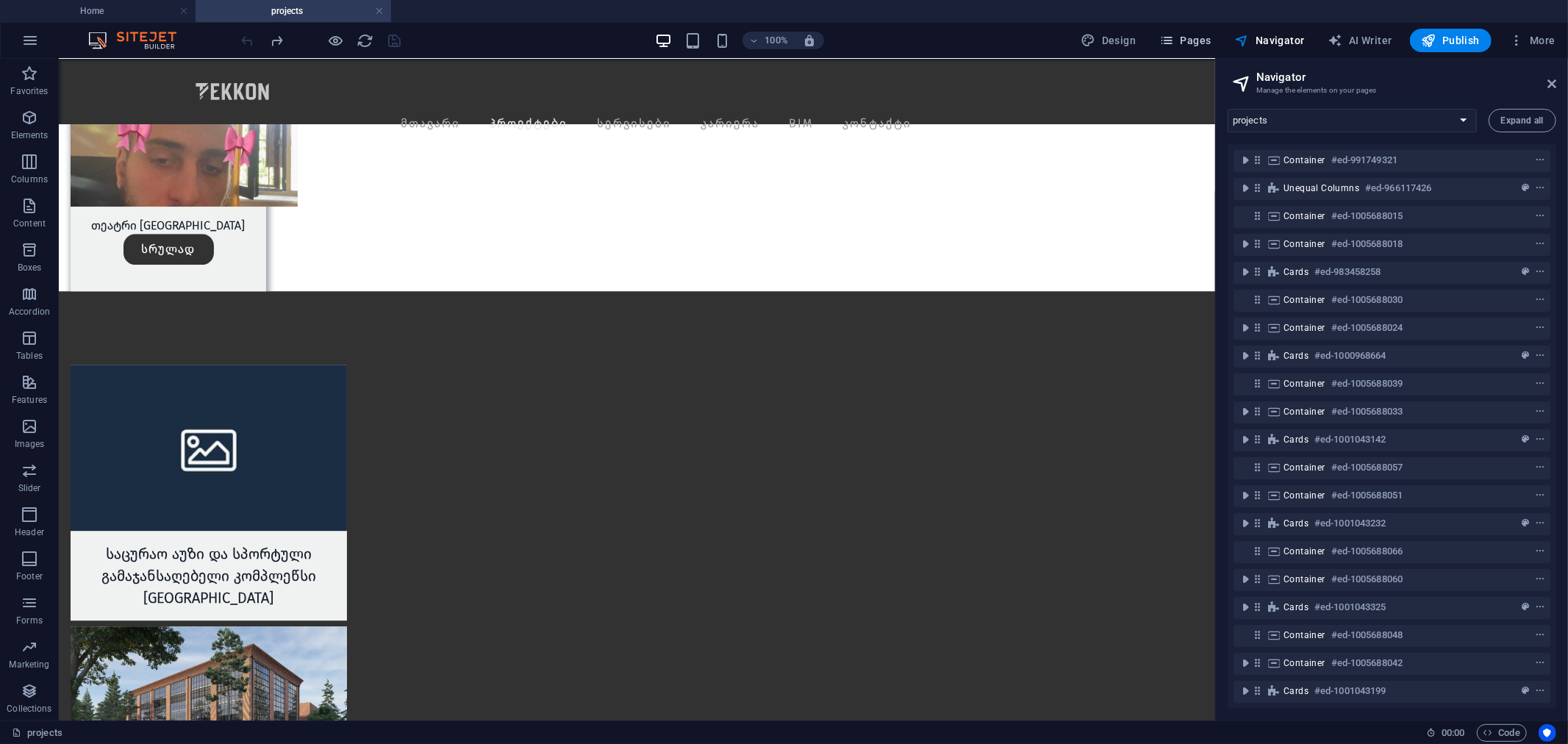
click at [1174, 46] on icon "button" at bounding box center [1166, 40] width 14 height 14
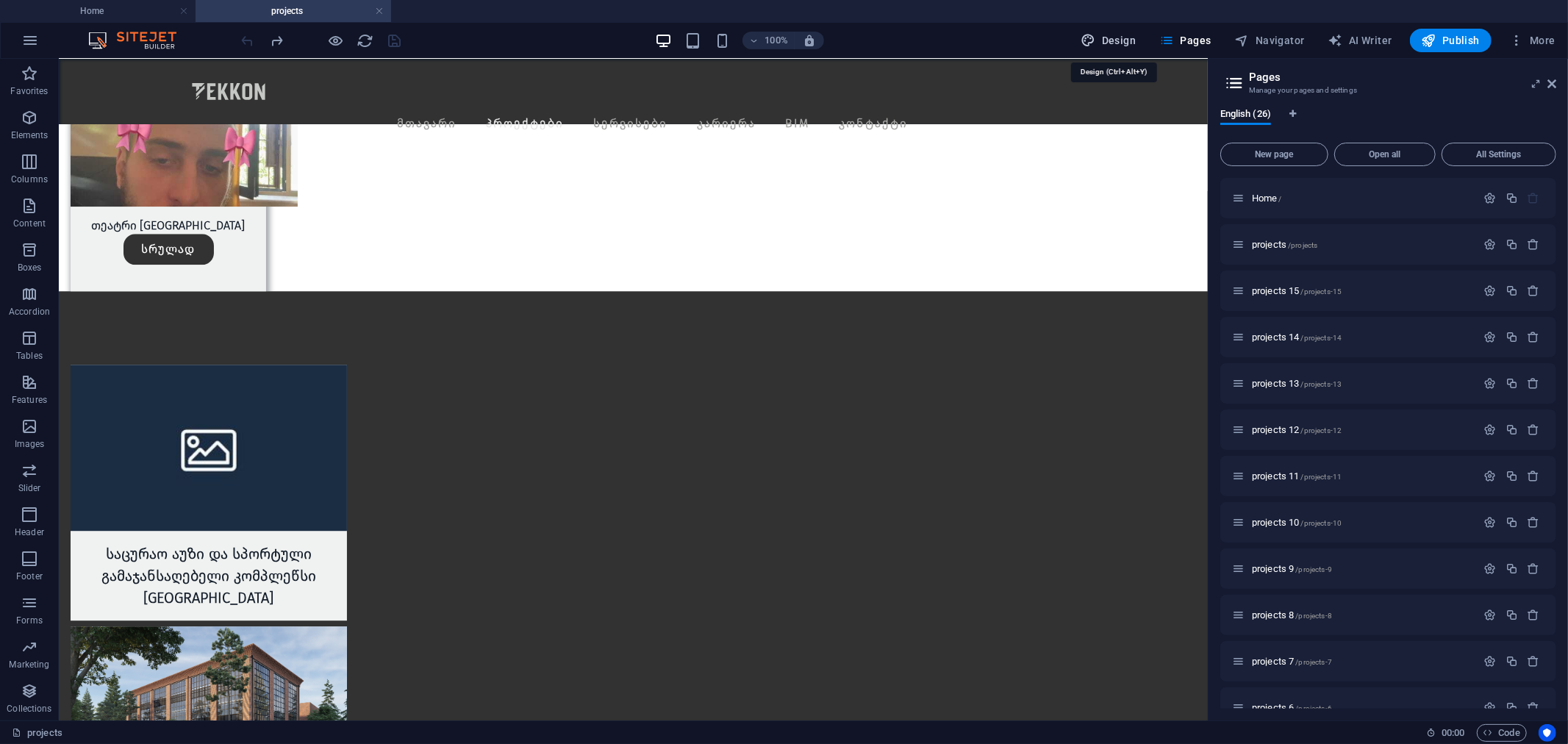
drag, startPoint x: 1105, startPoint y: 44, endPoint x: 671, endPoint y: 120, distance: 440.6
click at [1105, 44] on span "Design" at bounding box center [1109, 40] width 55 height 14
select select "700"
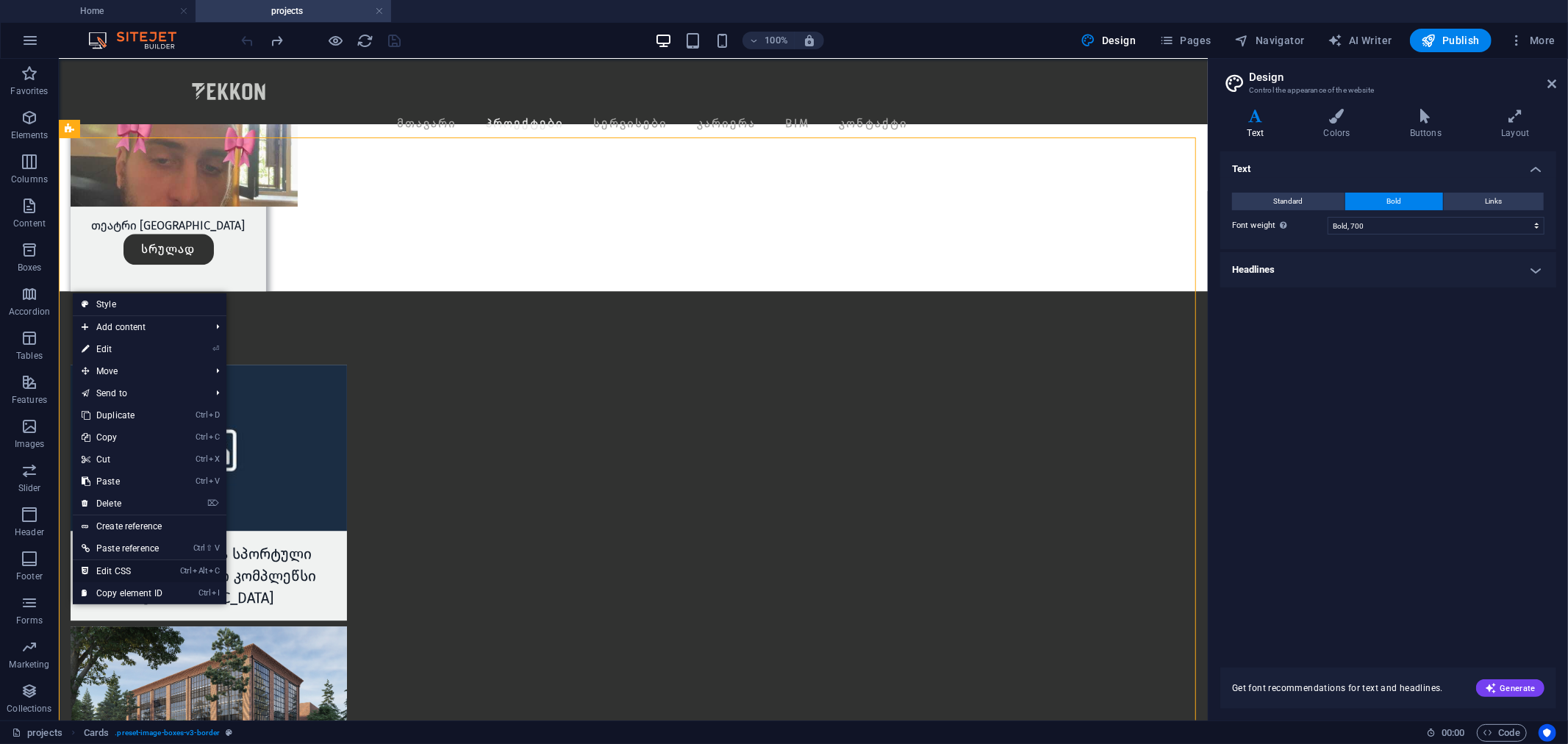
drag, startPoint x: 180, startPoint y: 562, endPoint x: 172, endPoint y: 570, distance: 11.3
click at [173, 569] on li "Ctrl Alt C Edit CSS" at bounding box center [149, 571] width 153 height 22
click at [171, 570] on link "Ctrl Alt C Edit CSS" at bounding box center [122, 571] width 98 height 22
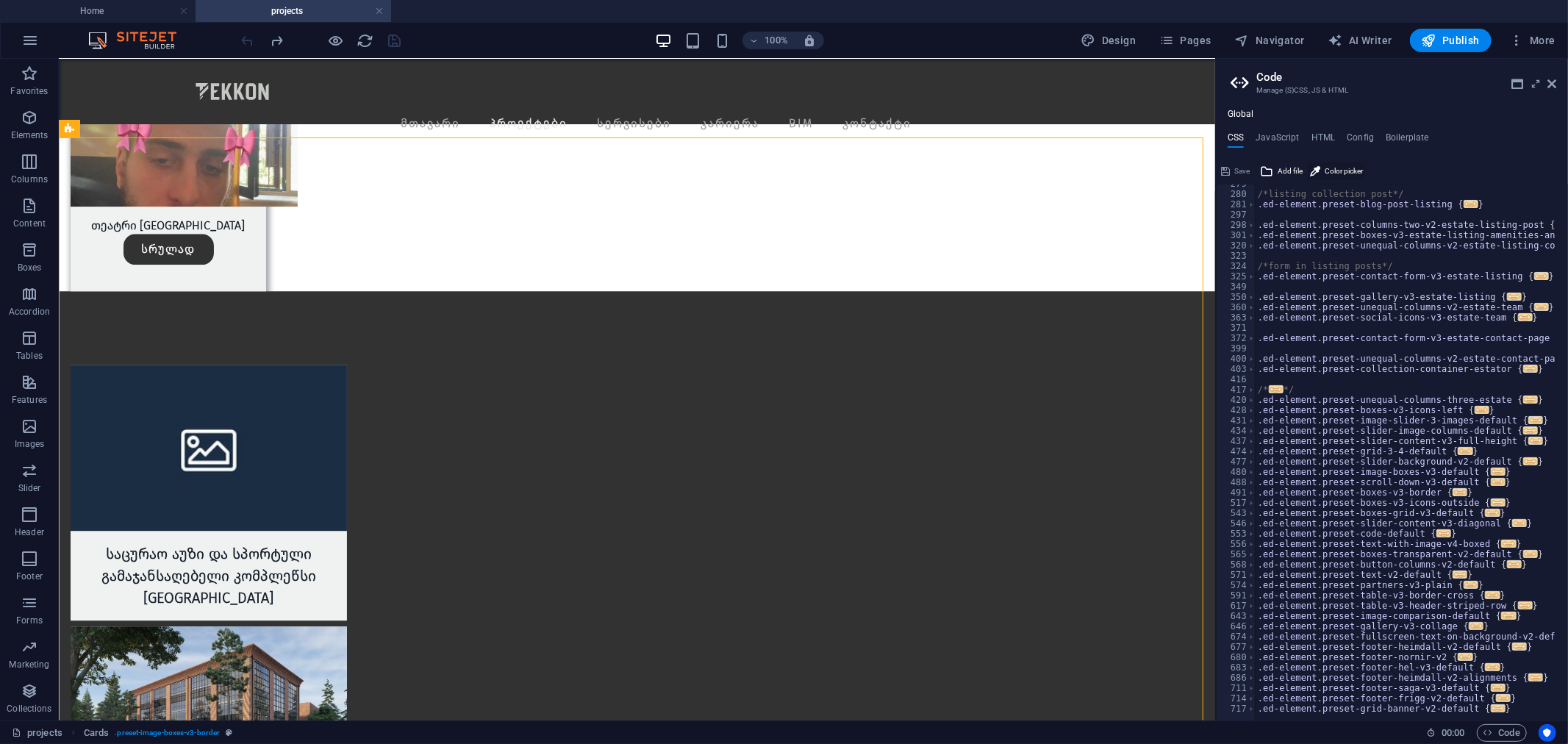
scroll to position [562, 0]
click at [1322, 124] on div "Global CSS JavaScript HTML Config Boilerplate @include image-boxes-v3( 279 280 …" at bounding box center [1393, 414] width 353 height 612
click at [1322, 132] on h4 "HTML" at bounding box center [1324, 140] width 25 height 16
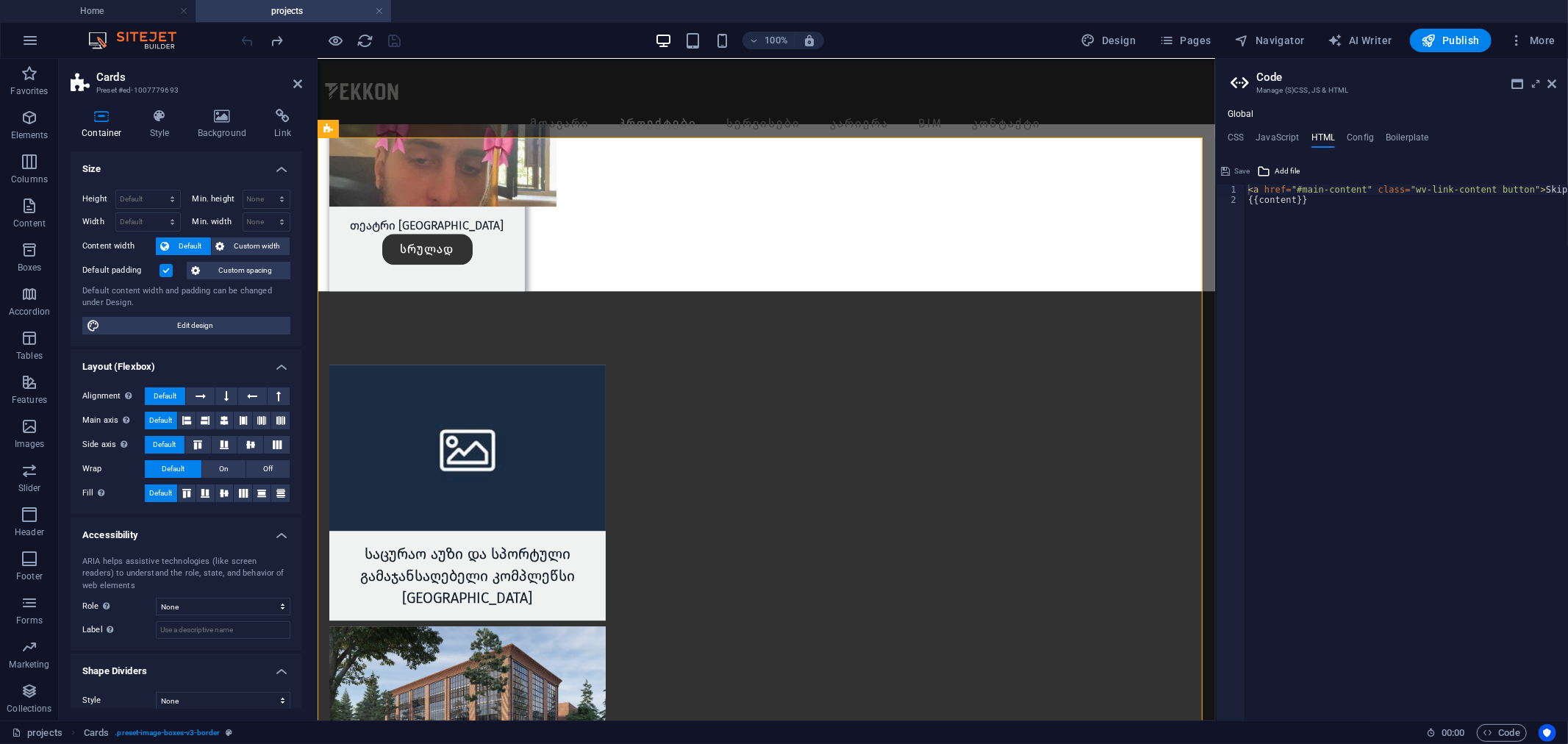
type textarea "{{content}}"
drag, startPoint x: 1309, startPoint y: 276, endPoint x: 816, endPoint y: 244, distance: 494.0
click at [1309, 276] on div "< a href = "#main-content" class = "wv-link-content button" > Skip to main cont…" at bounding box center [1443, 457] width 397 height 545
